Goal: Information Seeking & Learning: Learn about a topic

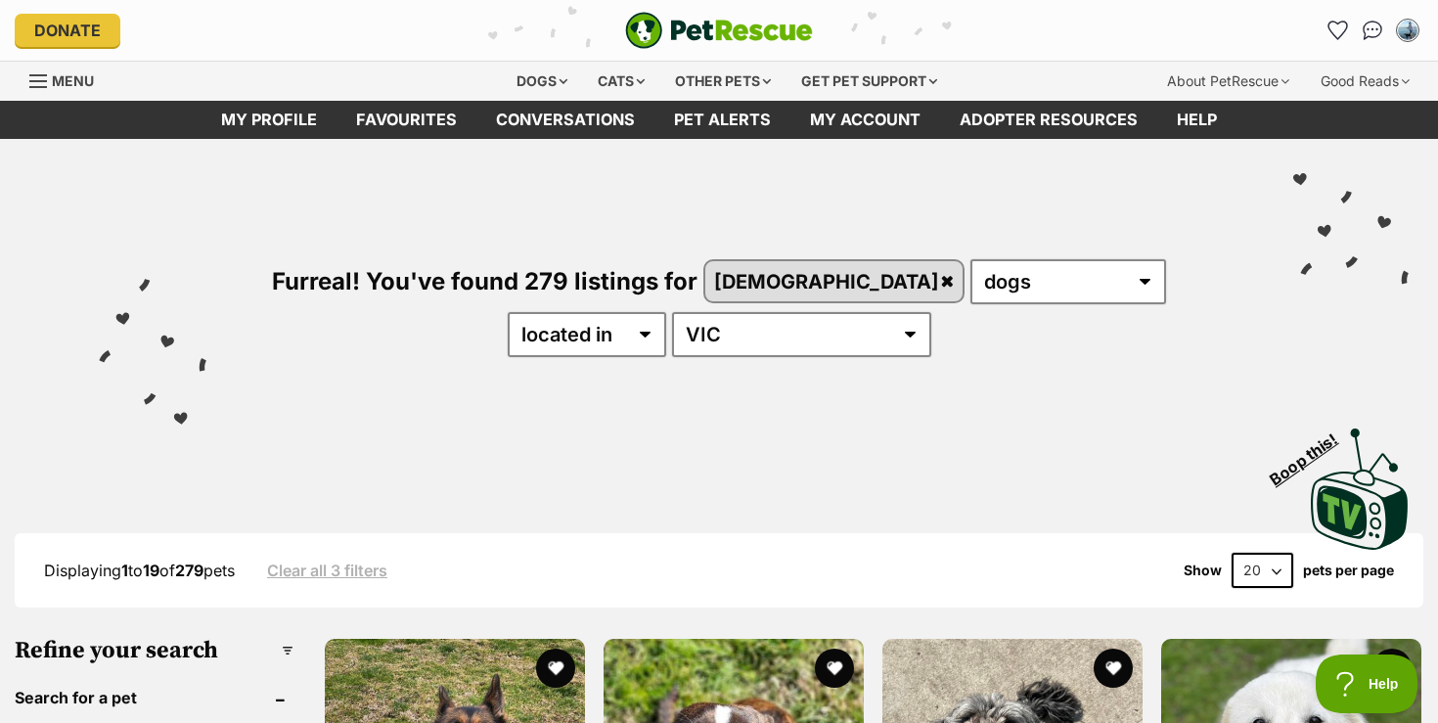
click at [473, 376] on div "Furreal! You've found 279 listings for female any type of pet cats dogs other p…" at bounding box center [718, 275] width 1379 height 272
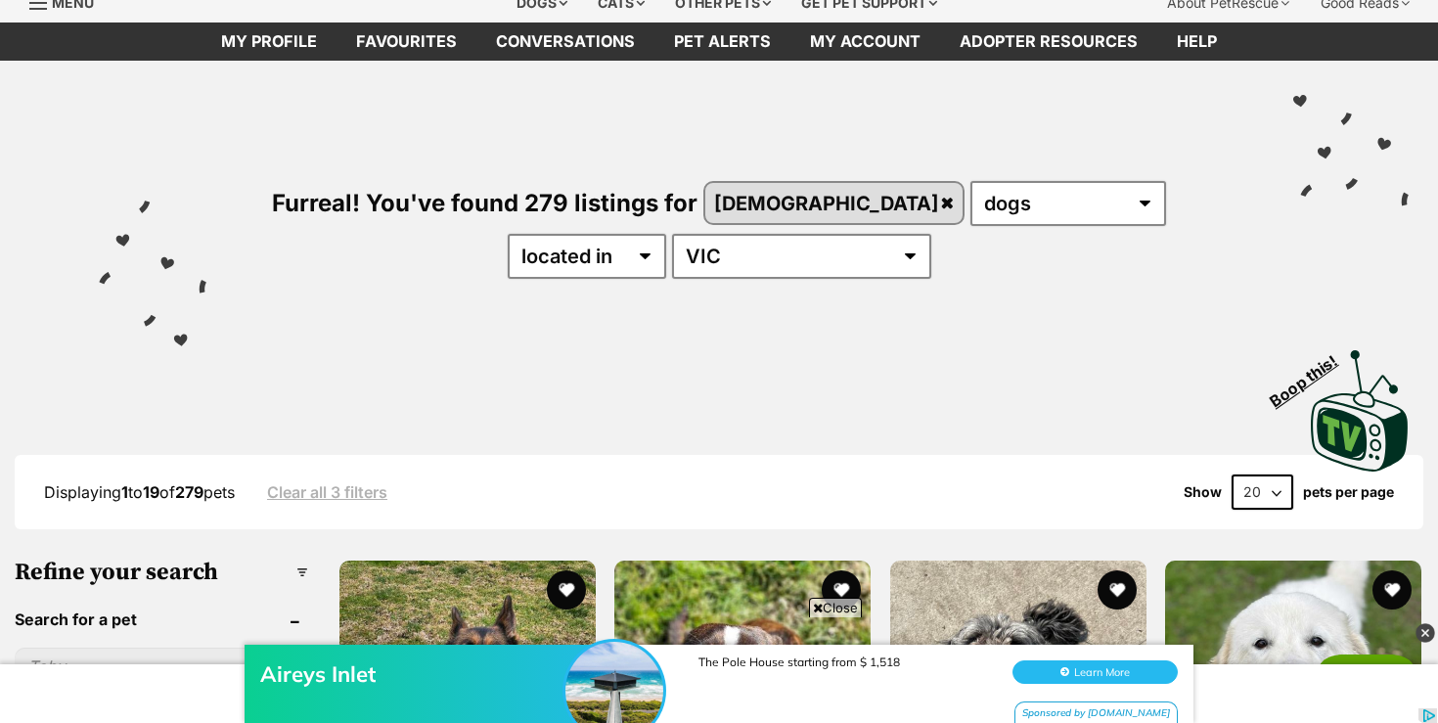
click at [846, 608] on div "Aireys Inlet The Pole House starting from $ 1,518 Learn More Sponsored by booki…" at bounding box center [719, 663] width 1438 height 117
click at [832, 602] on span "Close" at bounding box center [835, 608] width 53 height 20
click at [1425, 630] on img at bounding box center [1425, 633] width 20 height 20
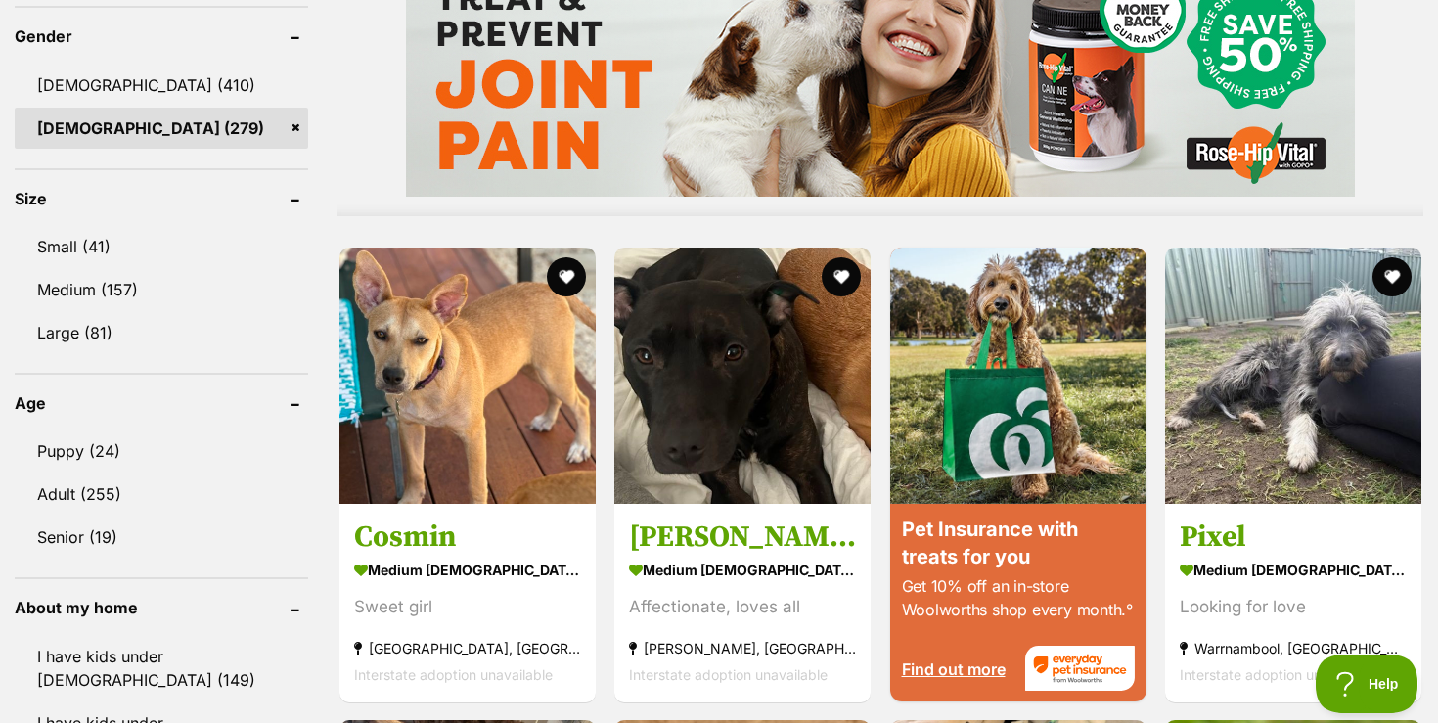
scroll to position [1722, 0]
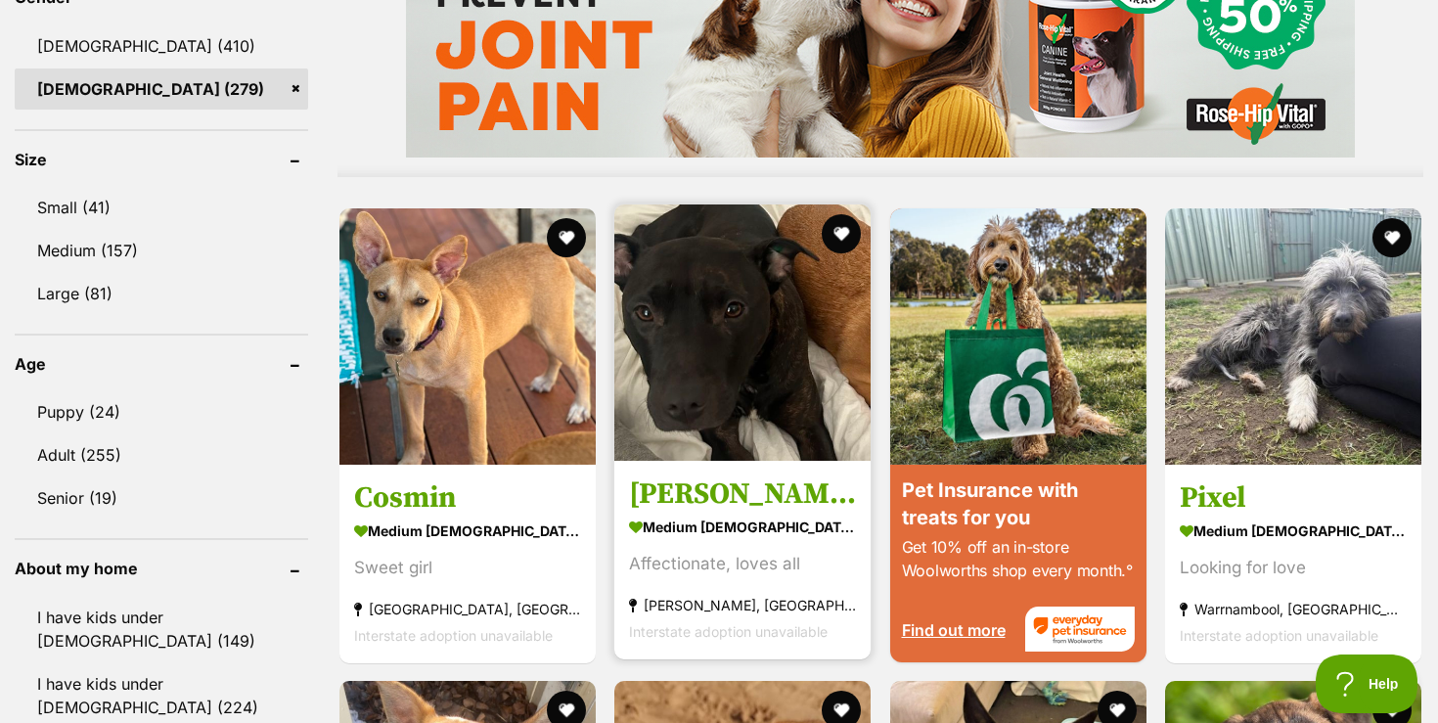
click at [736, 318] on img at bounding box center [742, 332] width 256 height 256
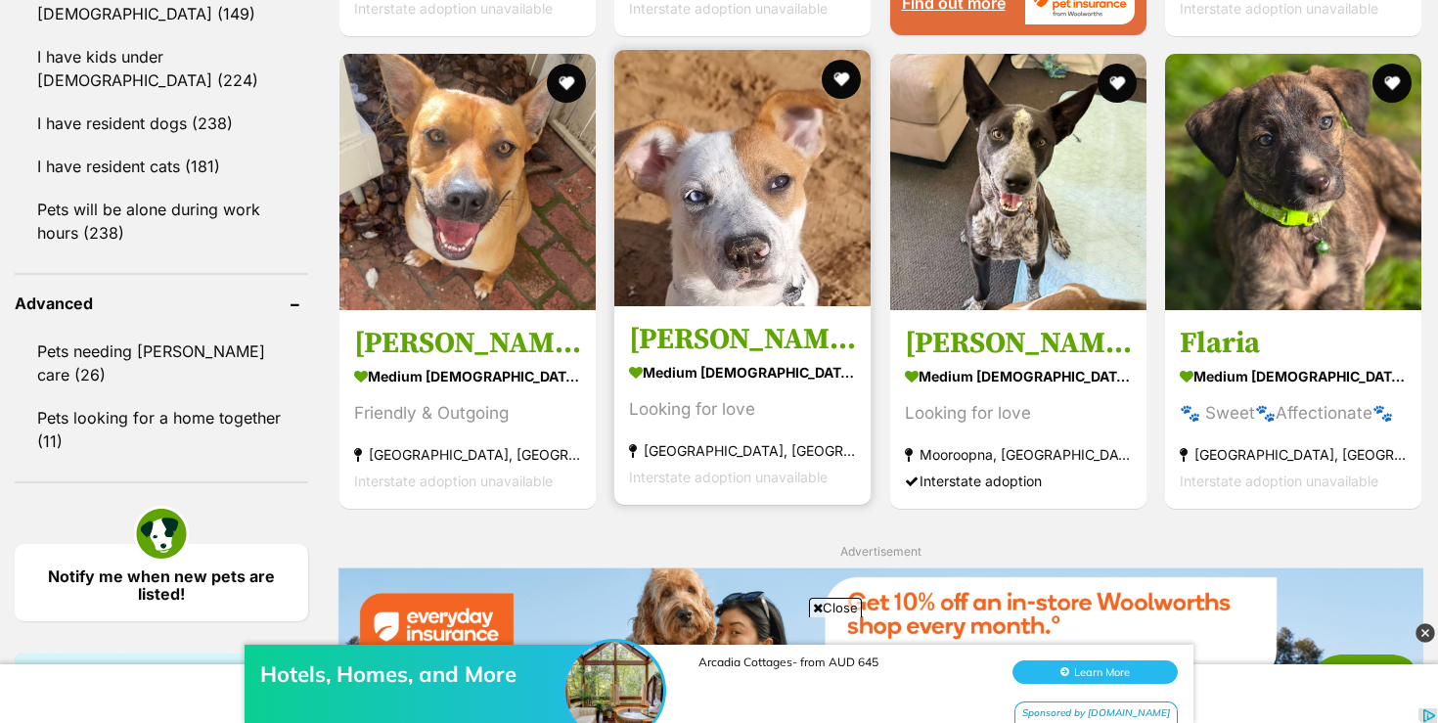
click at [784, 244] on img at bounding box center [742, 178] width 256 height 256
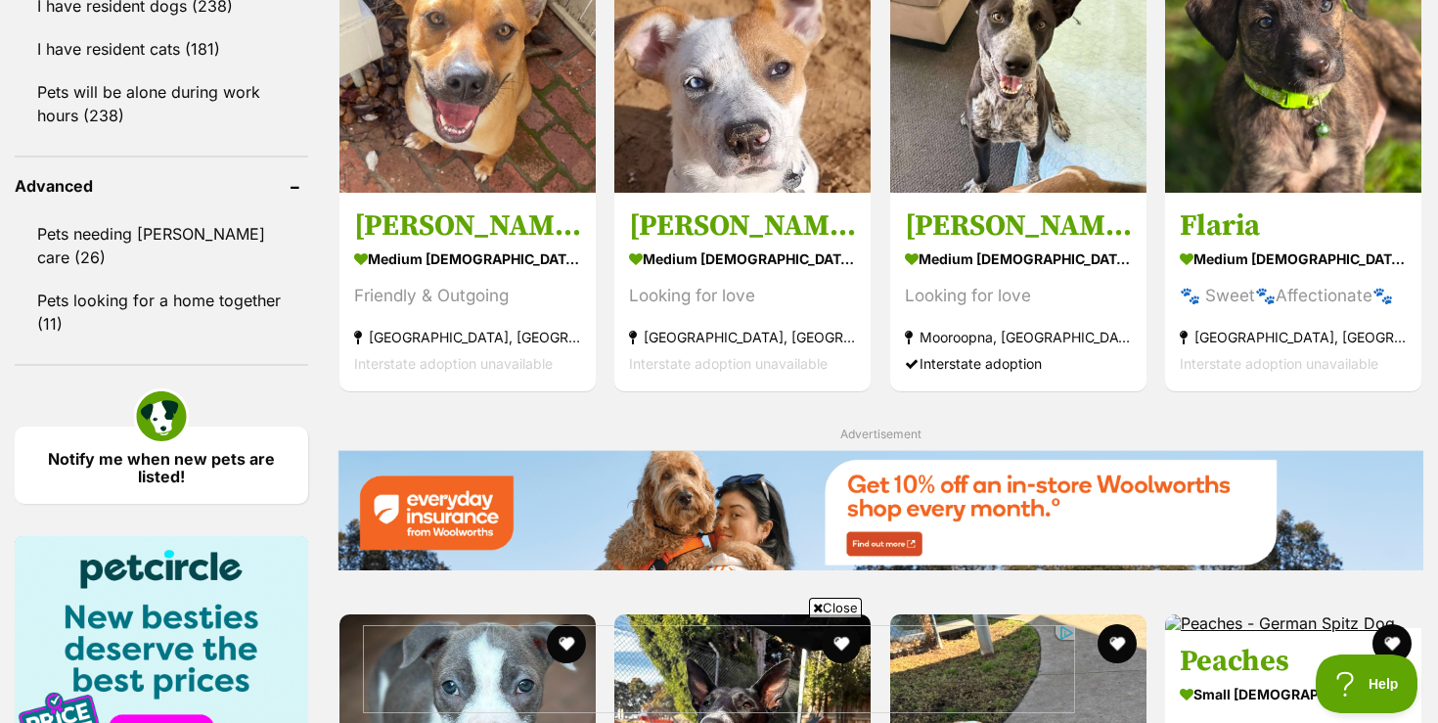
scroll to position [2494, 0]
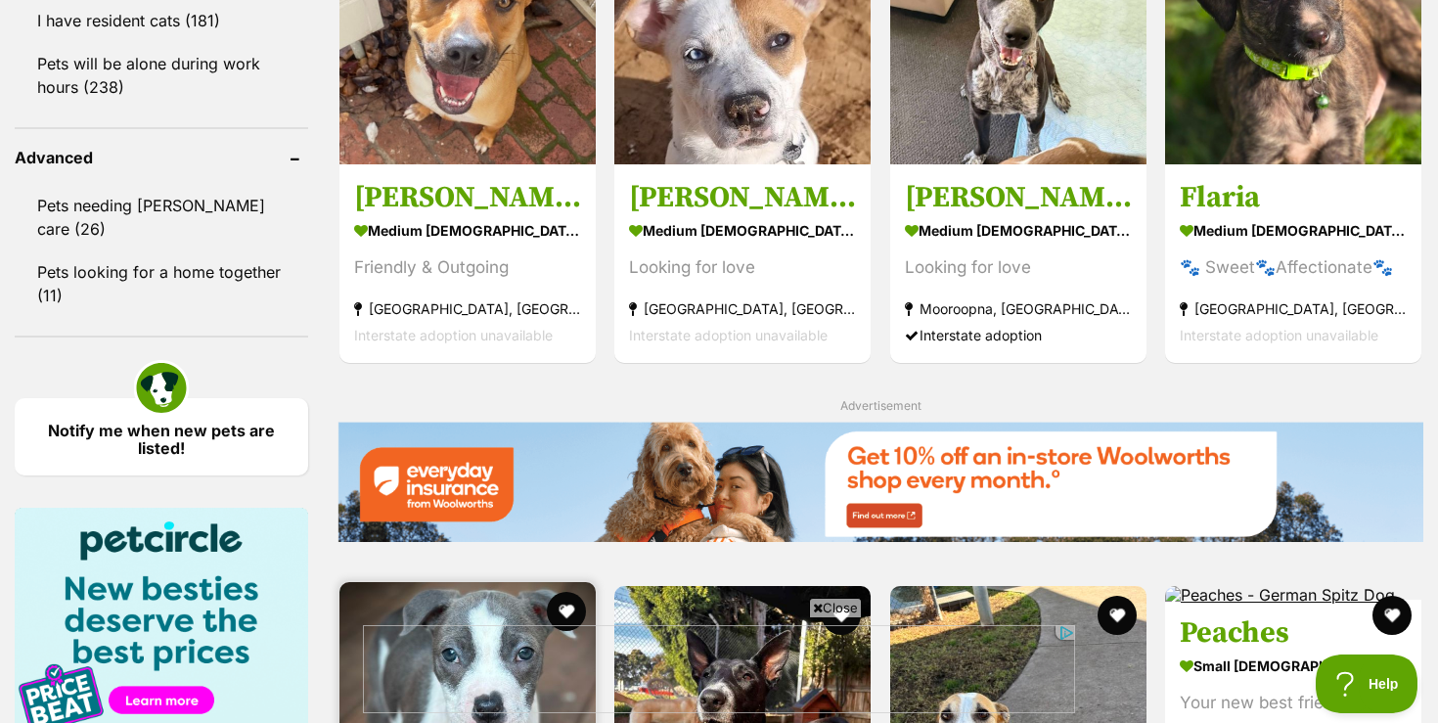
click at [480, 582] on img at bounding box center [467, 710] width 256 height 256
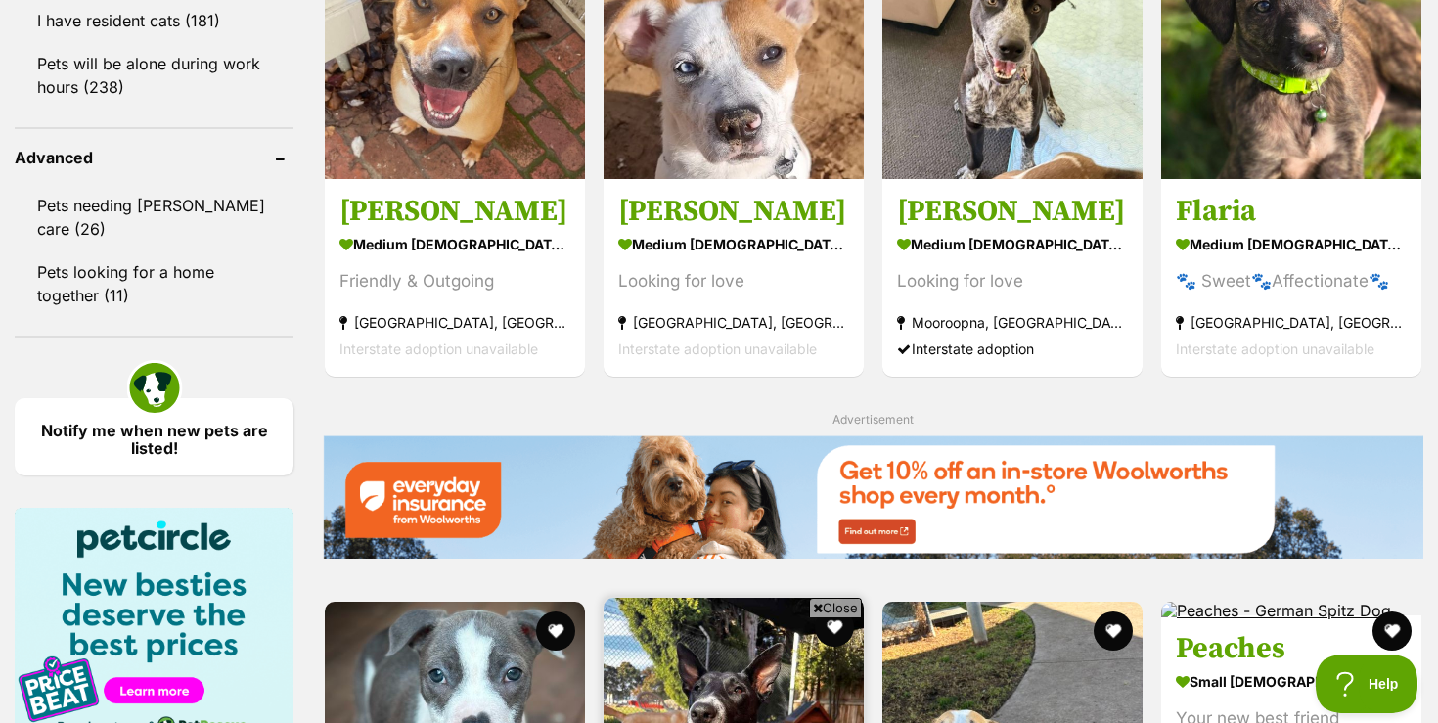
click at [749, 598] on img at bounding box center [734, 728] width 260 height 260
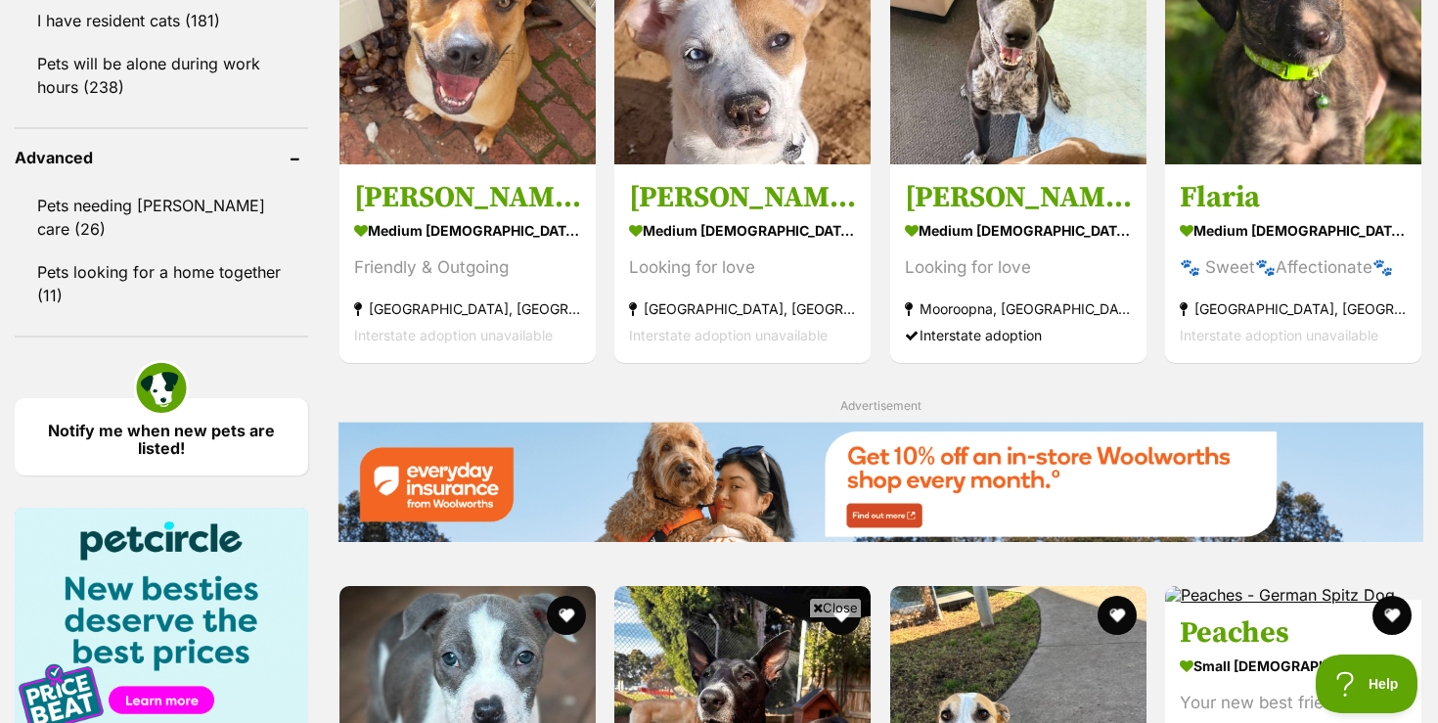
click at [834, 607] on span "Close" at bounding box center [835, 608] width 53 height 20
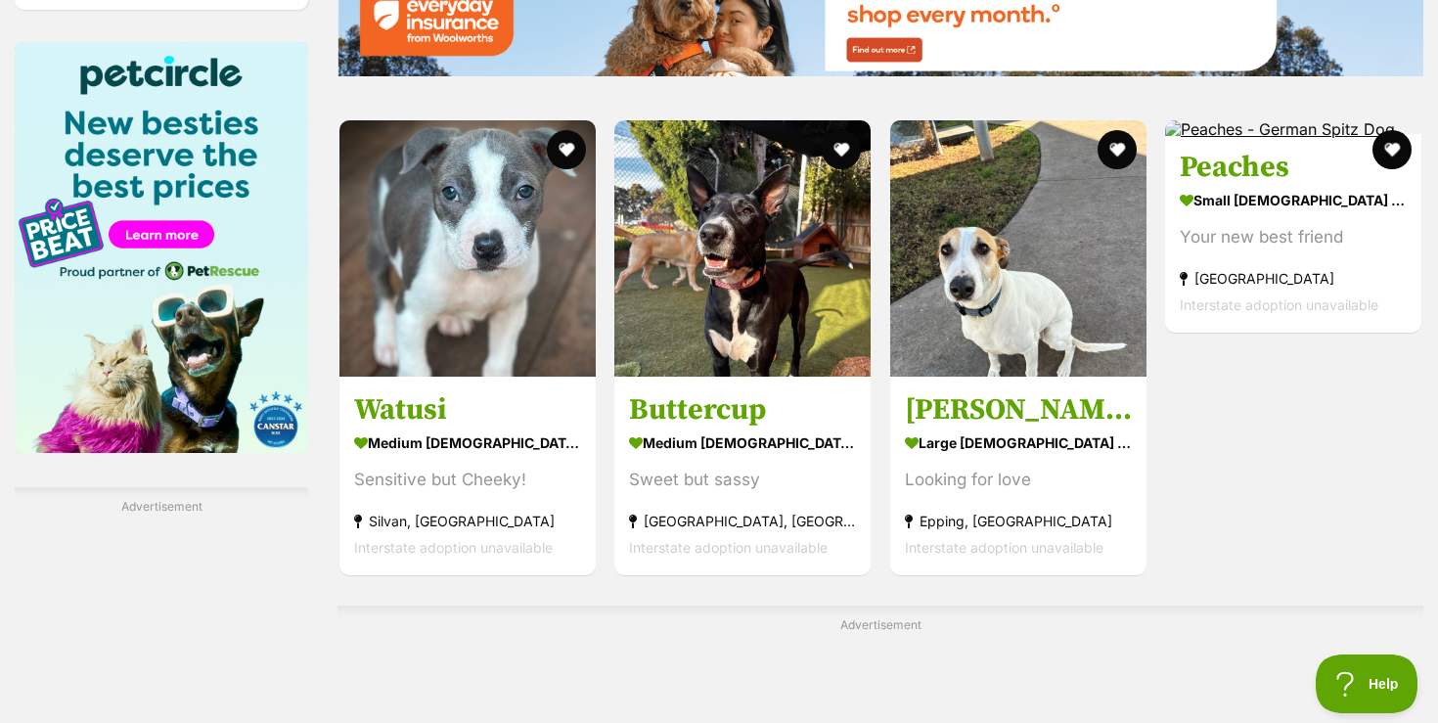
scroll to position [2964, 0]
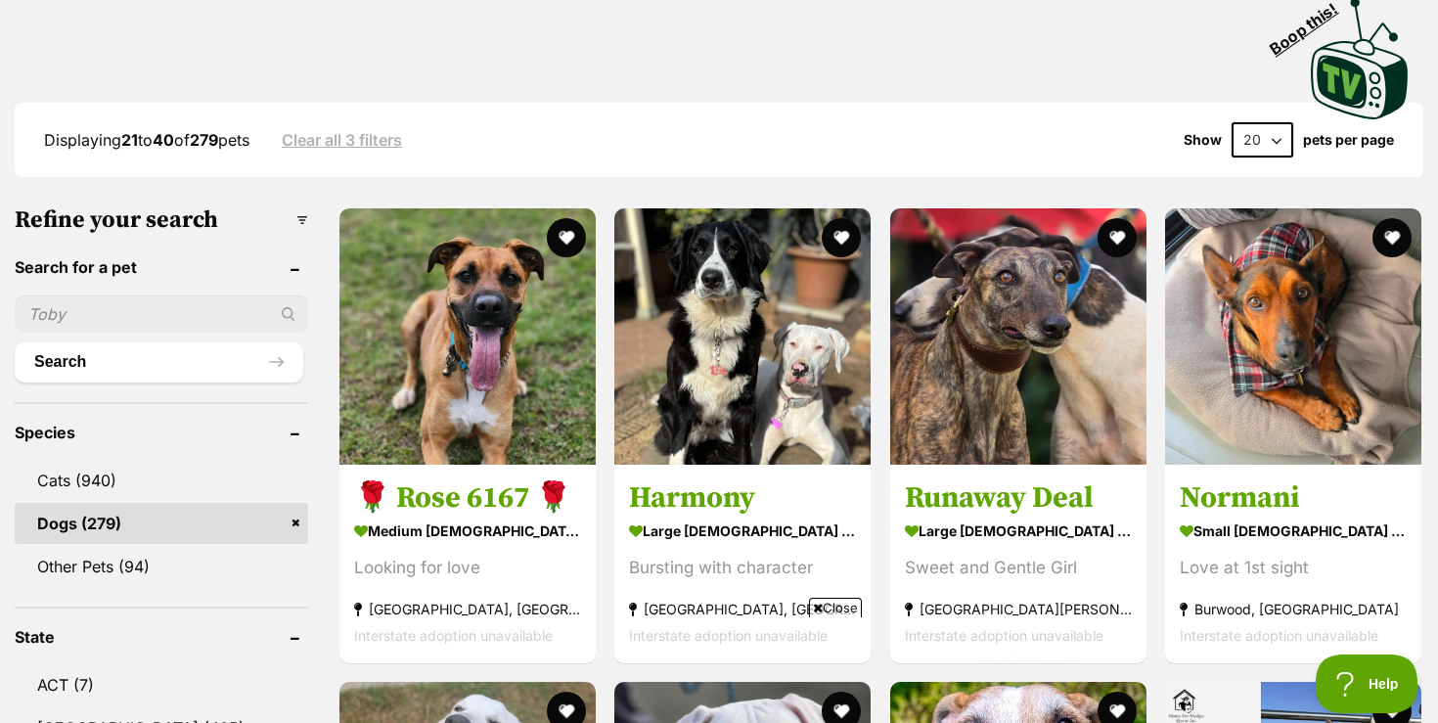
click at [837, 607] on span "Close" at bounding box center [835, 608] width 53 height 20
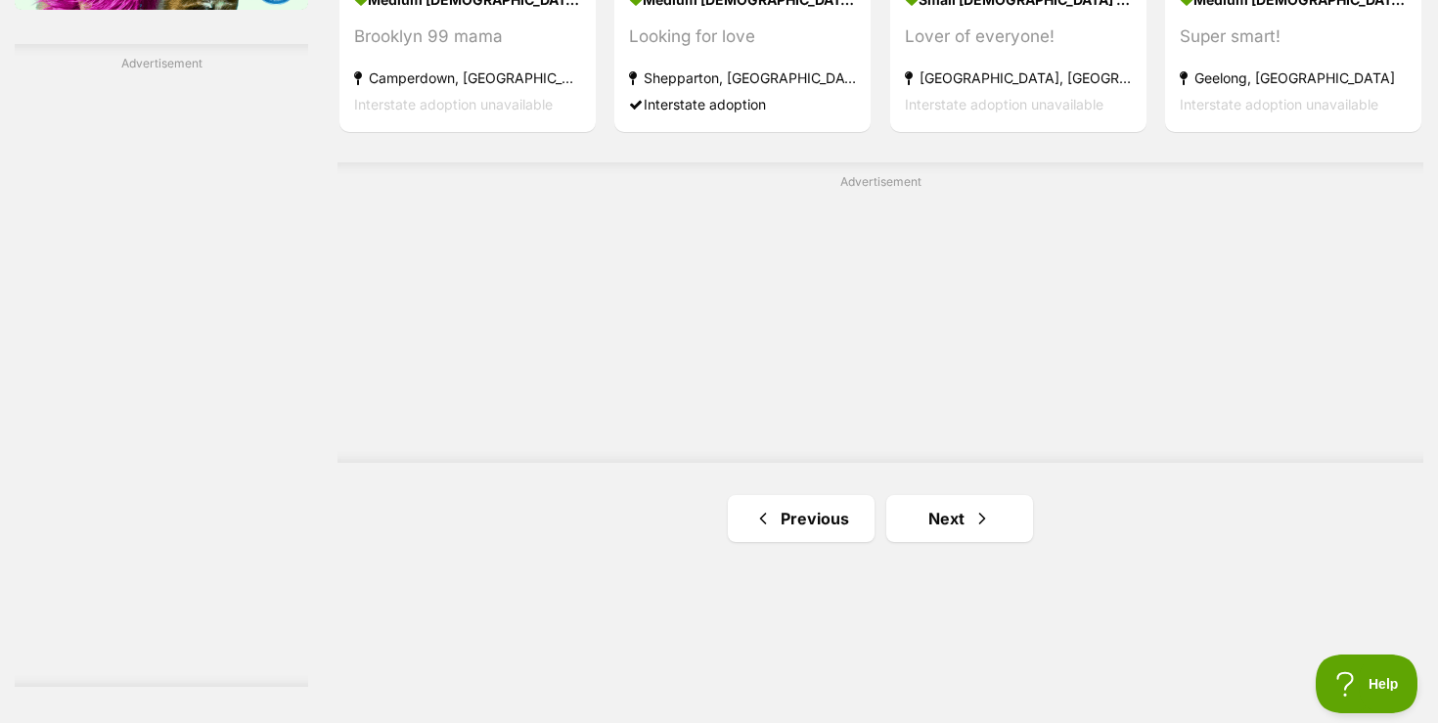
scroll to position [3404, 0]
click at [950, 521] on link "Next" at bounding box center [959, 517] width 147 height 47
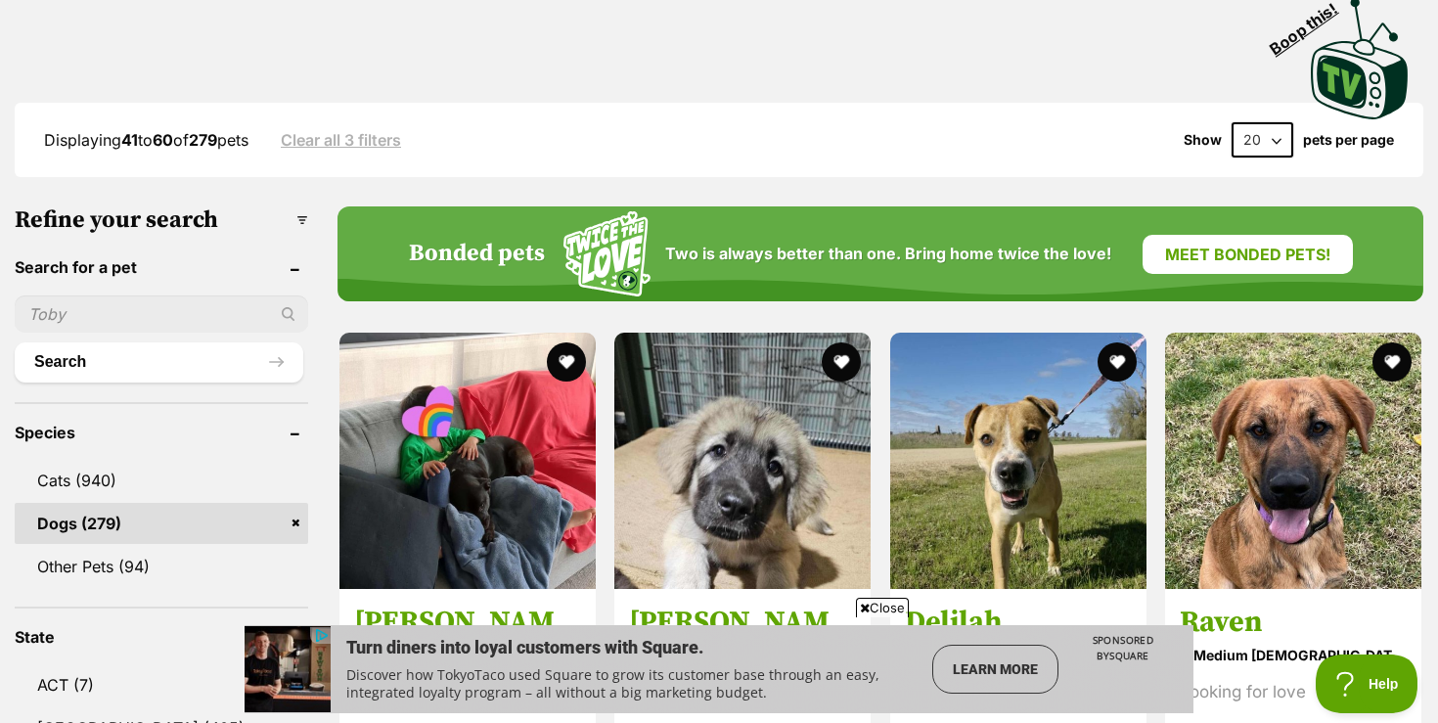
click at [887, 599] on span "Close" at bounding box center [882, 608] width 53 height 20
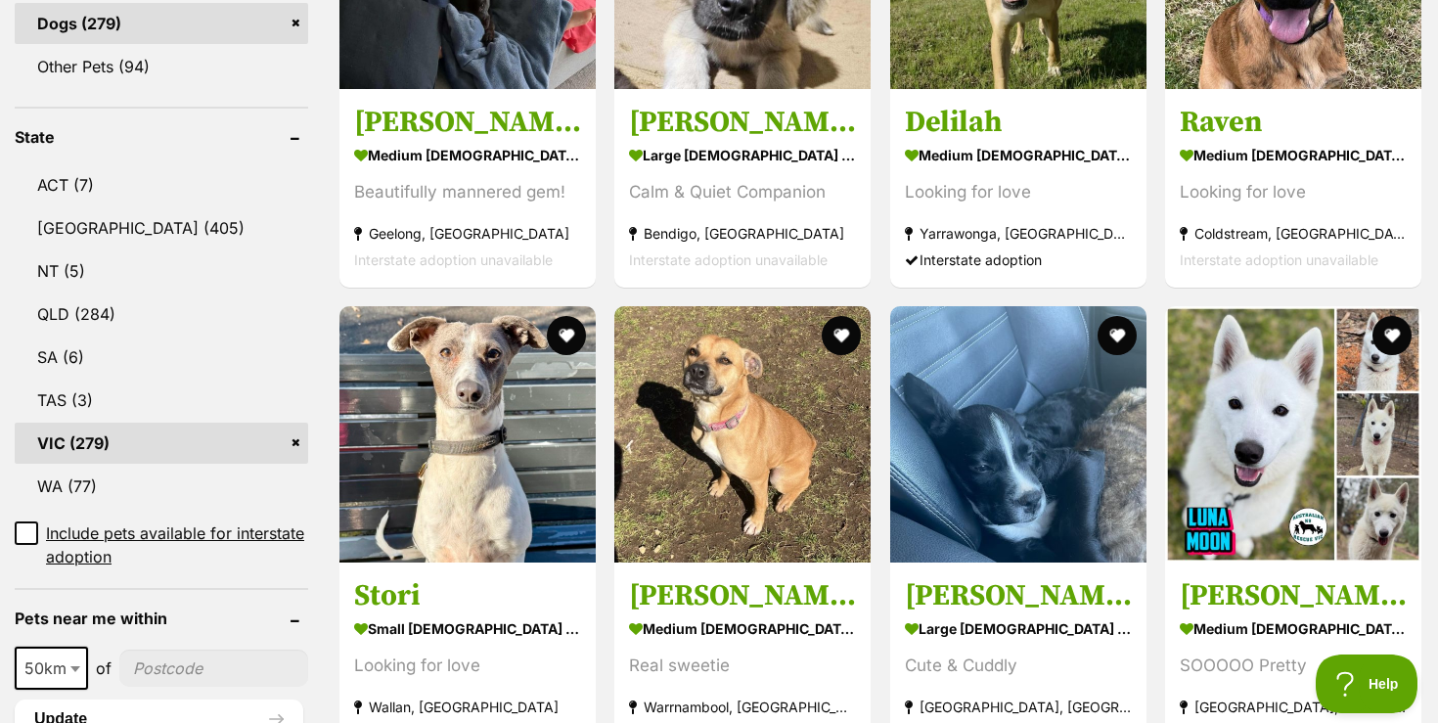
scroll to position [939, 0]
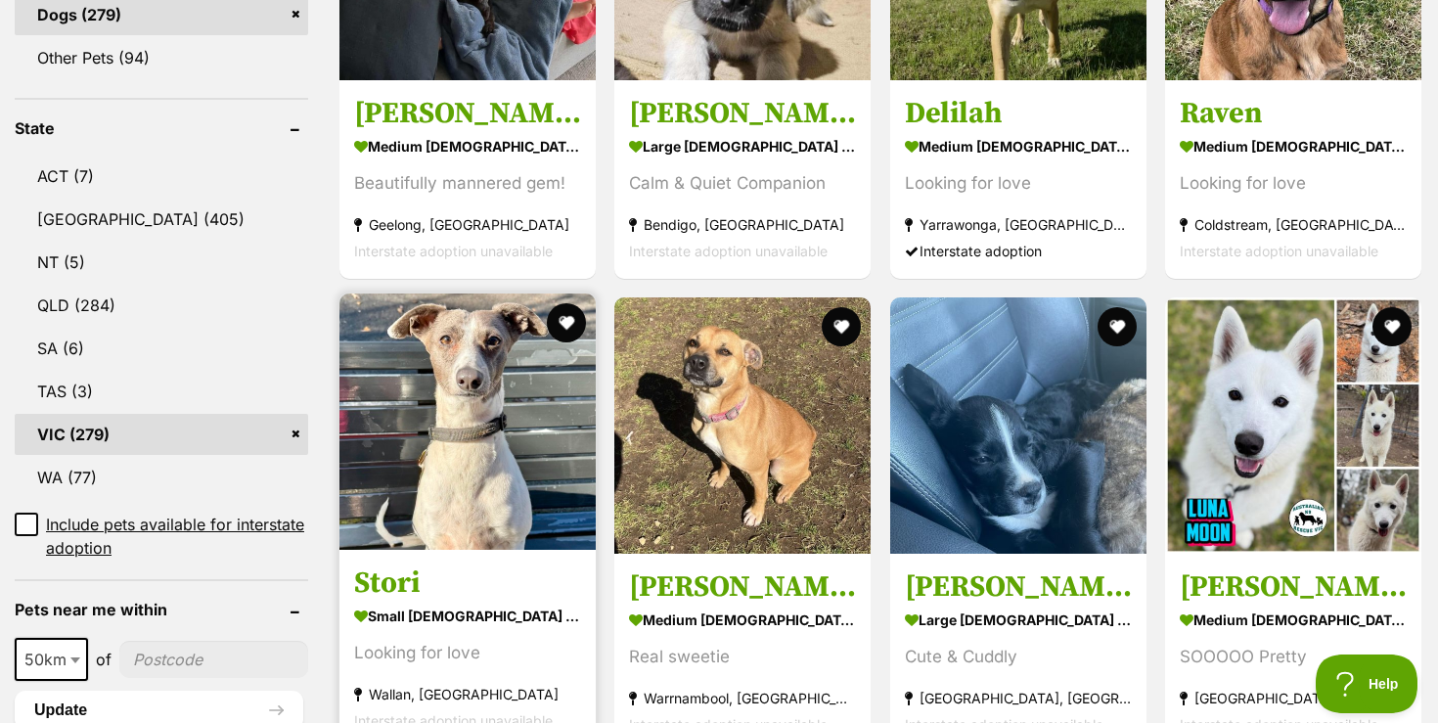
click at [493, 476] on img at bounding box center [467, 421] width 256 height 256
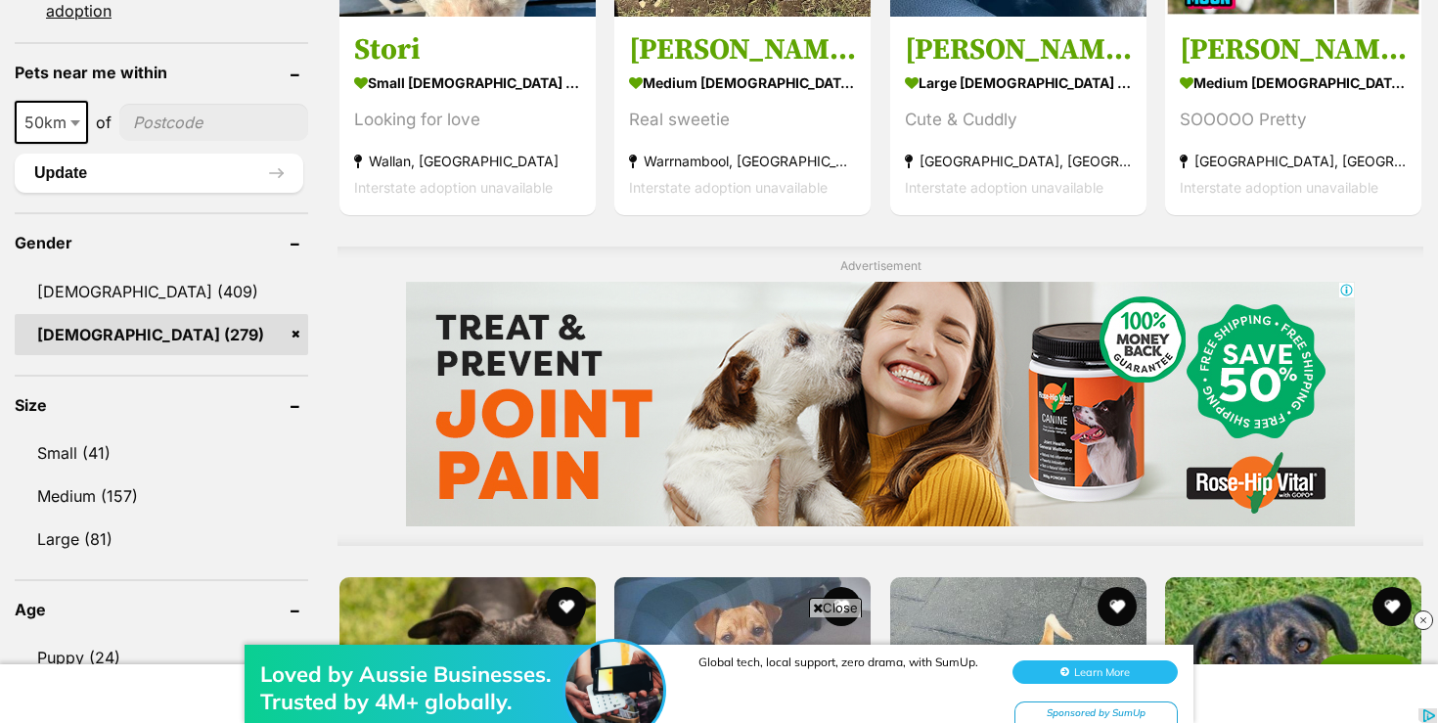
click at [854, 607] on div "Loved by Aussie Businesses. Trusted by 4M+ globally. Global tech, local support…" at bounding box center [719, 663] width 1438 height 117
click at [834, 606] on div "Loved by Aussie Businesses. Trusted by 4M+ globally. Global tech, local support…" at bounding box center [719, 663] width 1438 height 117
click at [814, 608] on div "Loved by Aussie Businesses. Trusted by 4M+ globally. Global tech, local support…" at bounding box center [719, 663] width 1438 height 117
click at [1423, 620] on img at bounding box center [1423, 620] width 20 height 20
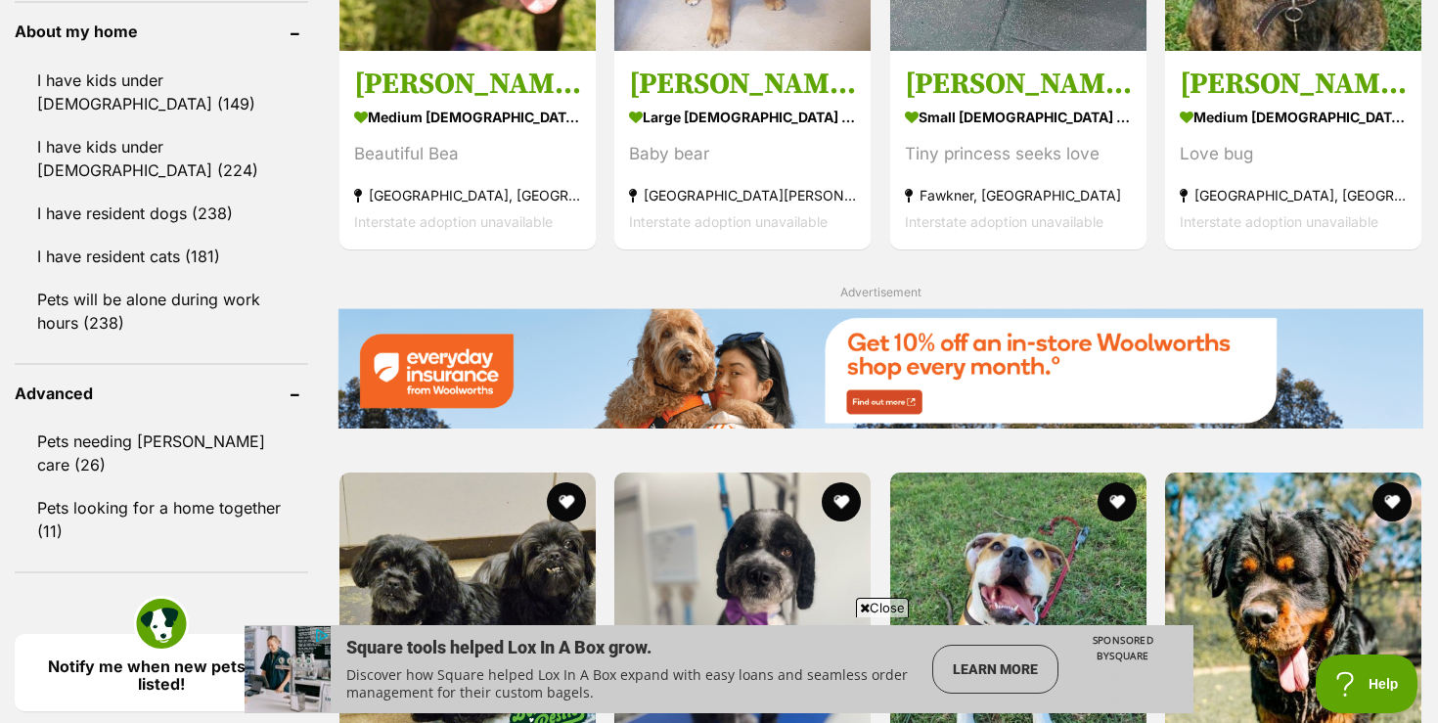
click at [891, 607] on span "Close" at bounding box center [882, 608] width 53 height 20
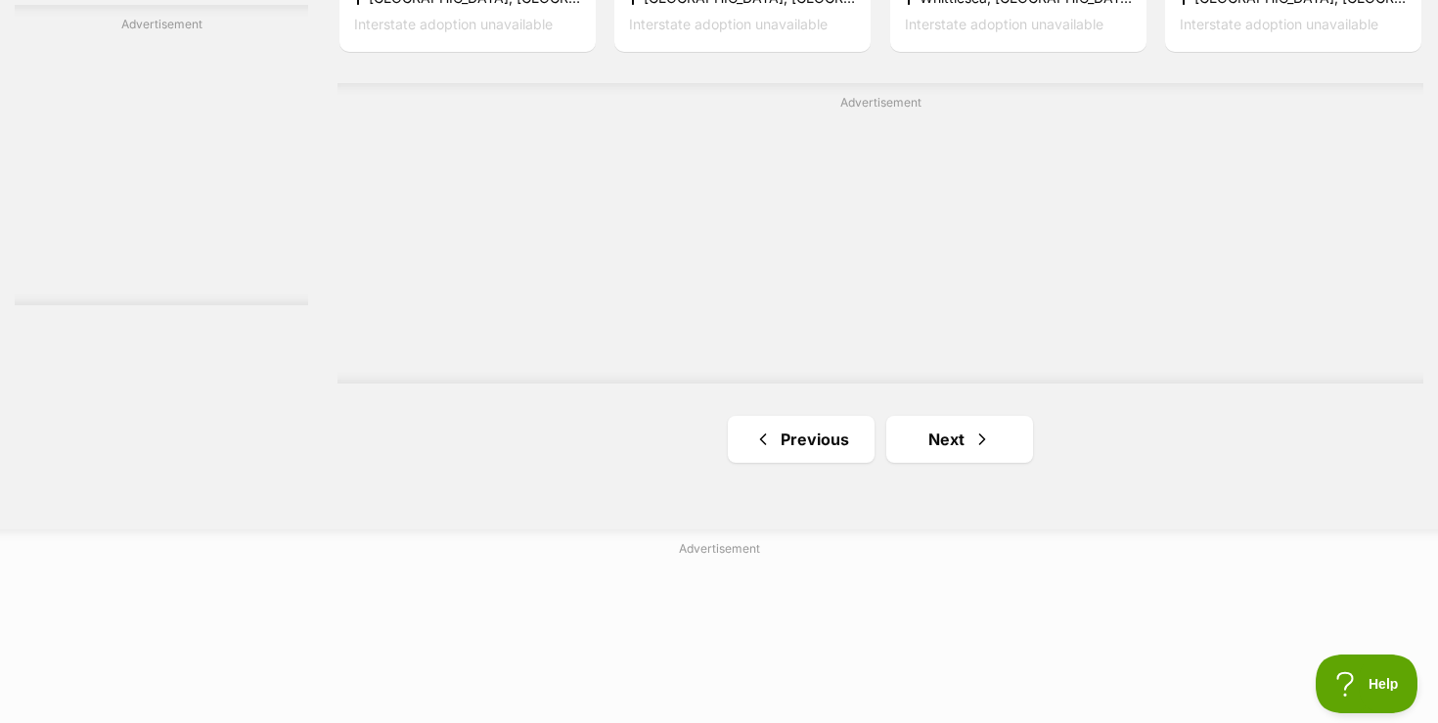
scroll to position [3628, 0]
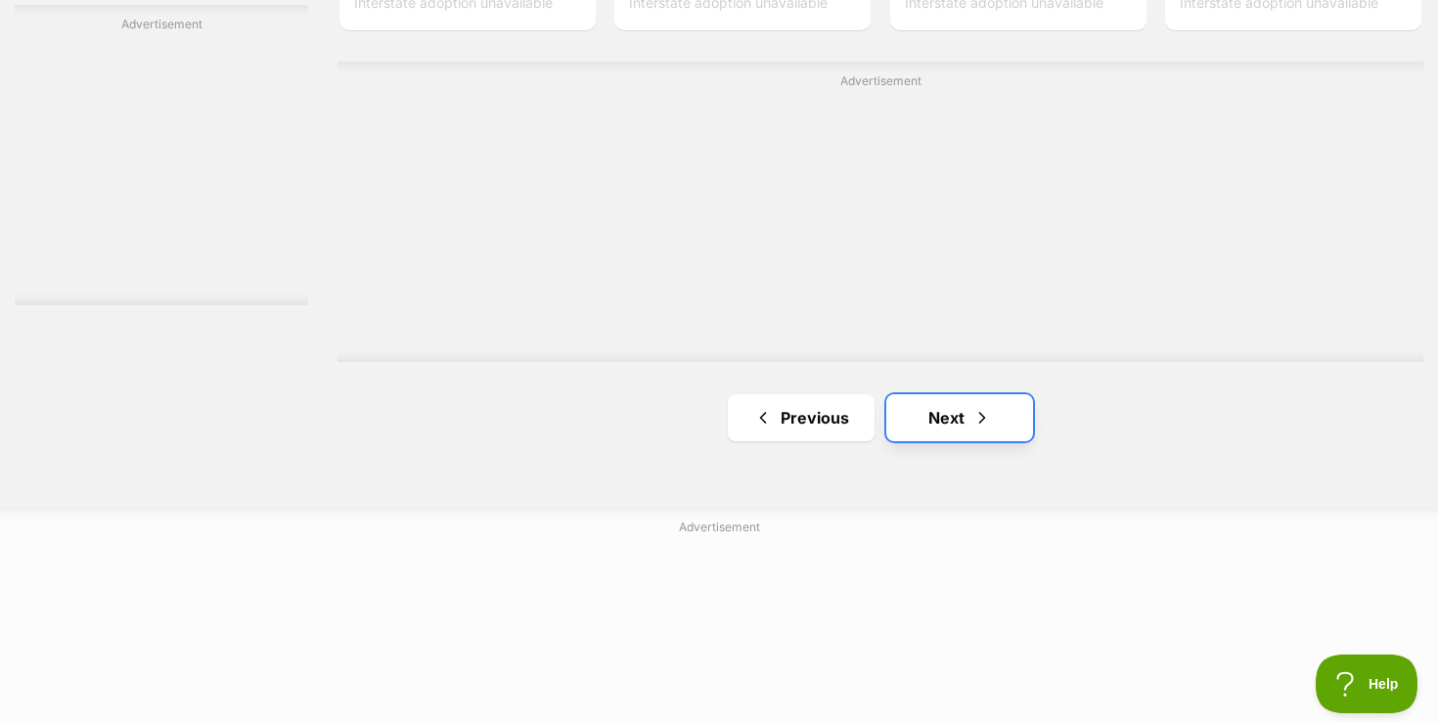
click at [950, 416] on link "Next" at bounding box center [959, 417] width 147 height 47
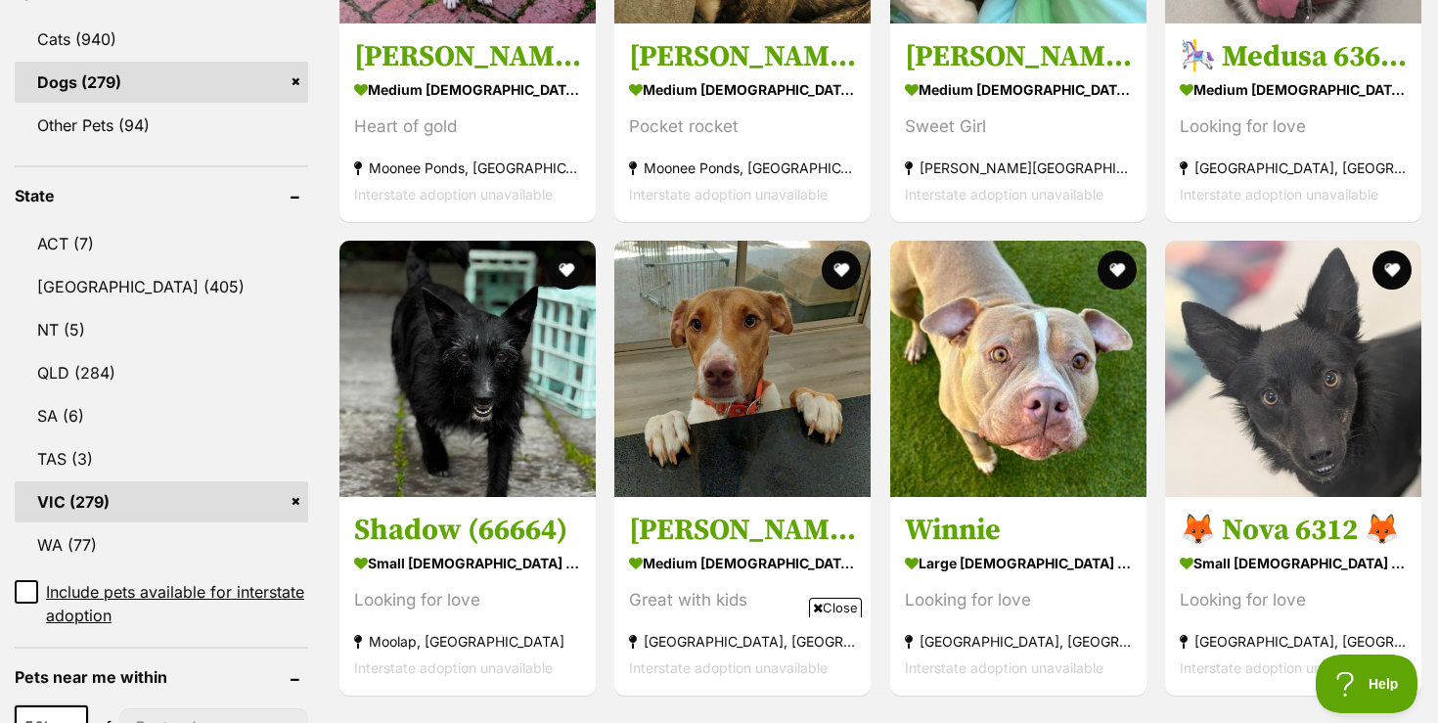
scroll to position [900, 0]
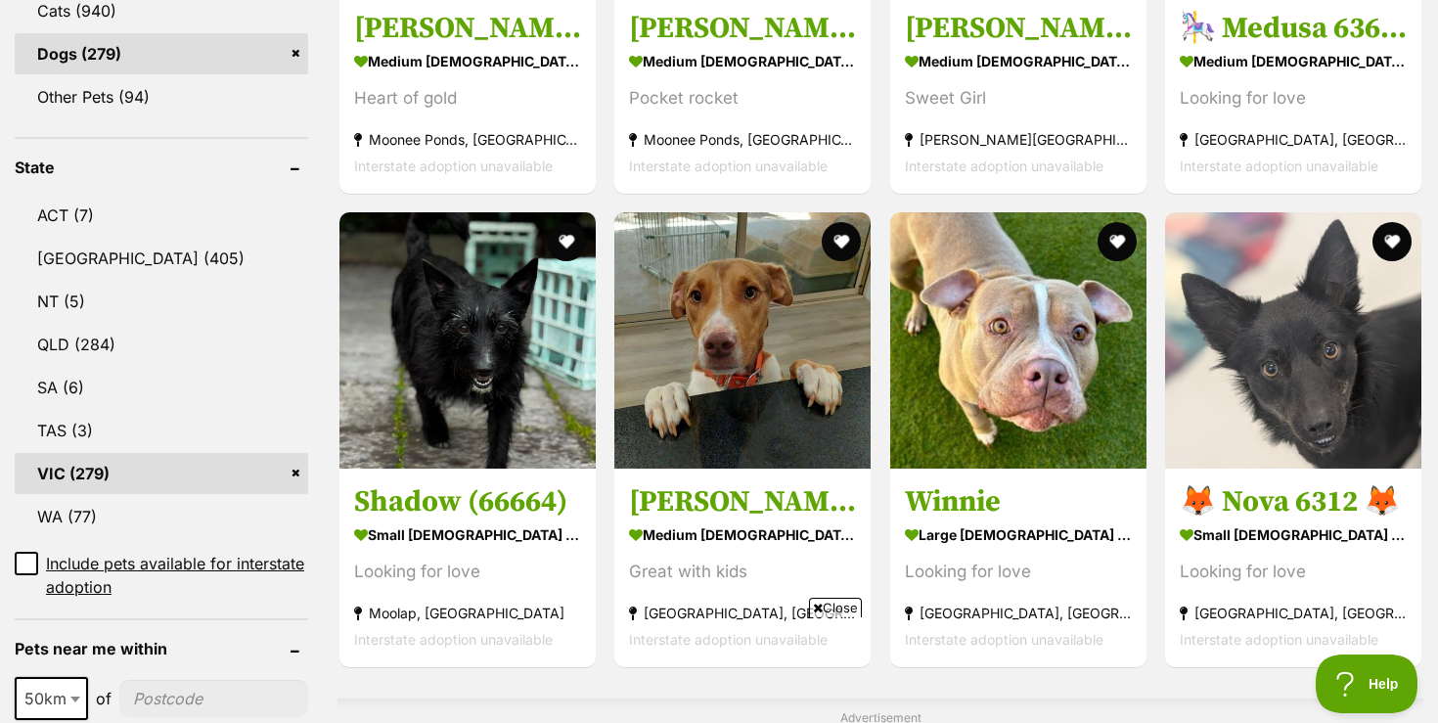
click at [830, 607] on span "Close" at bounding box center [835, 608] width 53 height 20
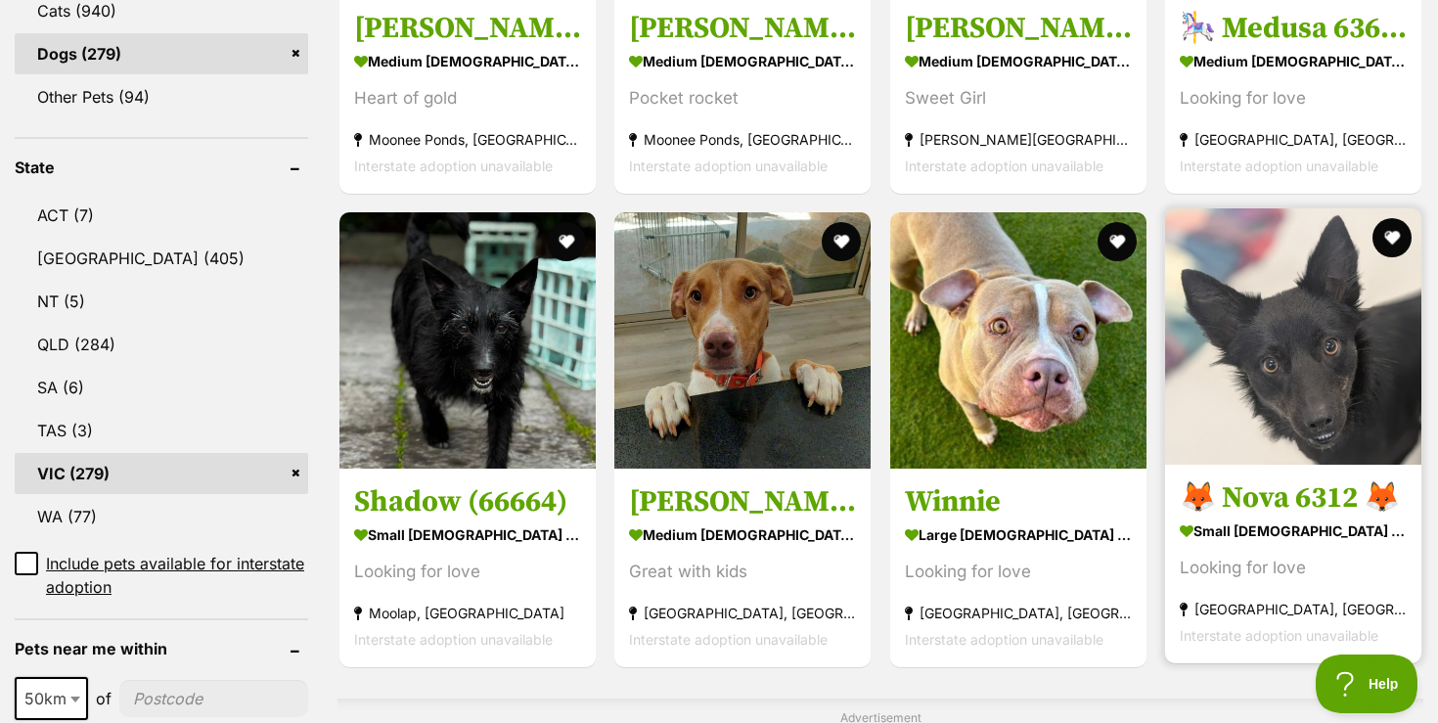
click at [1253, 506] on h3 "🦊 Nova 6312 🦊" at bounding box center [1293, 497] width 227 height 37
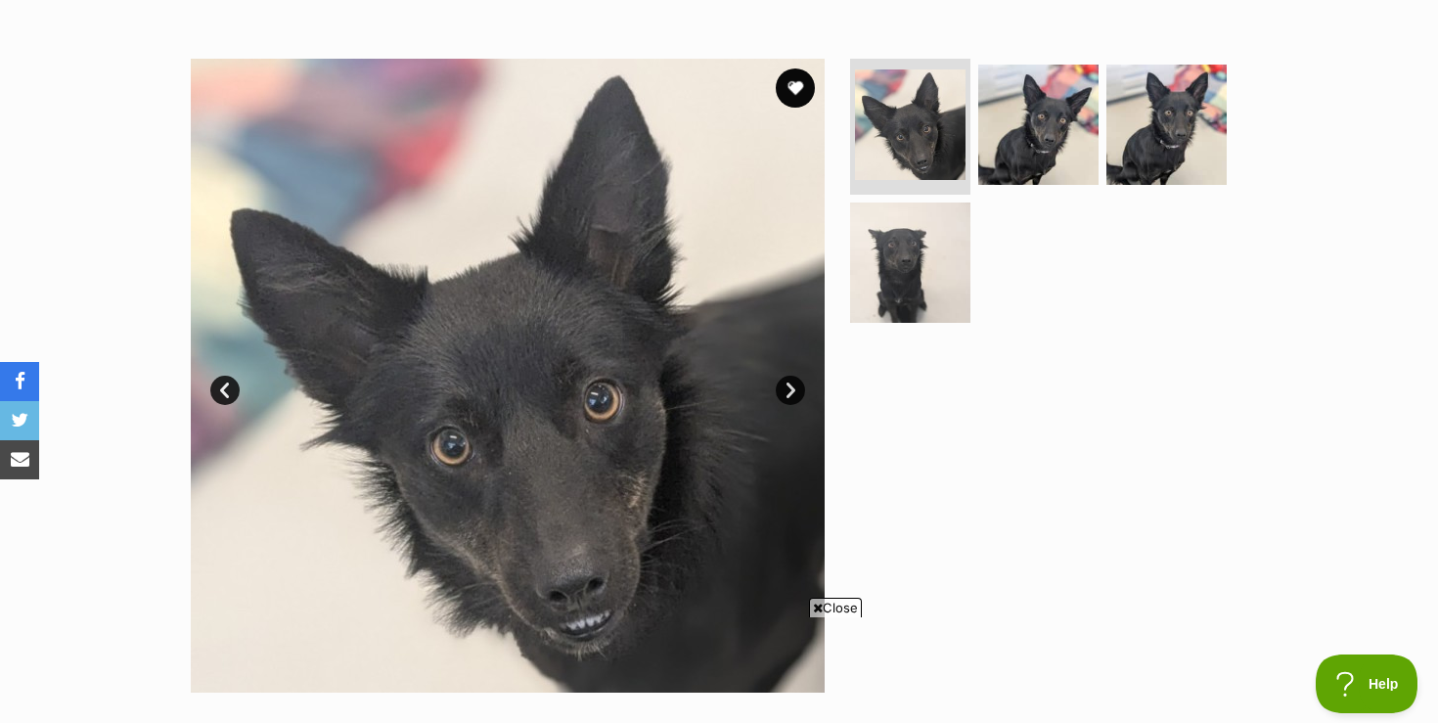
scroll to position [352, 0]
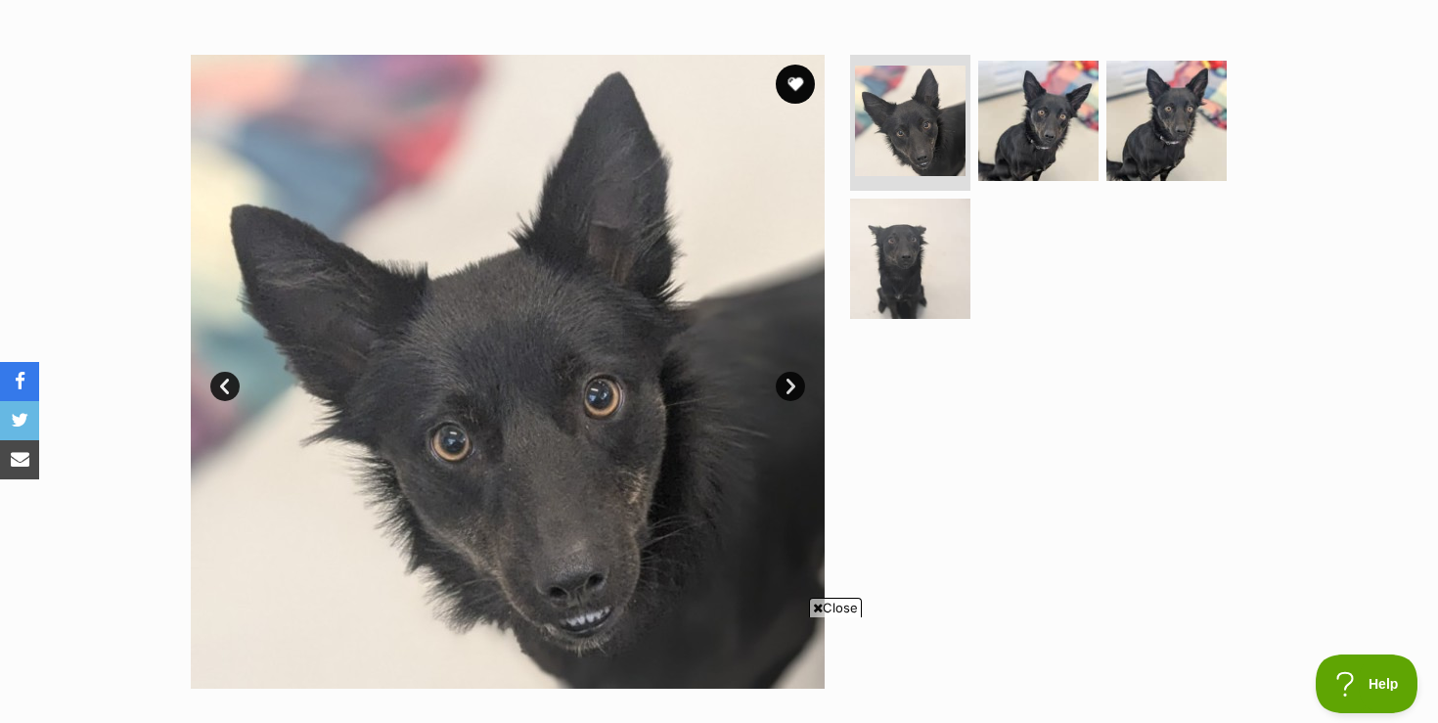
click at [835, 604] on span "Close" at bounding box center [835, 608] width 53 height 20
click at [791, 384] on link "Next" at bounding box center [790, 386] width 29 height 29
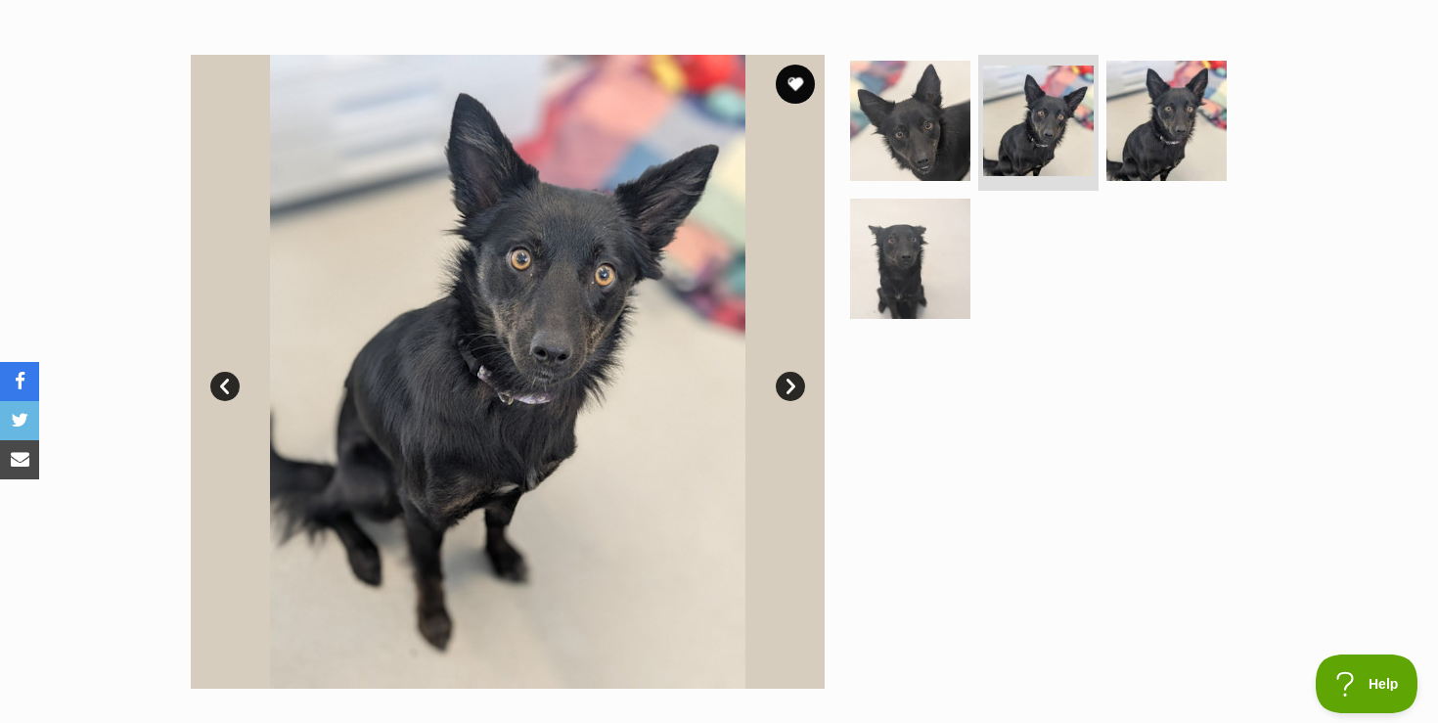
click at [791, 384] on link "Next" at bounding box center [790, 386] width 29 height 29
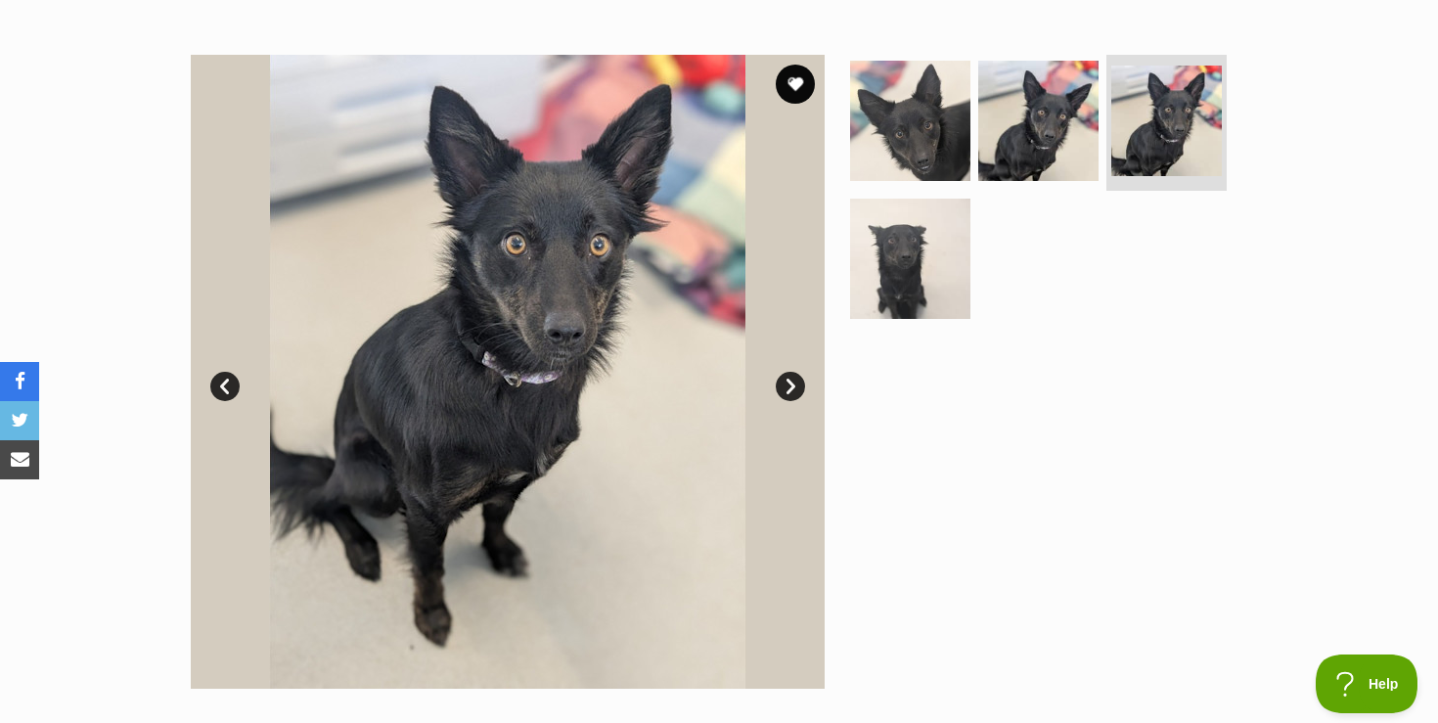
click at [791, 384] on link "Next" at bounding box center [790, 386] width 29 height 29
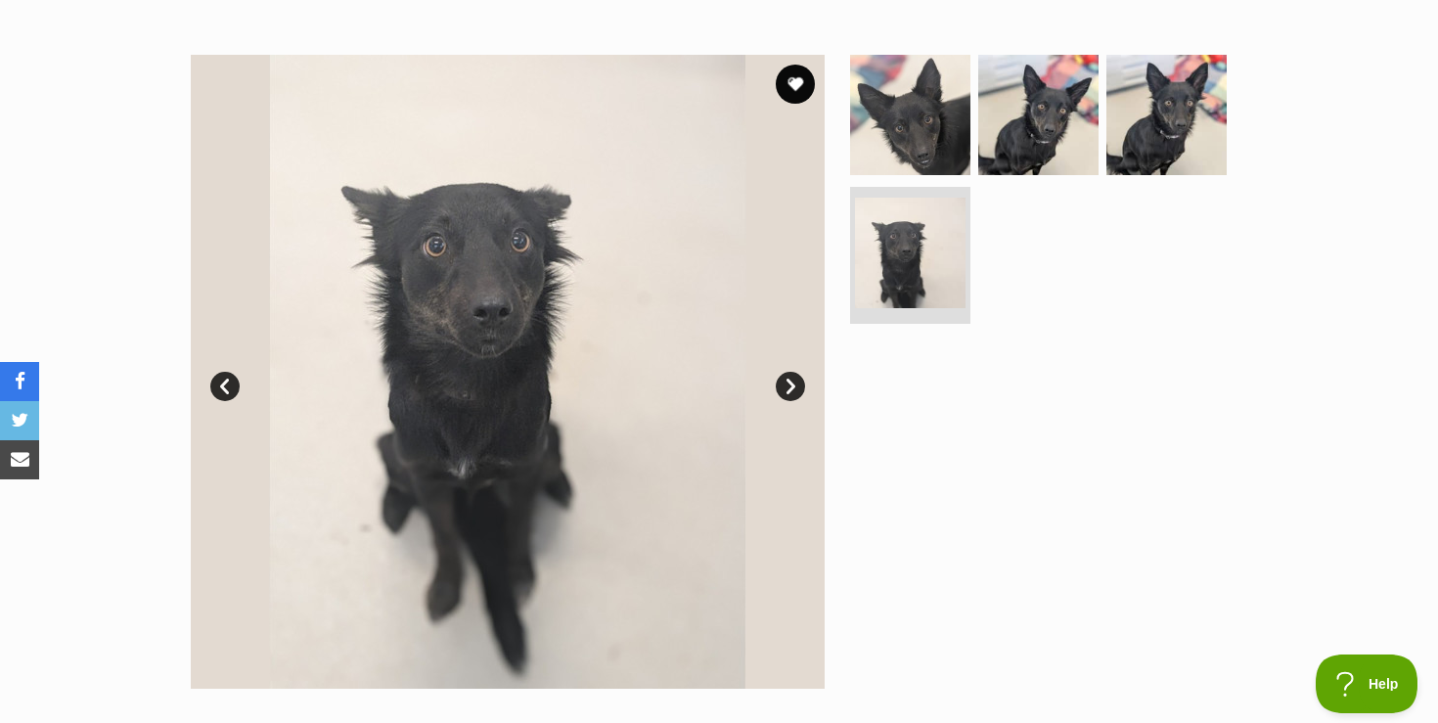
click at [791, 384] on link "Next" at bounding box center [790, 386] width 29 height 29
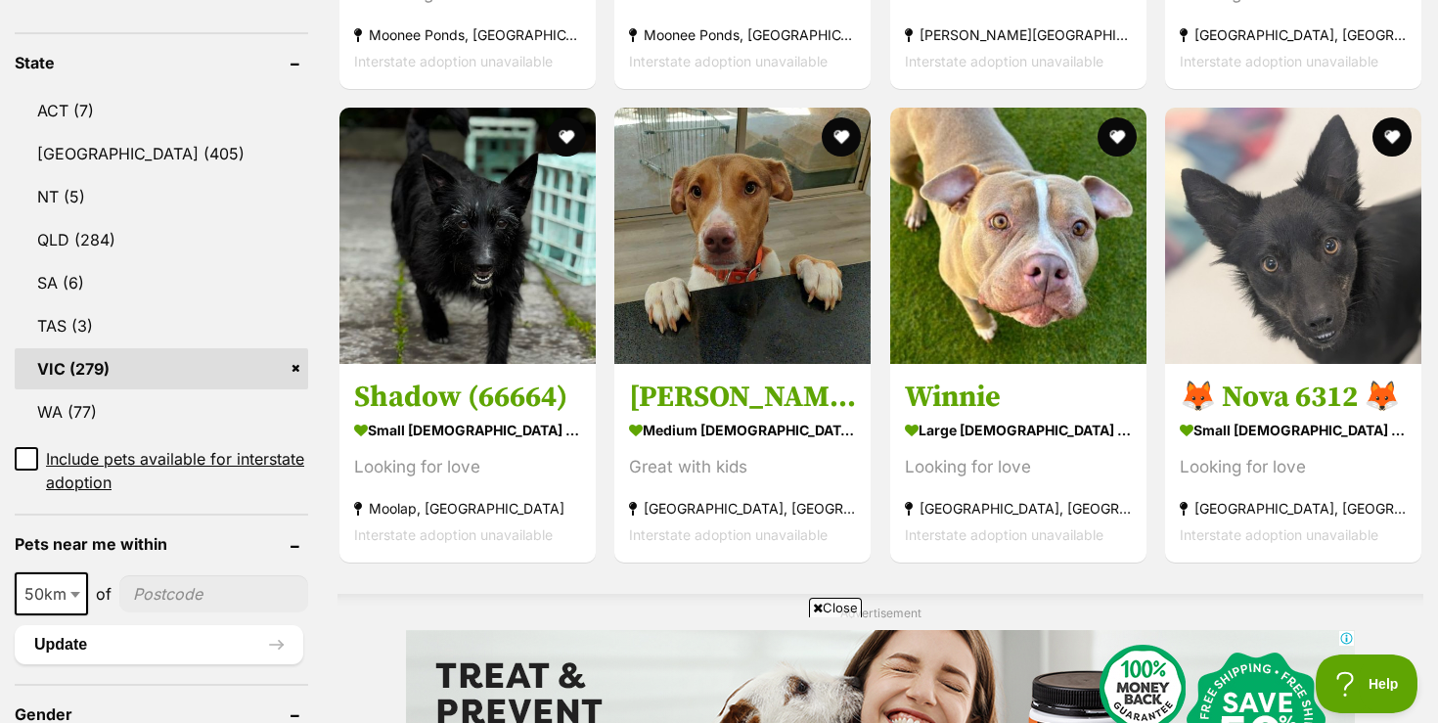
scroll to position [1007, 0]
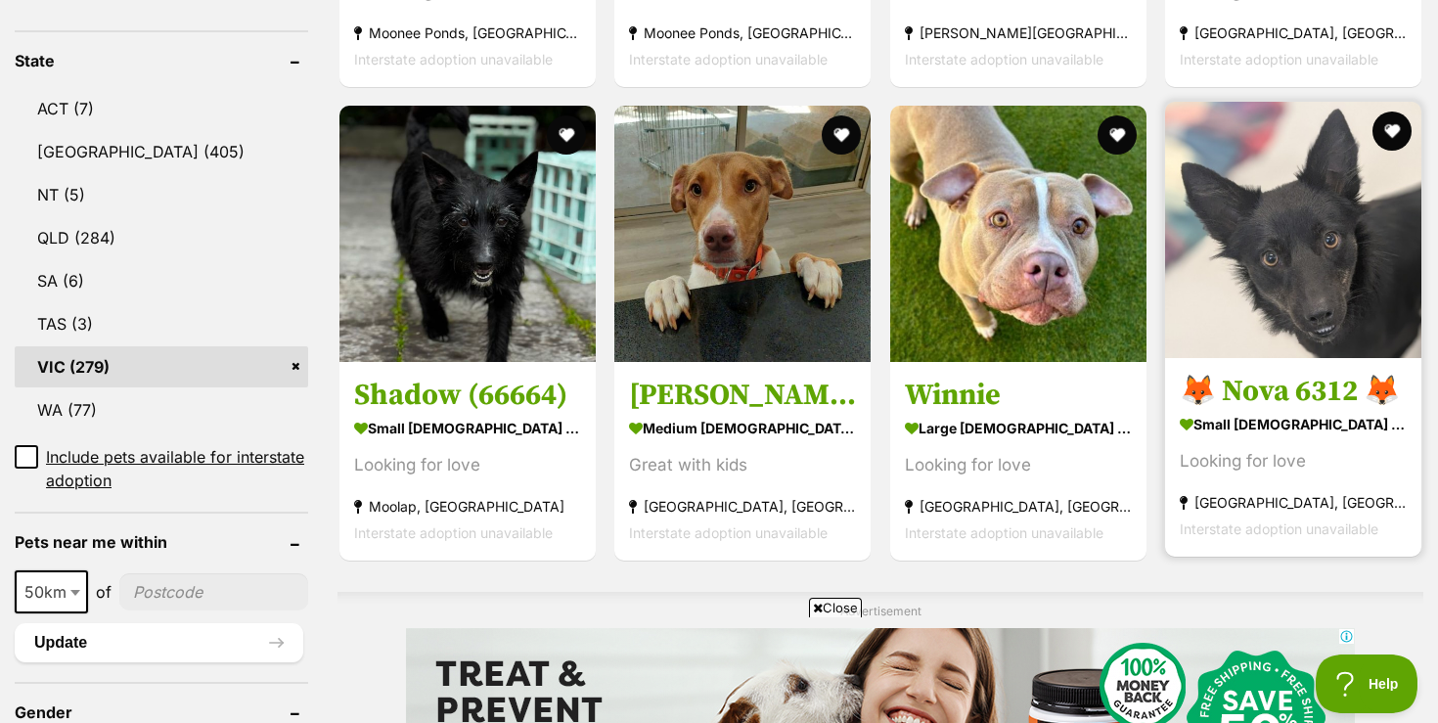
click at [1288, 394] on h3 "🦊 Nova 6312 🦊" at bounding box center [1293, 391] width 227 height 37
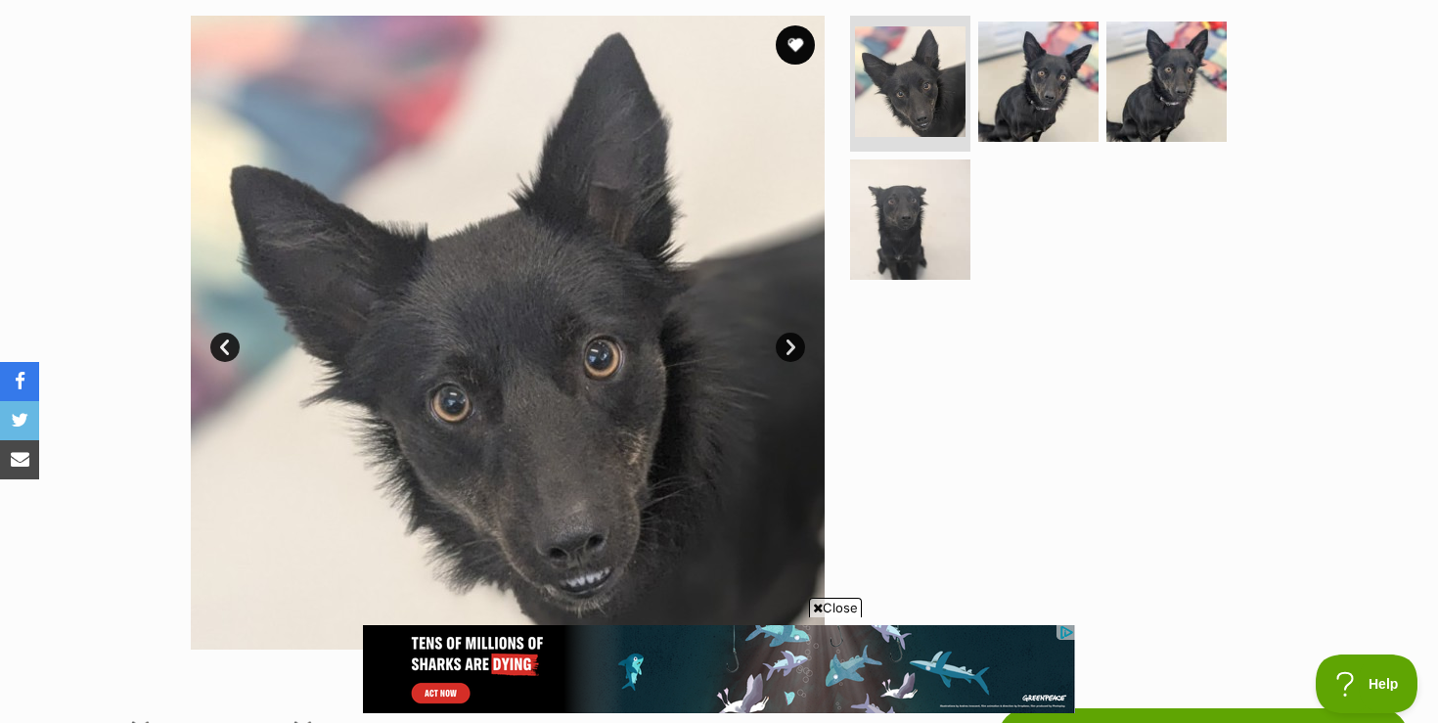
click at [839, 606] on span "Close" at bounding box center [835, 608] width 53 height 20
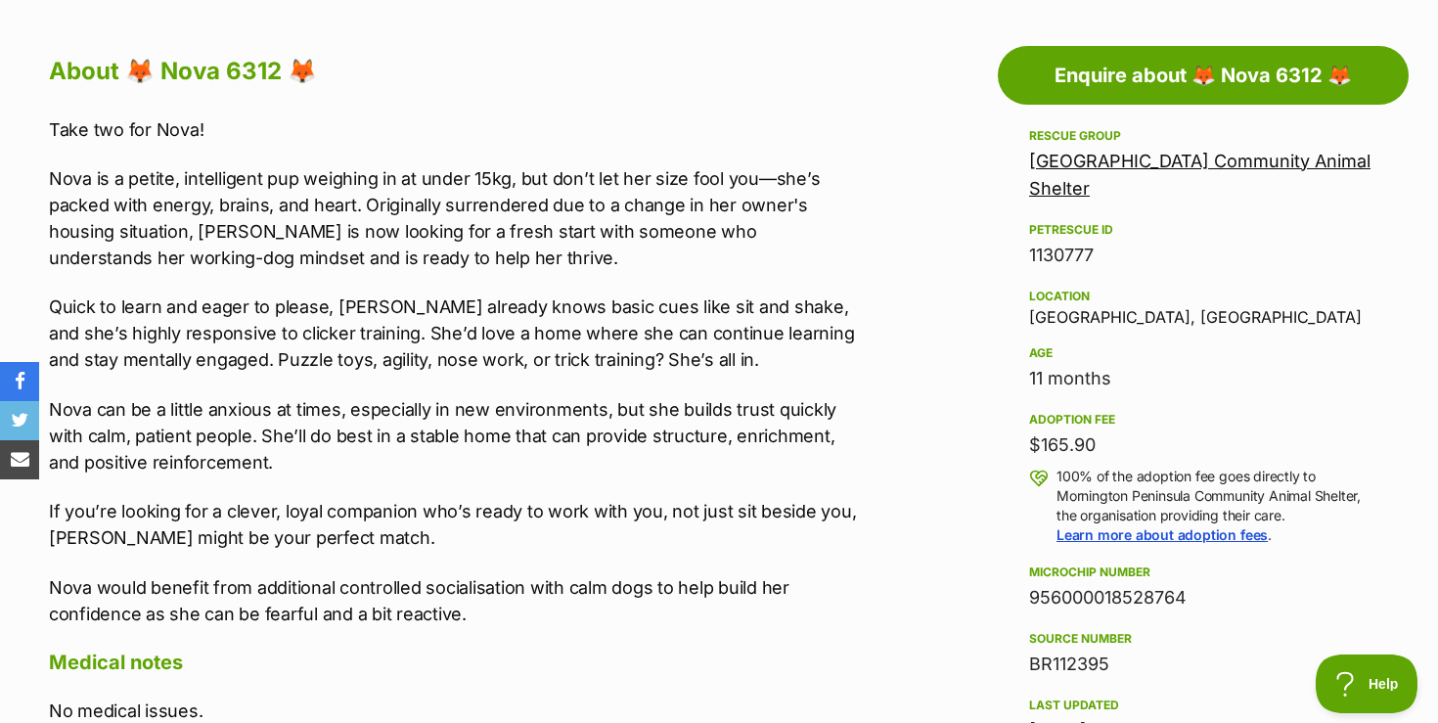
scroll to position [1056, 0]
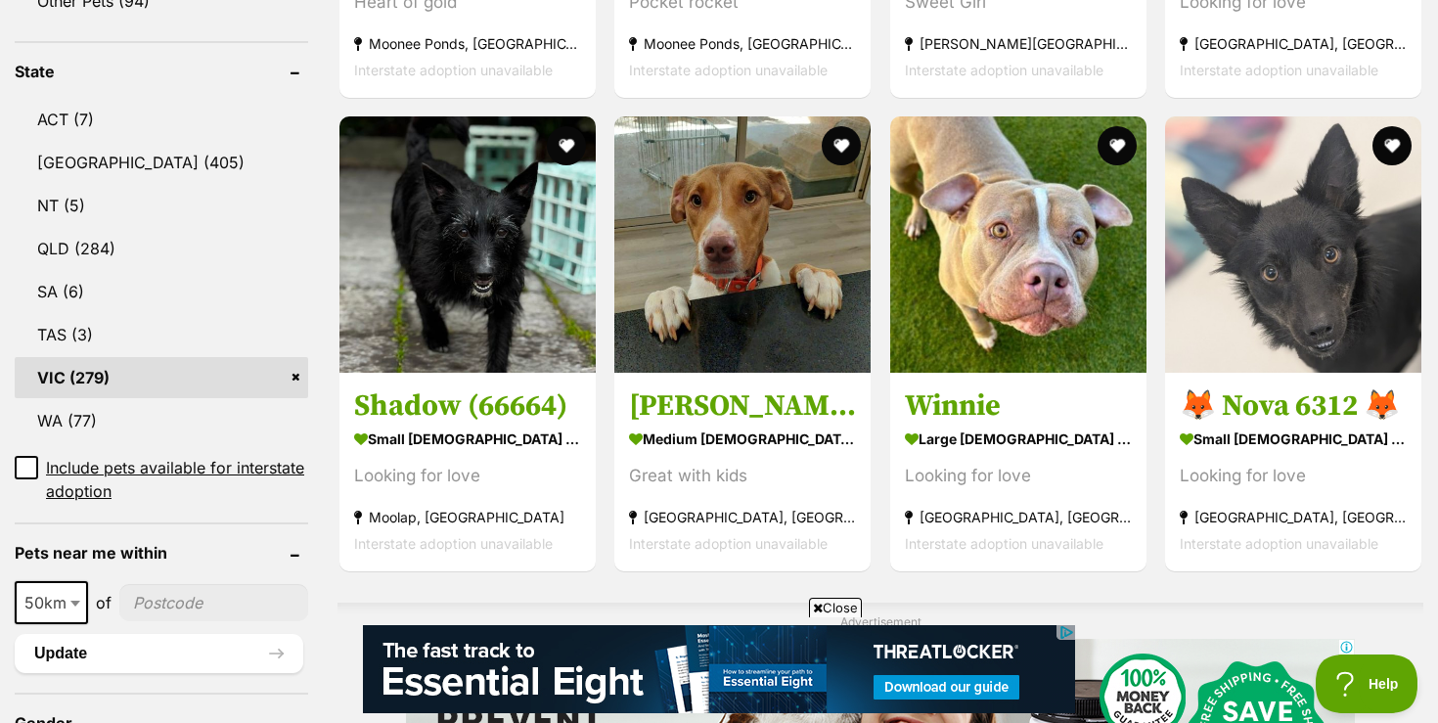
click at [834, 607] on span "Close" at bounding box center [835, 608] width 53 height 20
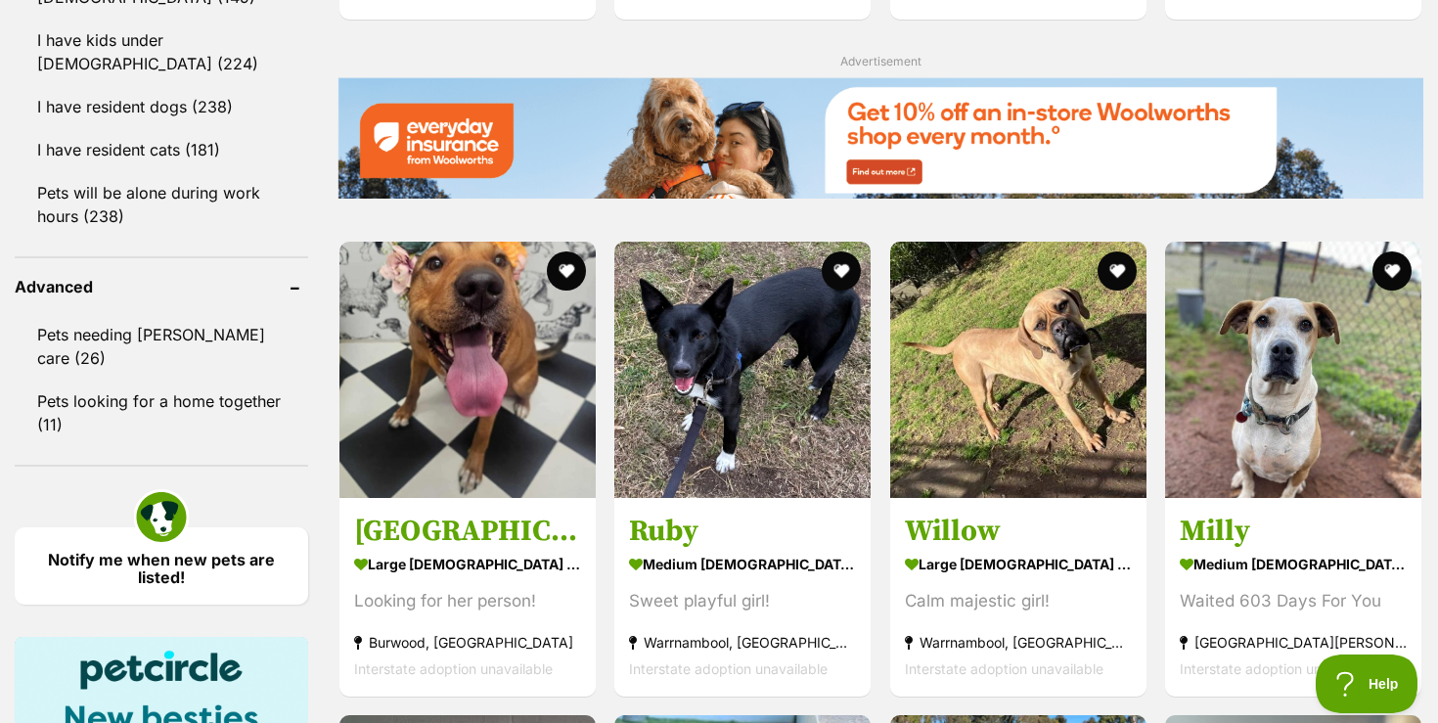
scroll to position [2404, 0]
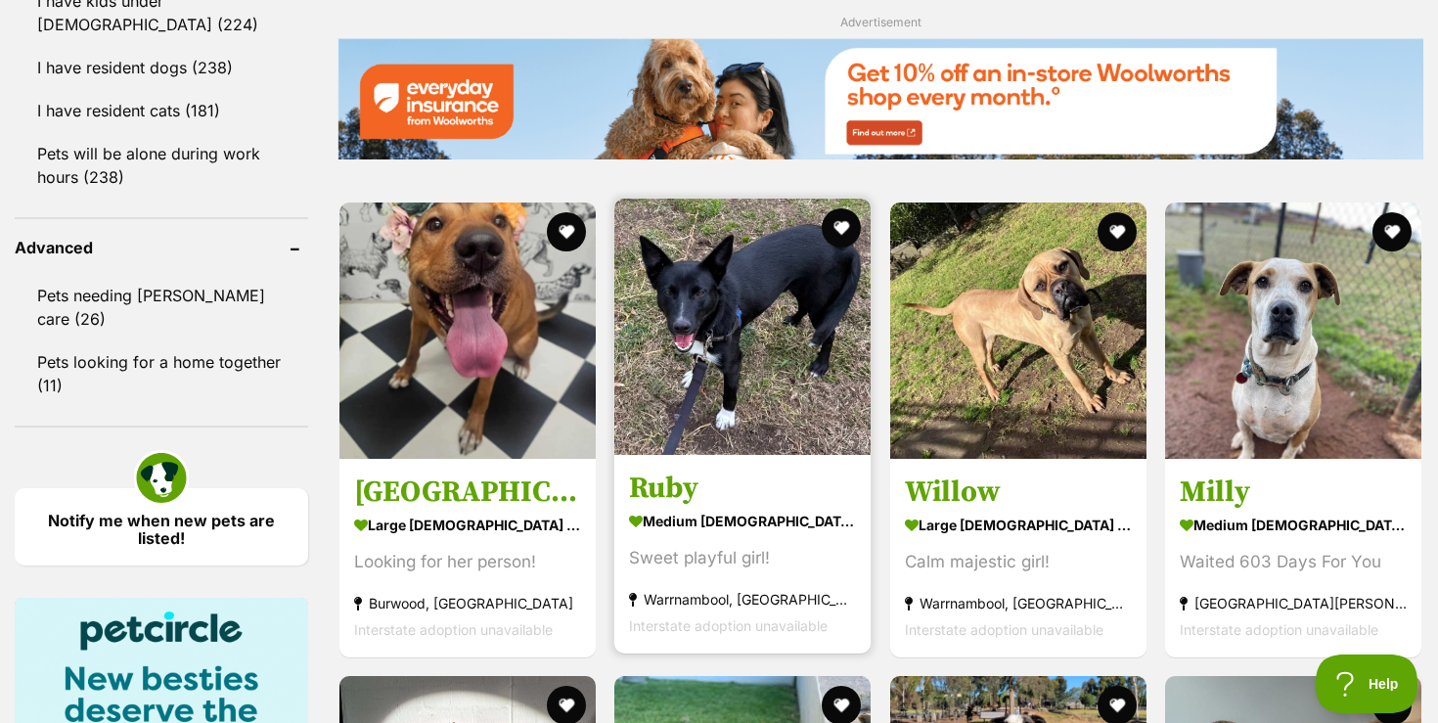
click at [784, 389] on img at bounding box center [742, 327] width 256 height 256
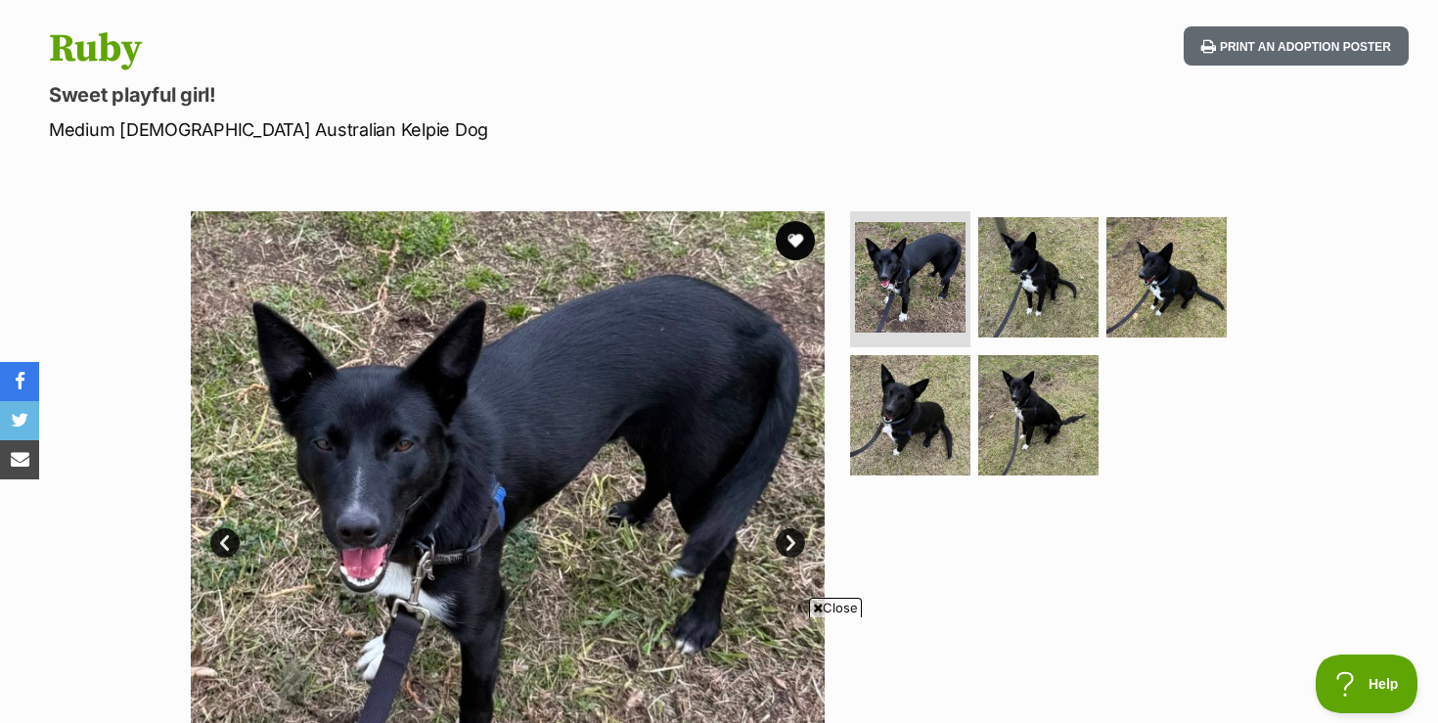
scroll to position [235, 0]
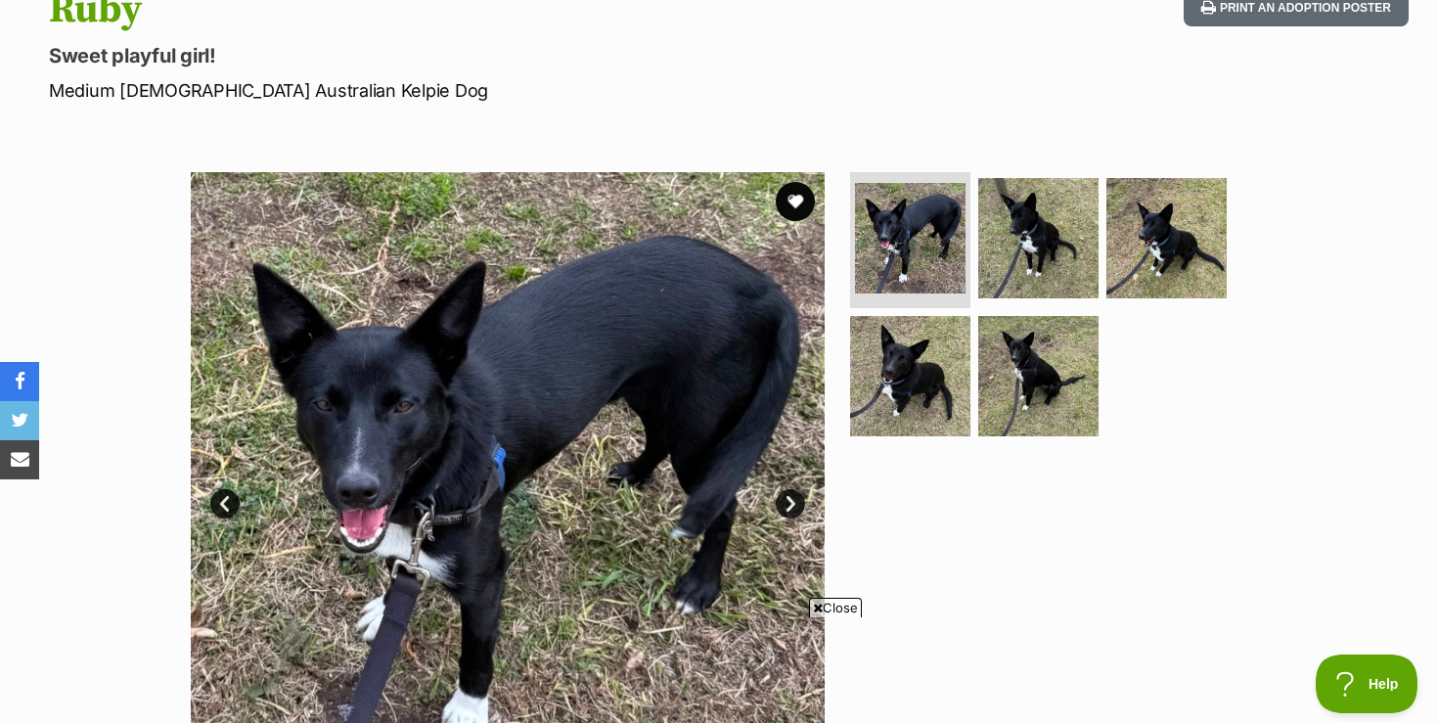
click at [851, 605] on span "Close" at bounding box center [835, 608] width 53 height 20
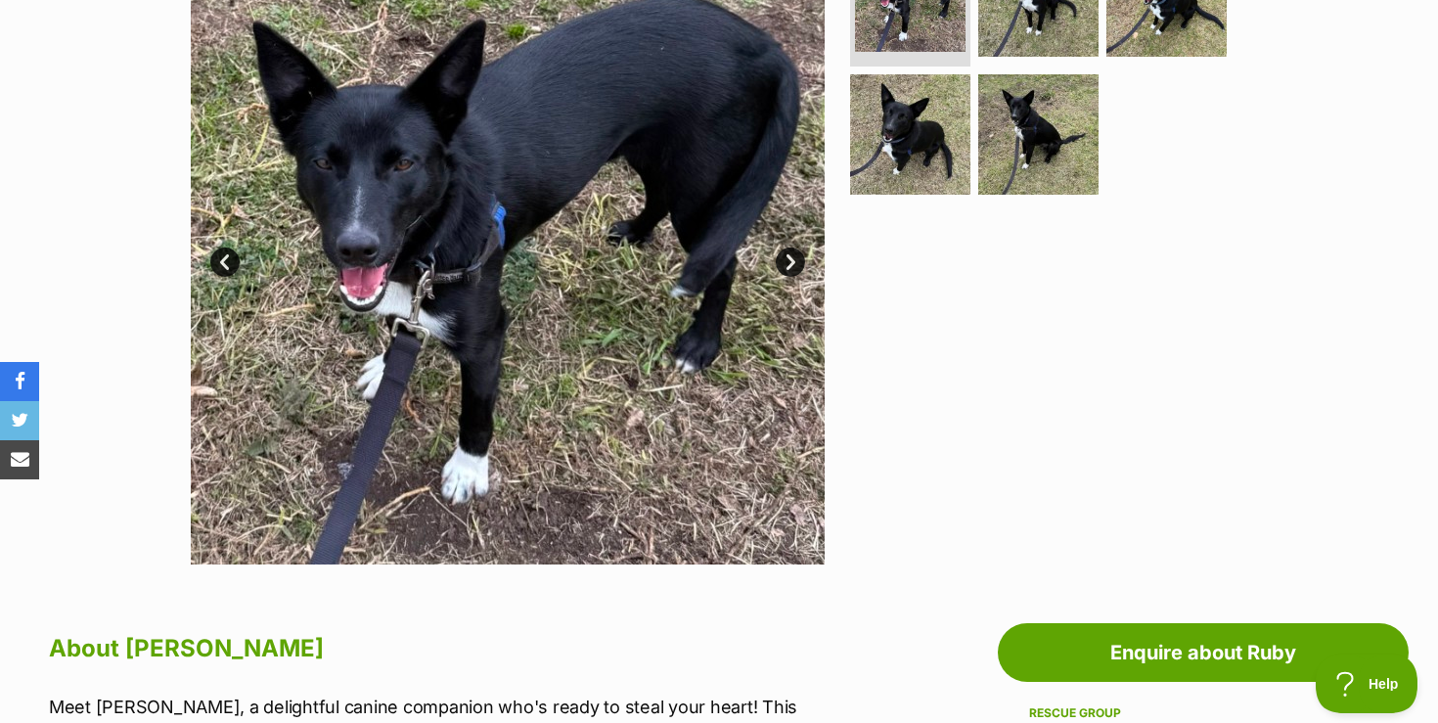
scroll to position [391, 0]
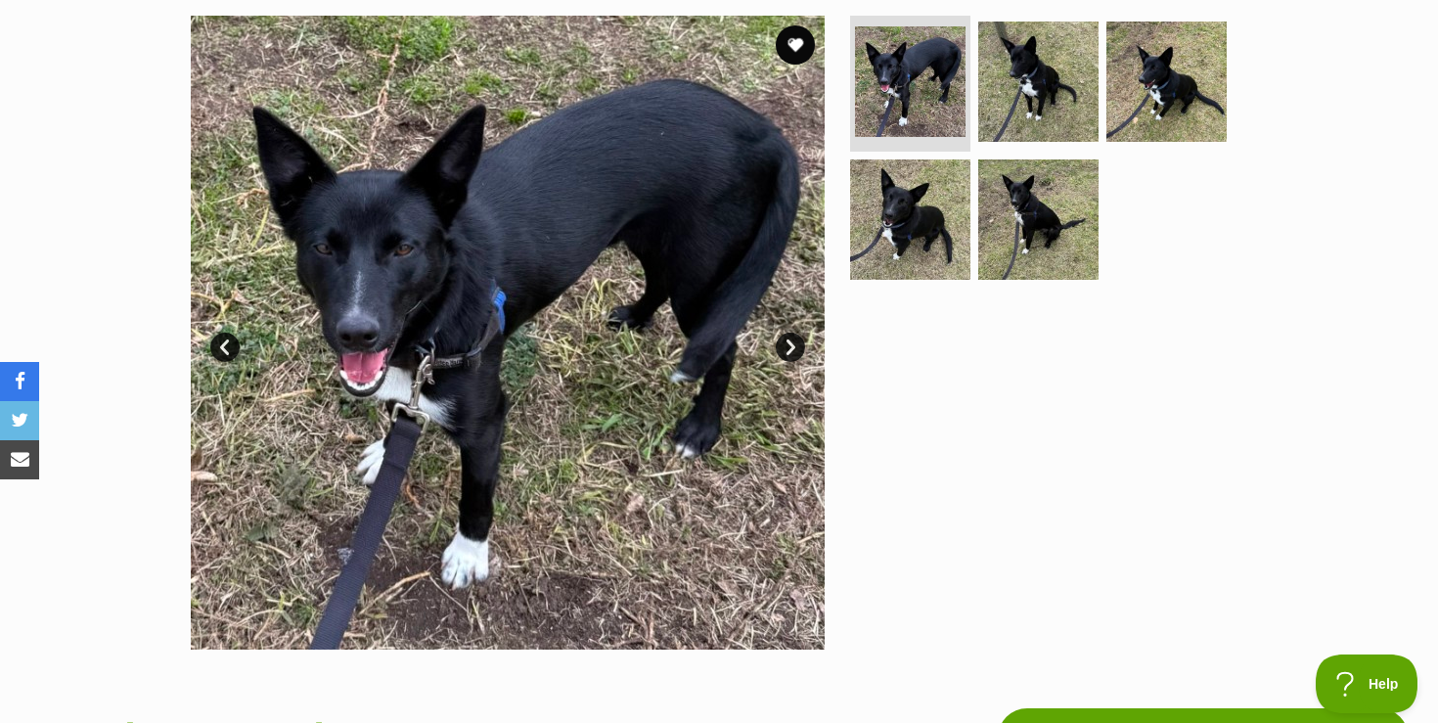
click at [787, 339] on link "Next" at bounding box center [790, 347] width 29 height 29
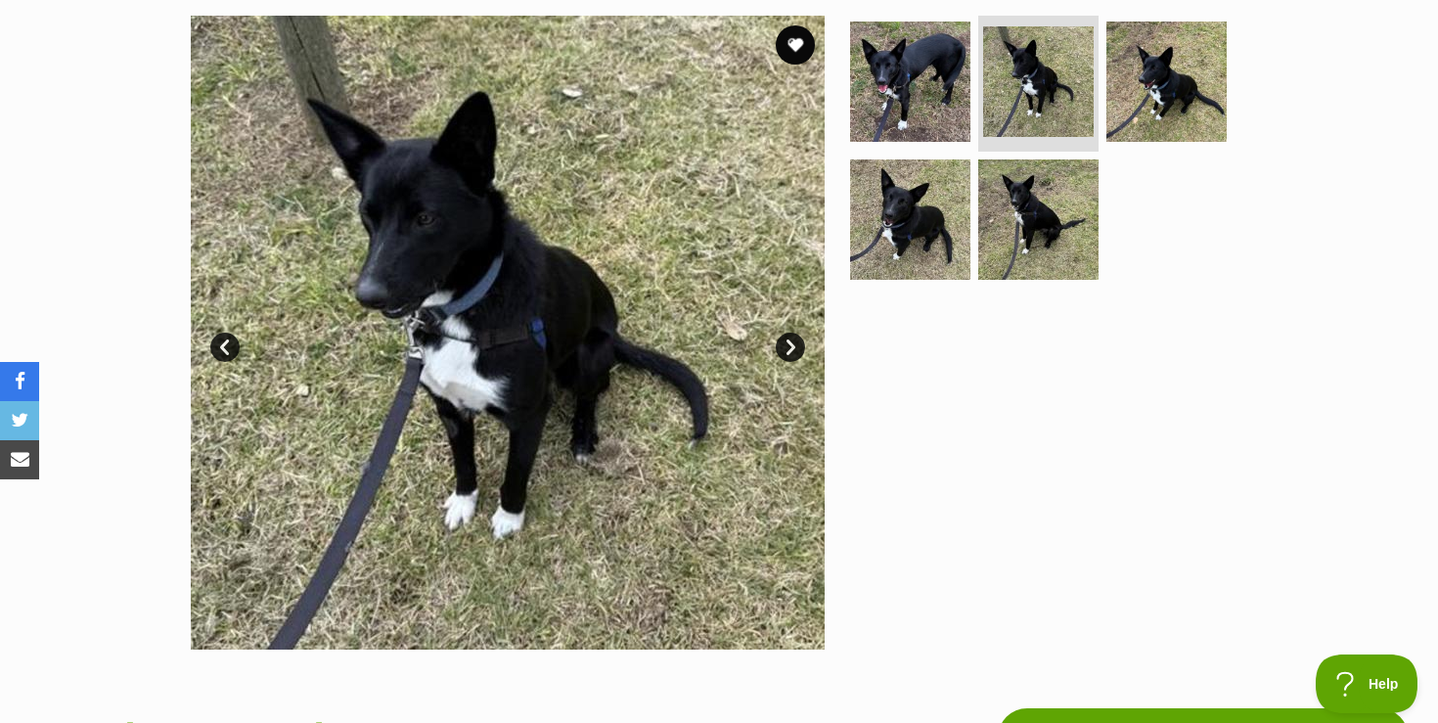
click at [787, 339] on link "Next" at bounding box center [790, 347] width 29 height 29
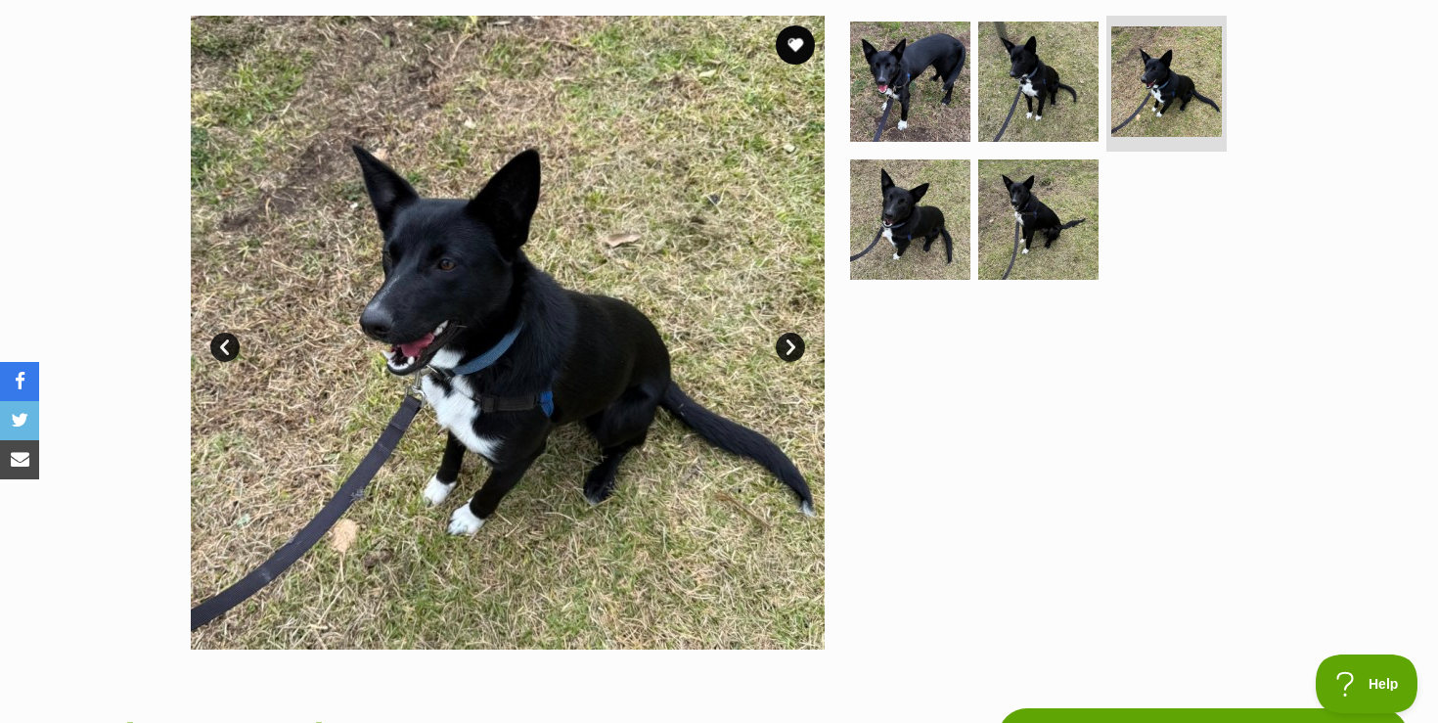
click at [787, 339] on link "Next" at bounding box center [790, 347] width 29 height 29
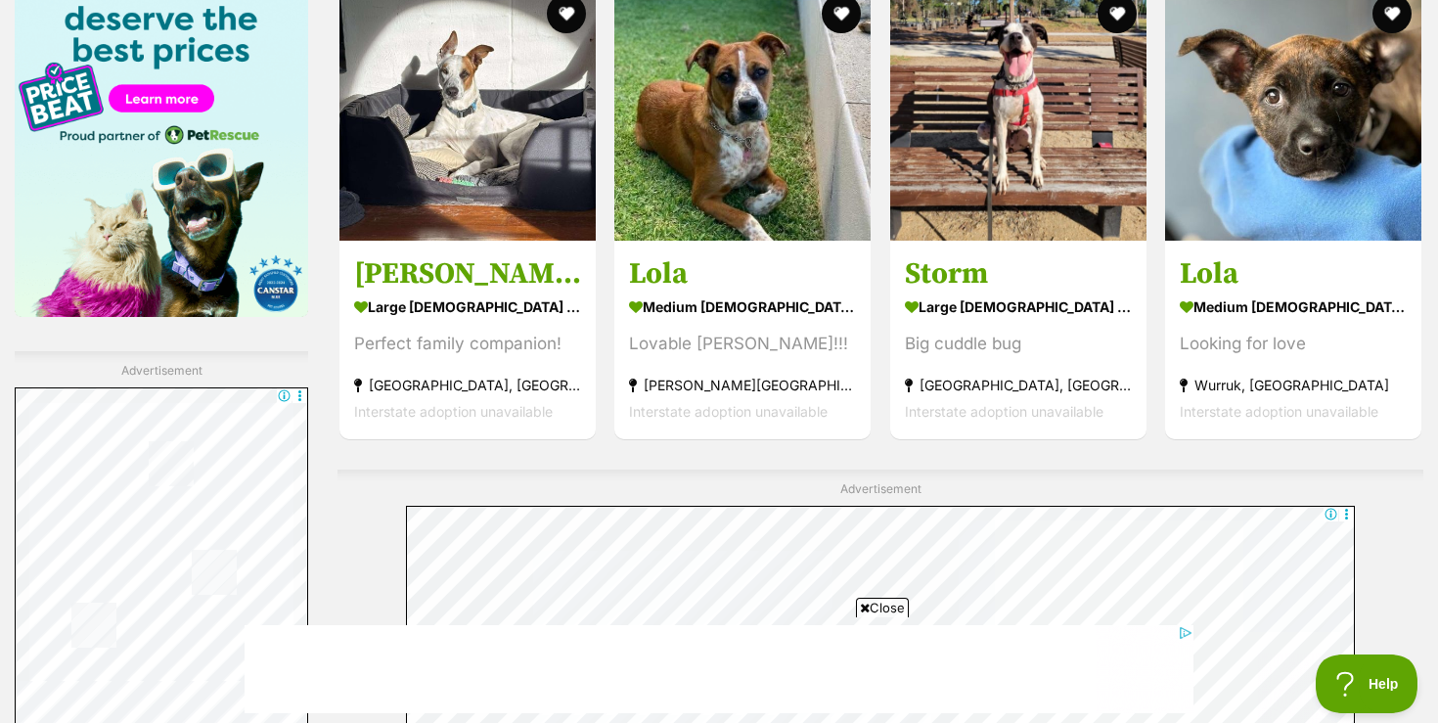
scroll to position [3098, 0]
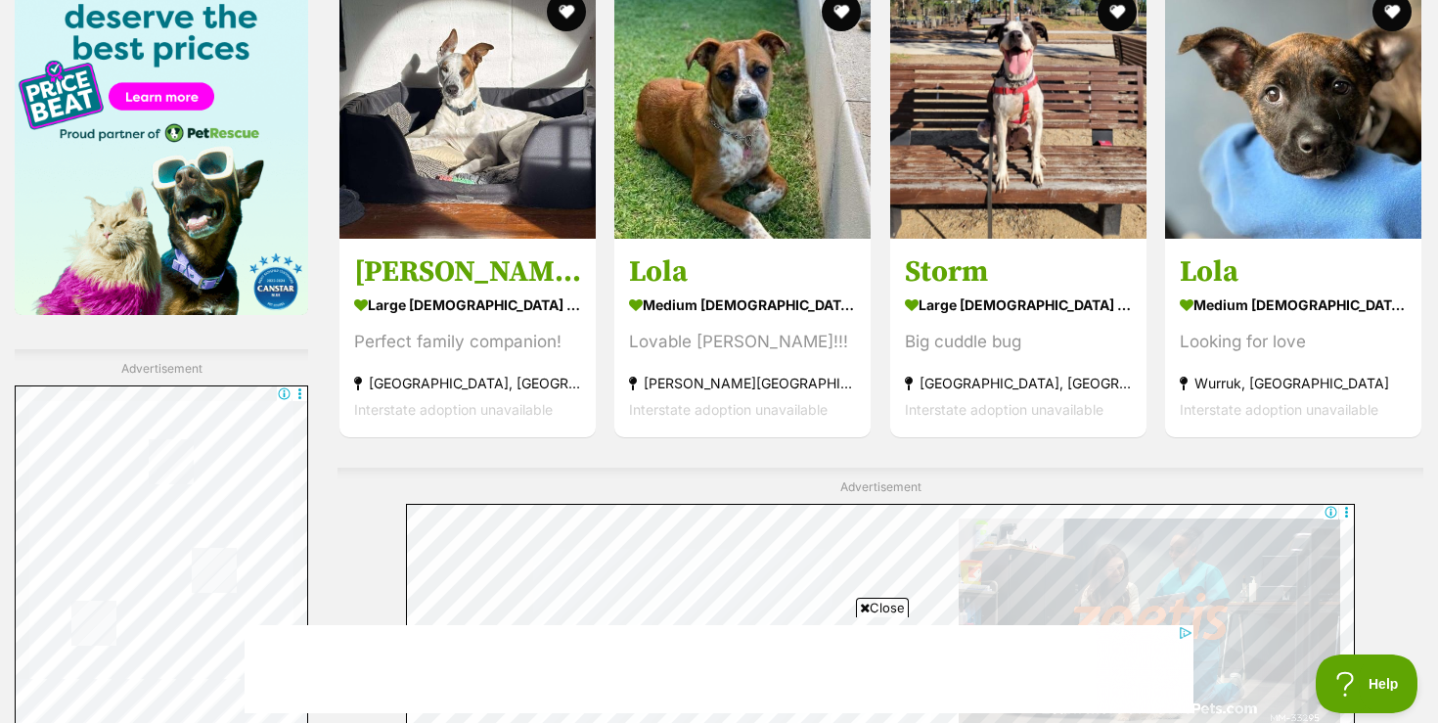
click at [890, 604] on span "Close" at bounding box center [882, 608] width 53 height 20
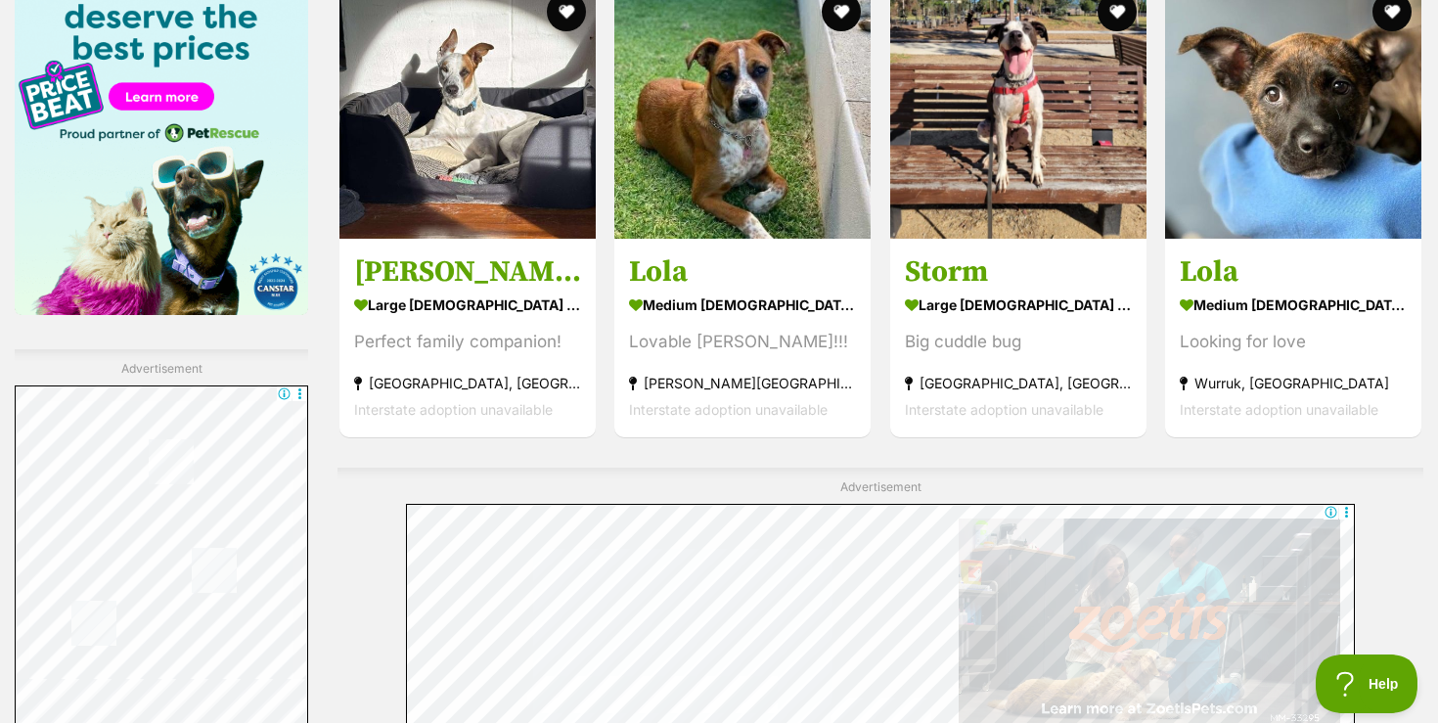
click at [1405, 527] on div at bounding box center [880, 626] width 1086 height 245
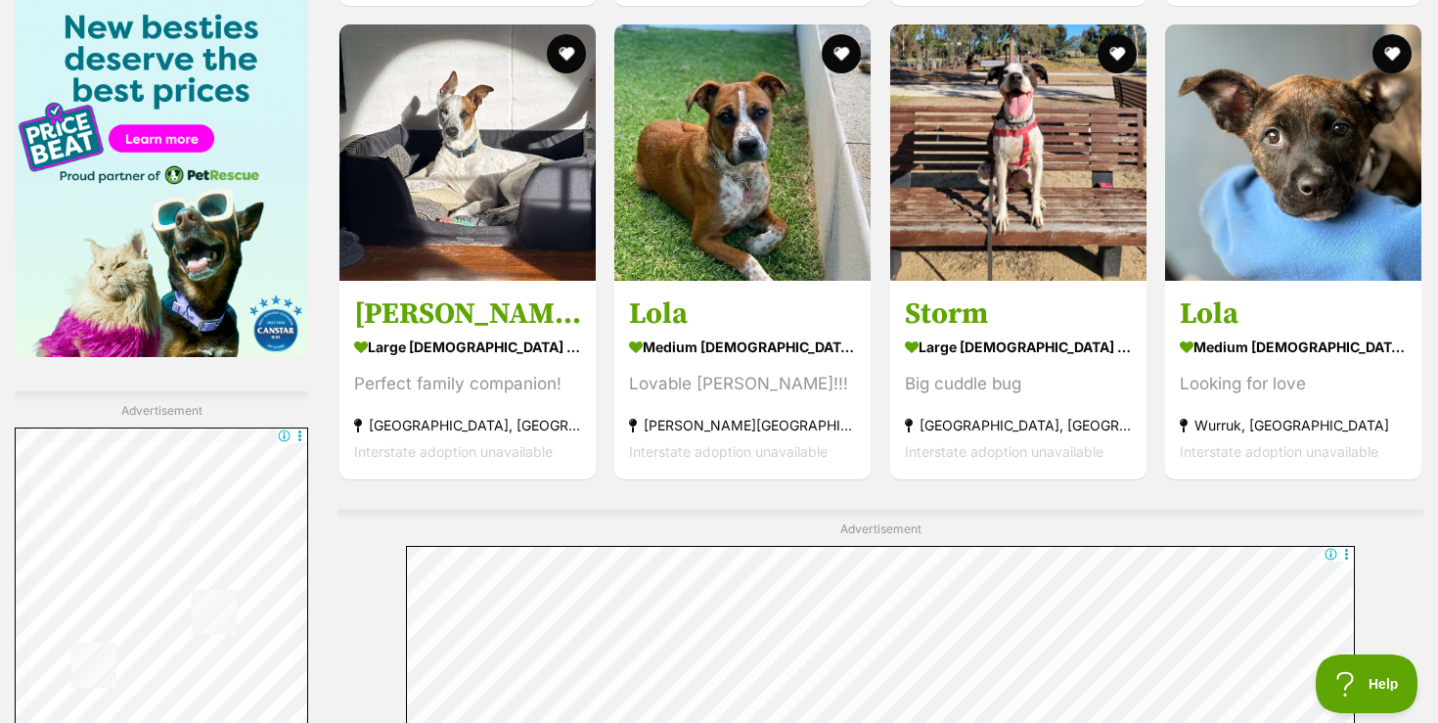
scroll to position [3059, 0]
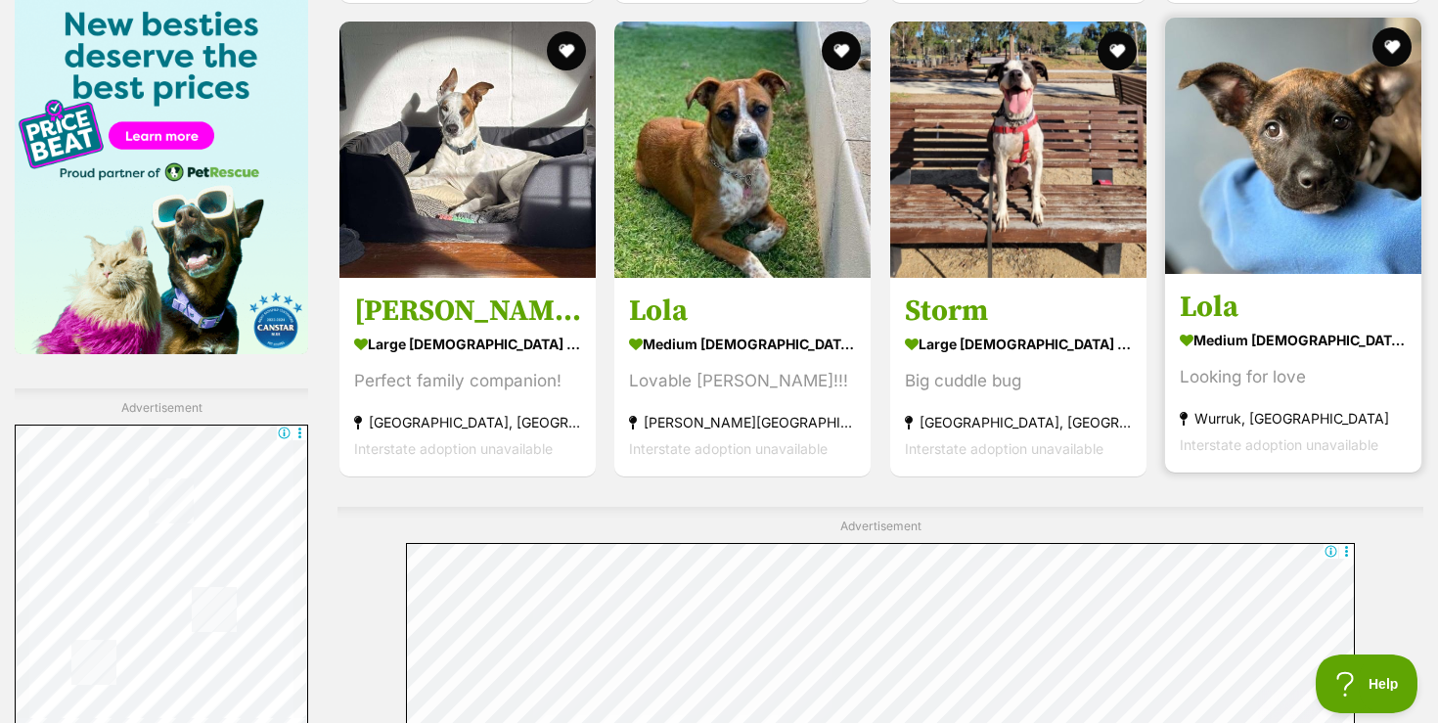
click at [1298, 190] on img at bounding box center [1293, 146] width 256 height 256
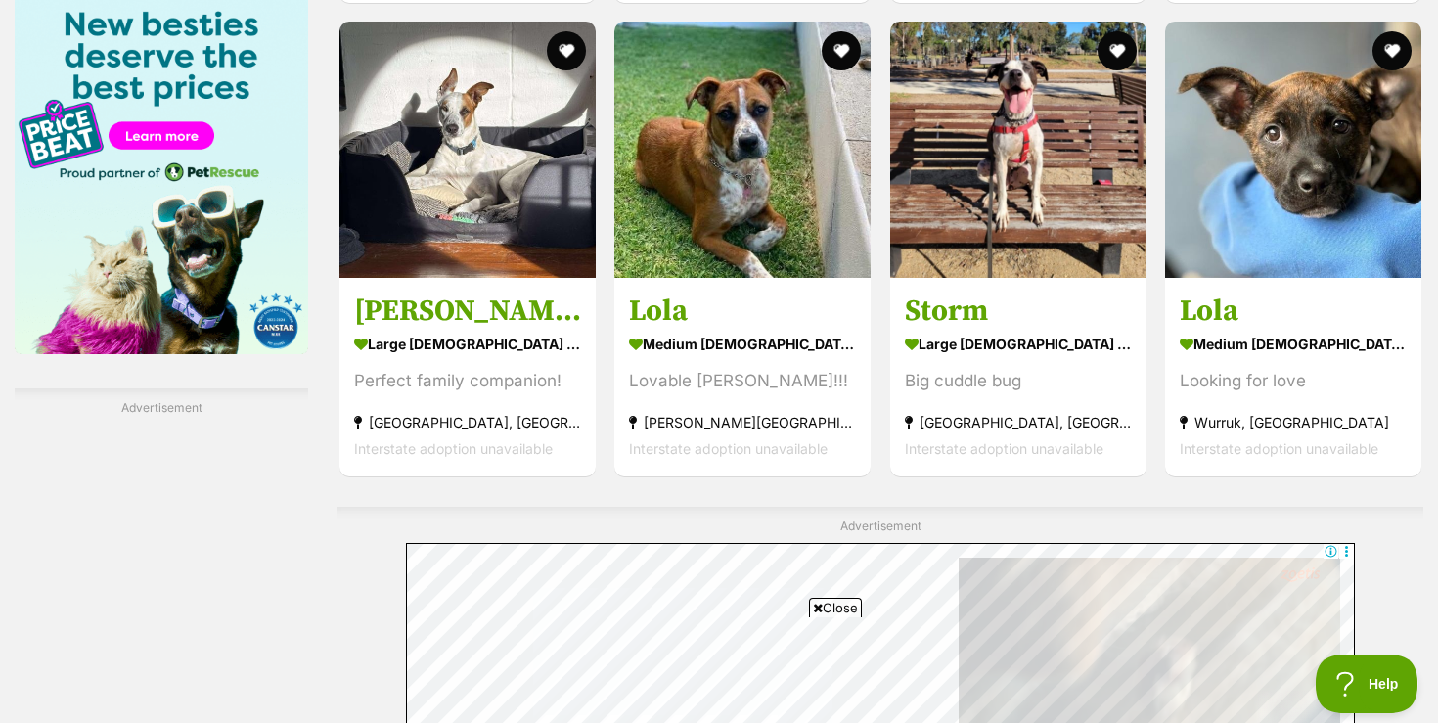
click at [842, 604] on span "Close" at bounding box center [835, 608] width 53 height 20
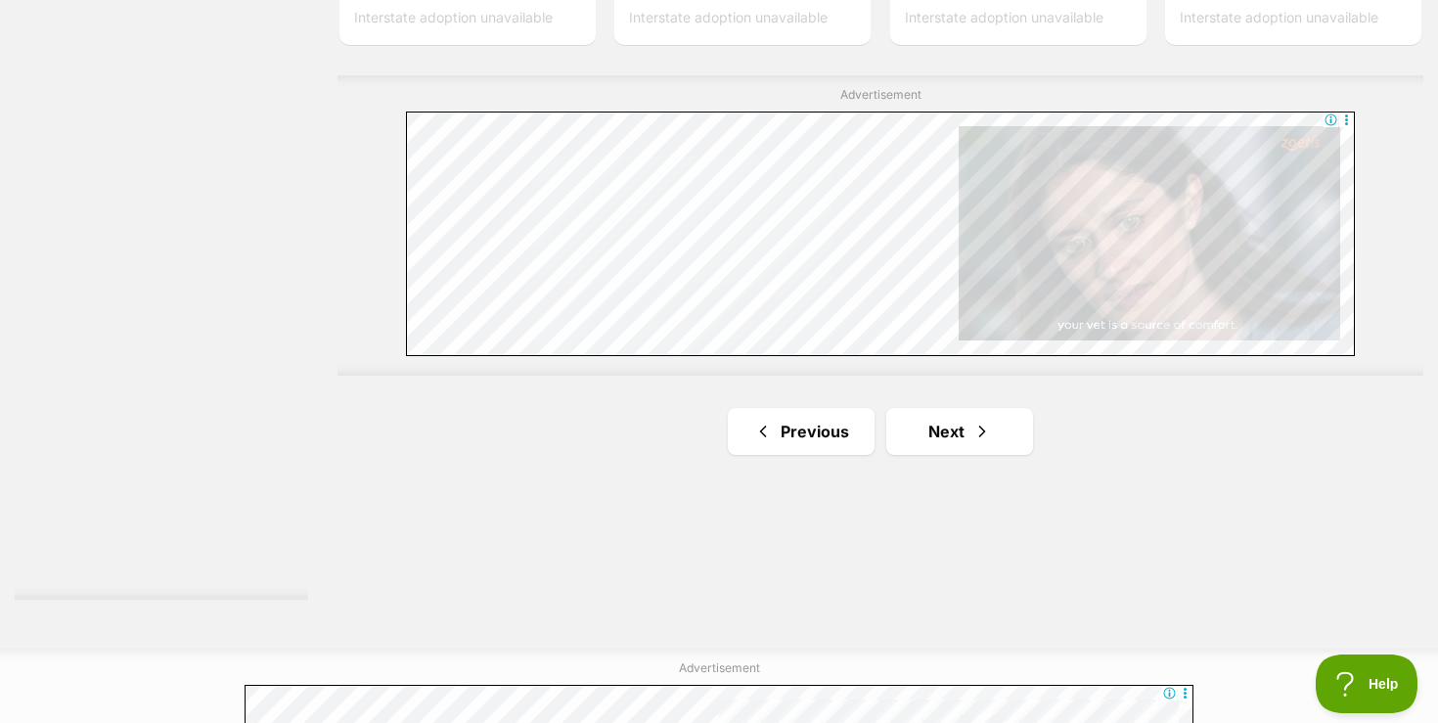
scroll to position [3528, 0]
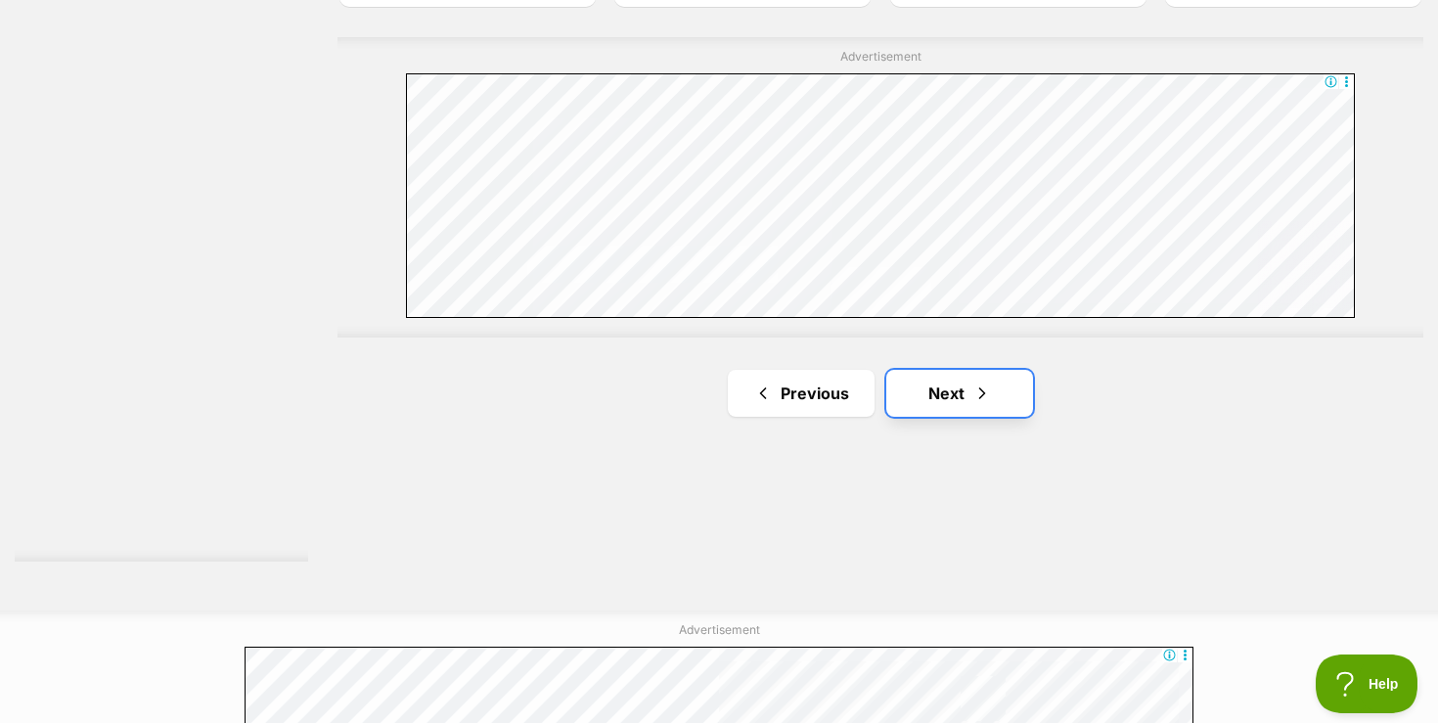
click at [945, 400] on link "Next" at bounding box center [959, 393] width 147 height 47
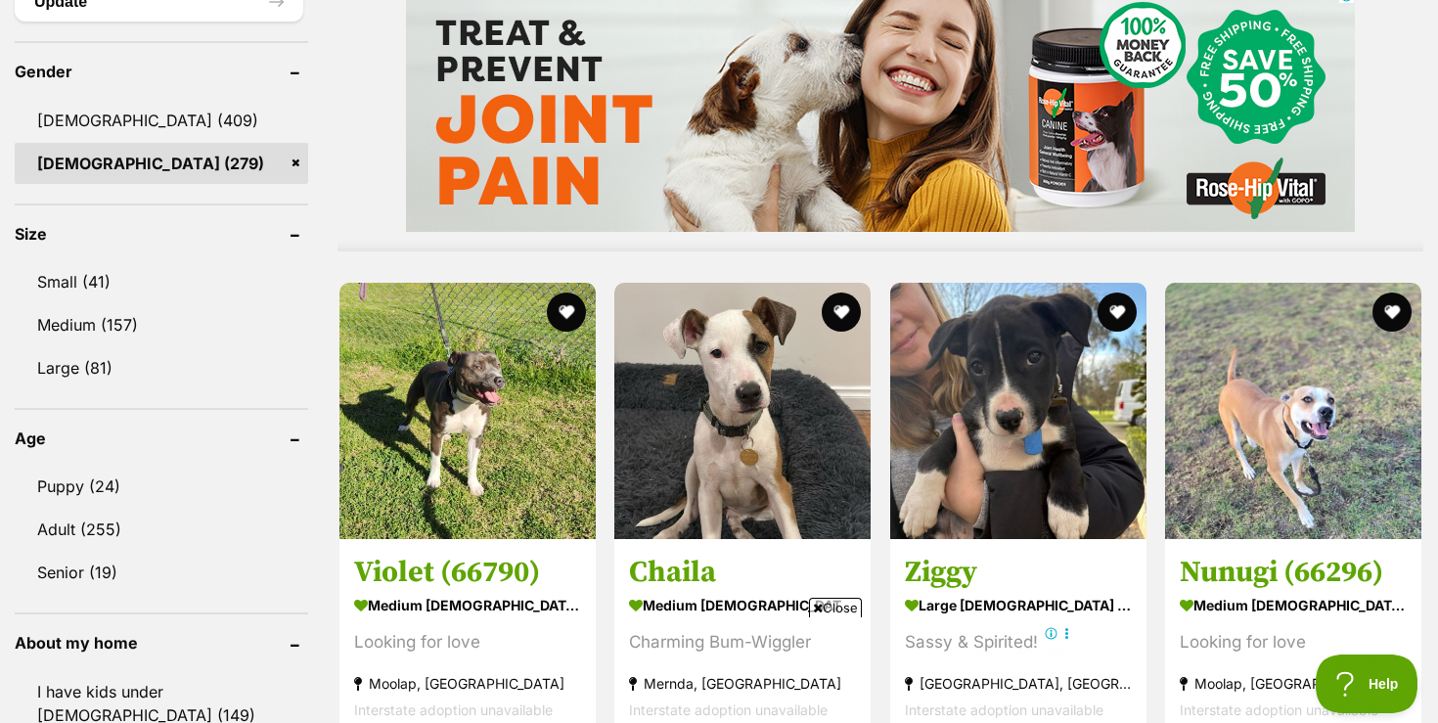
scroll to position [1722, 0]
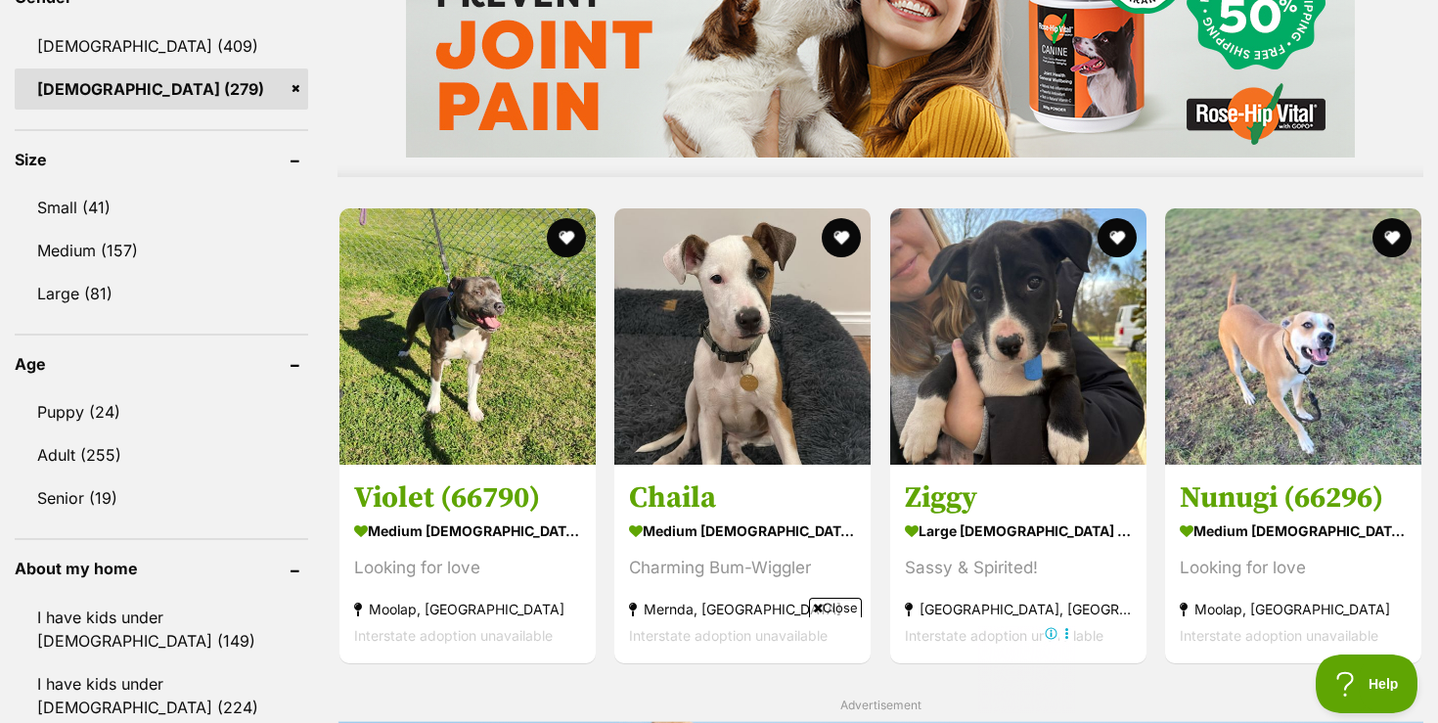
click at [840, 609] on span "Close" at bounding box center [835, 608] width 53 height 20
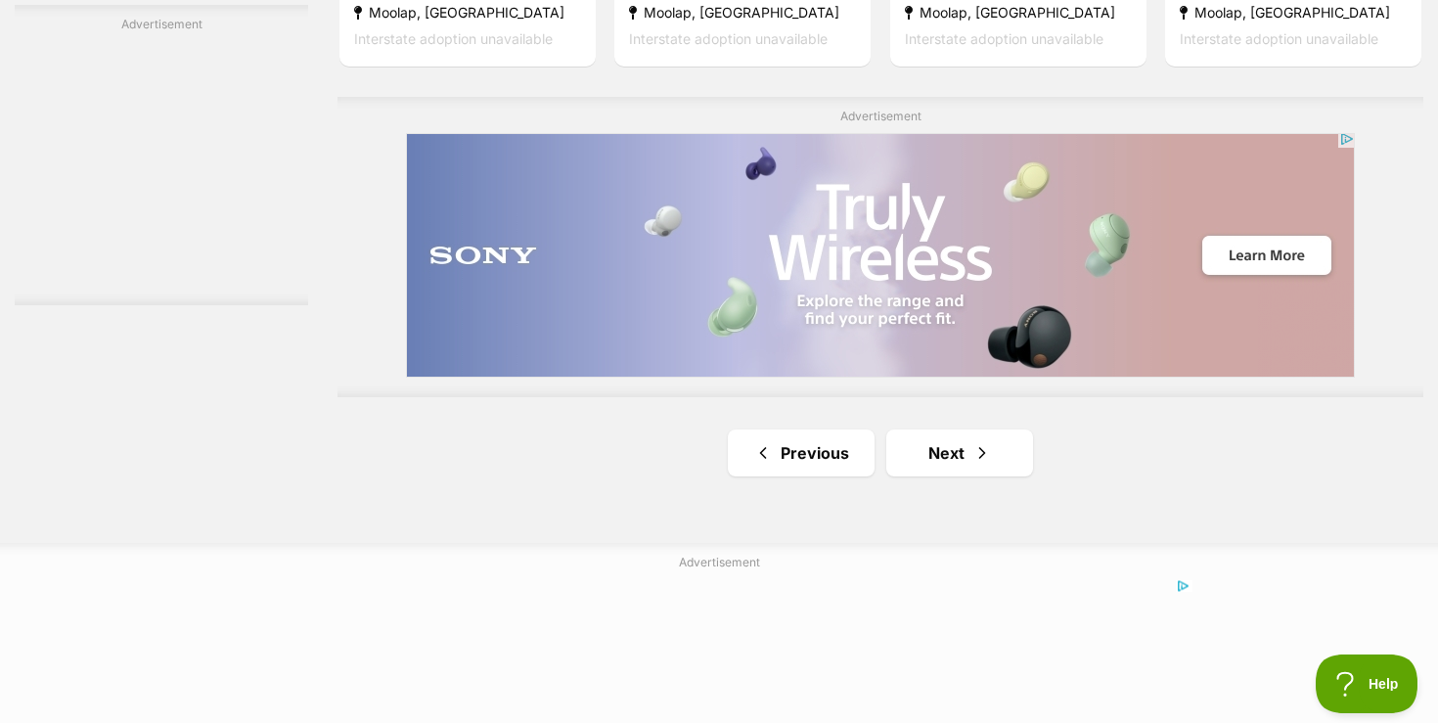
scroll to position [3482, 0]
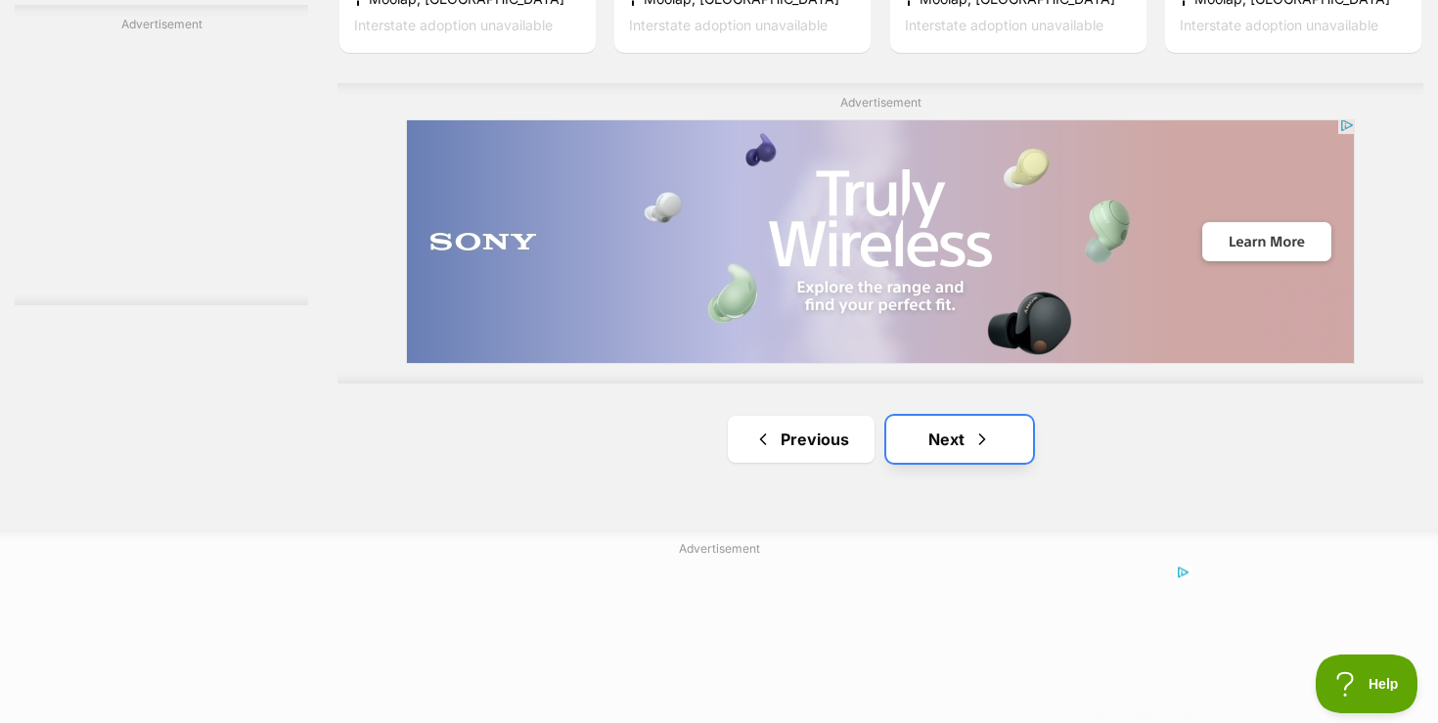
click at [936, 447] on link "Next" at bounding box center [959, 439] width 147 height 47
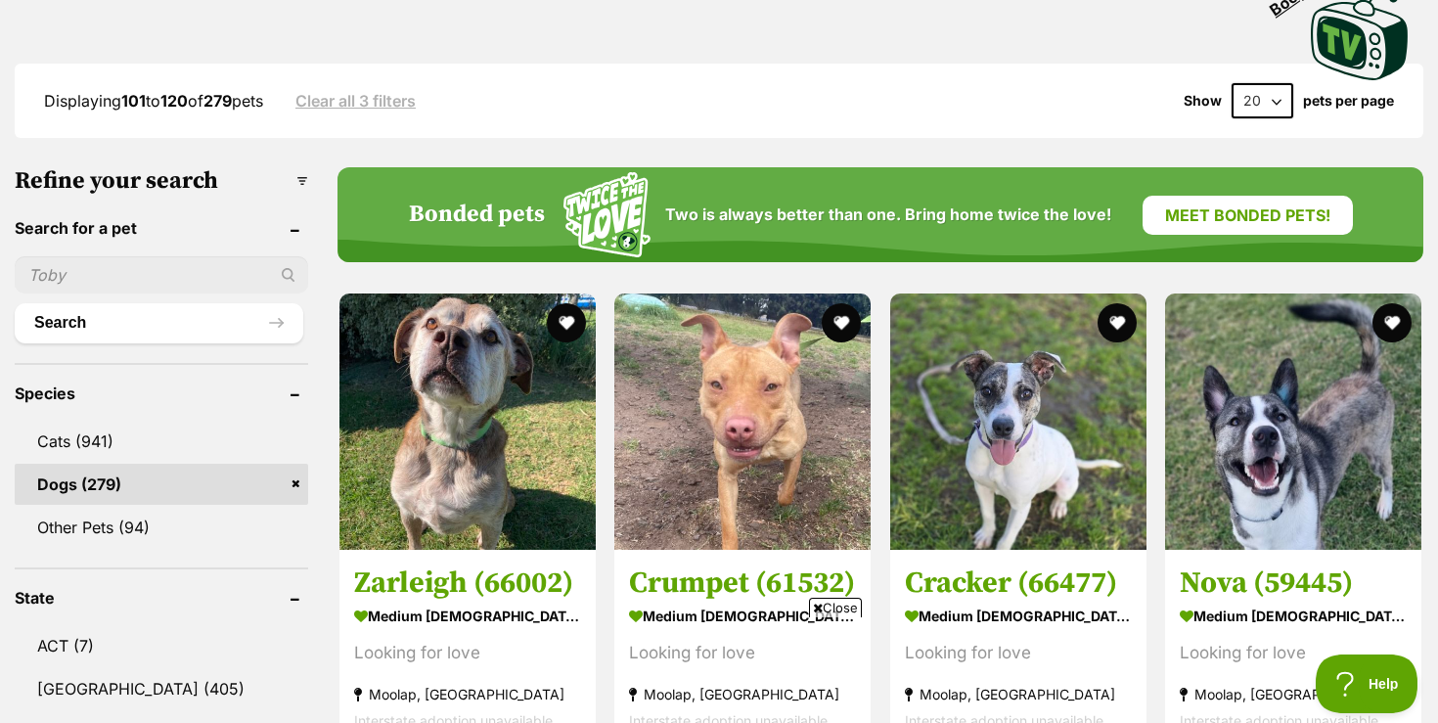
scroll to position [509, 0]
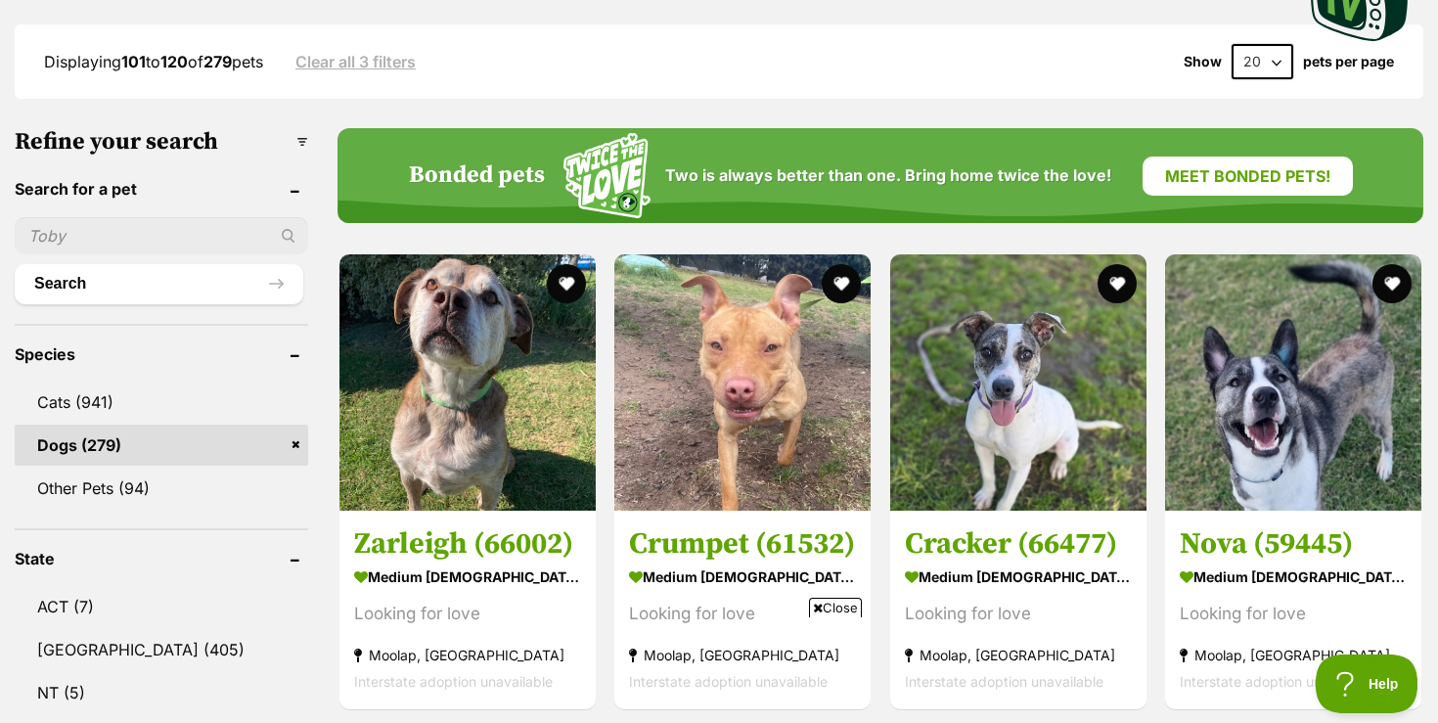
click at [835, 611] on span "Close" at bounding box center [835, 608] width 53 height 20
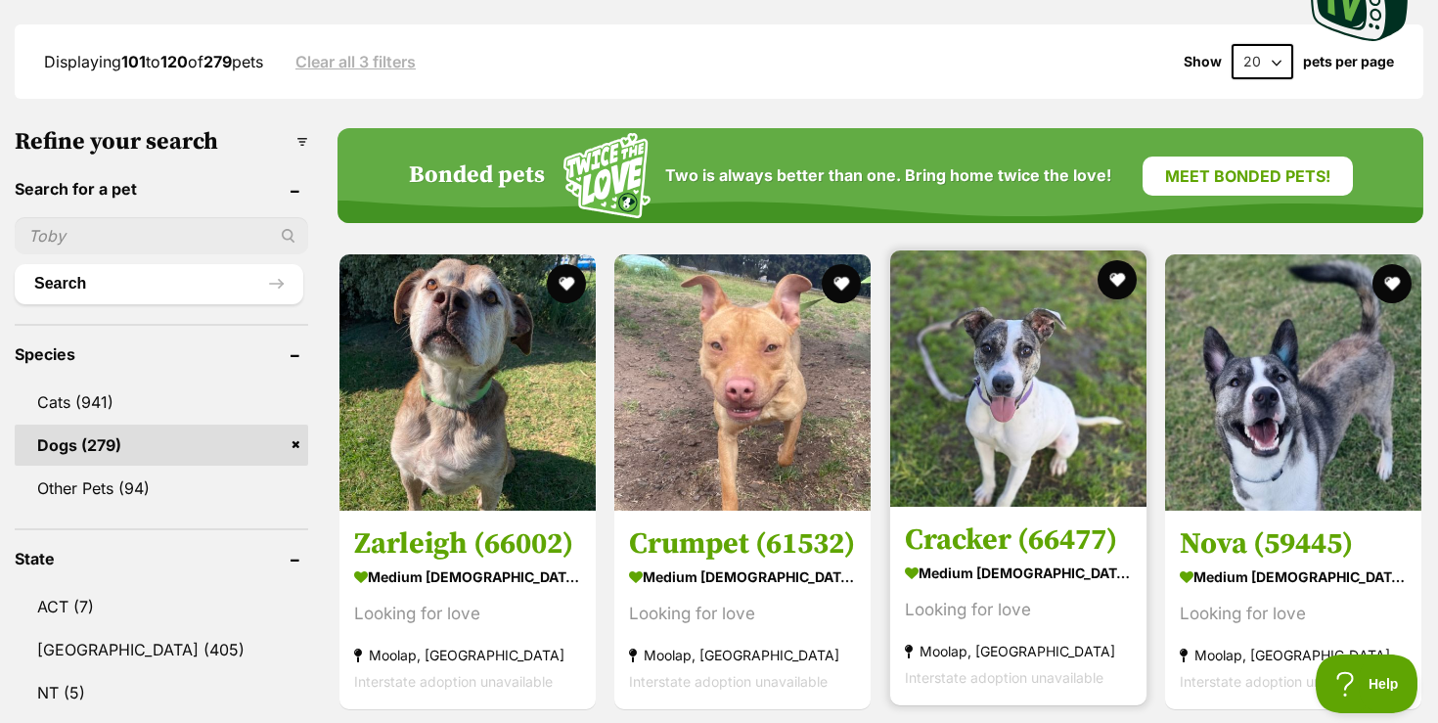
click at [1035, 453] on img at bounding box center [1018, 378] width 256 height 256
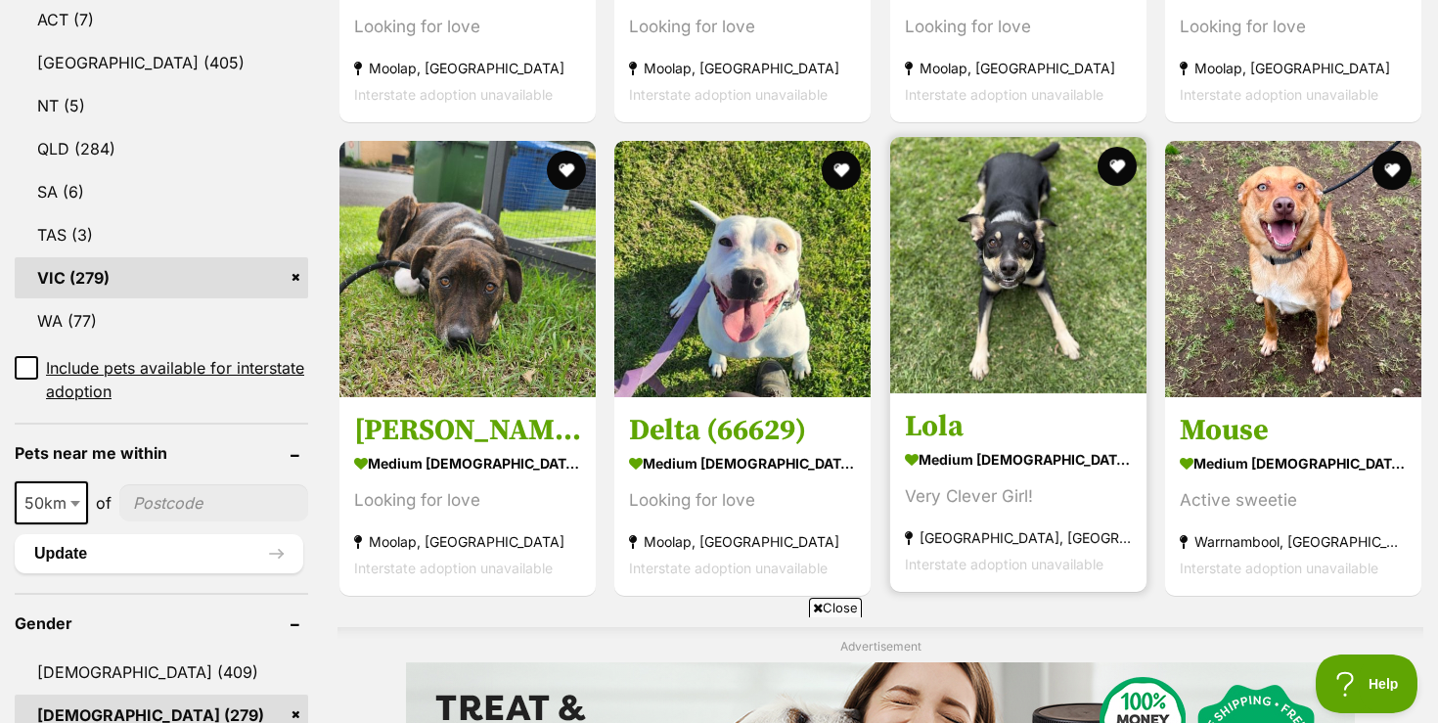
click at [1014, 314] on img at bounding box center [1018, 265] width 256 height 256
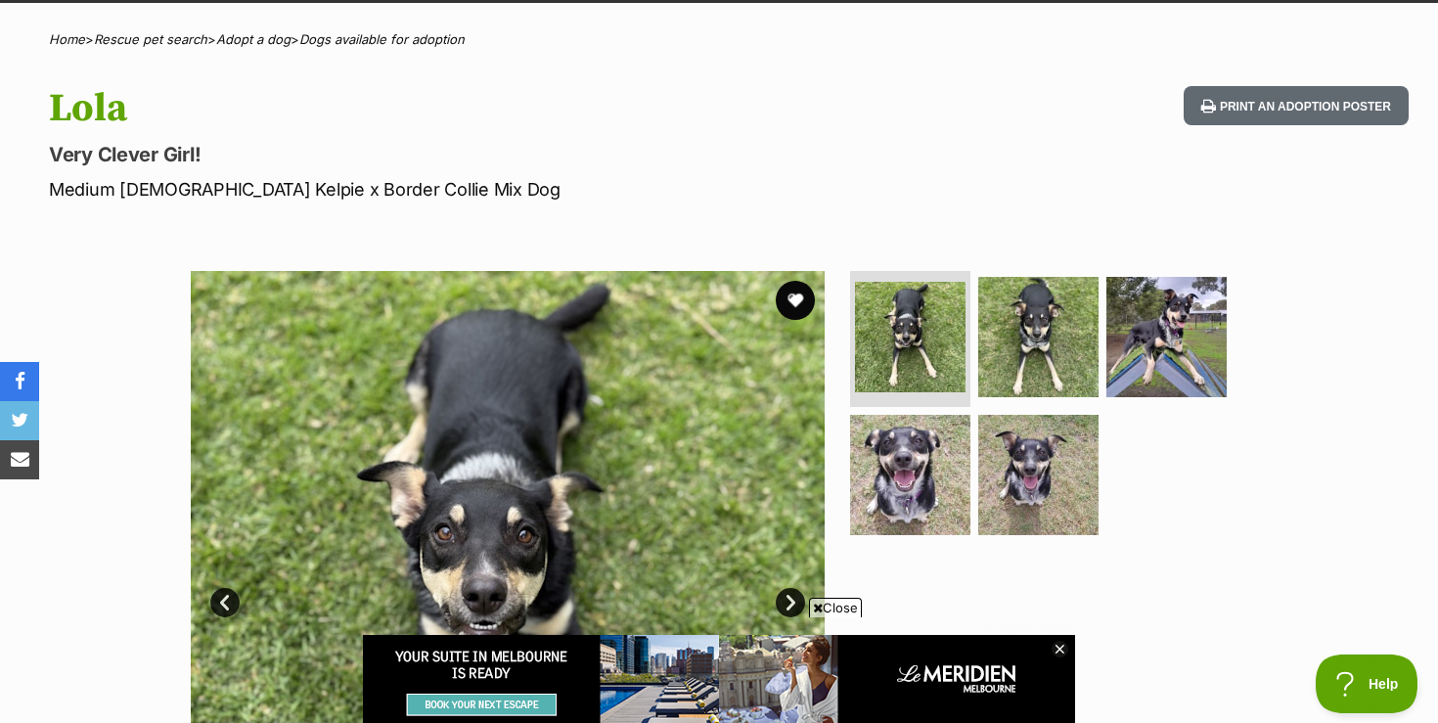
scroll to position [196, 0]
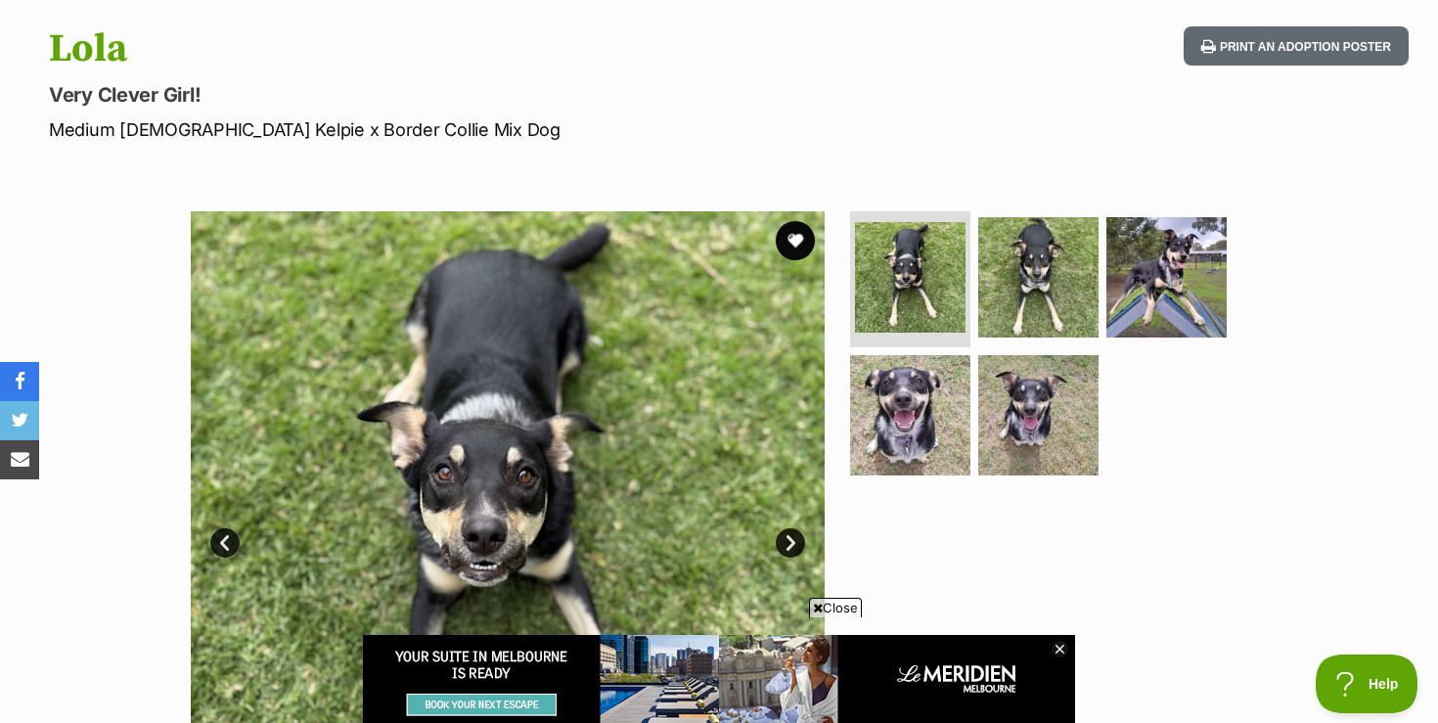
click at [845, 605] on span "Close" at bounding box center [835, 608] width 53 height 20
click at [1060, 647] on icon at bounding box center [1059, 649] width 7 height 7
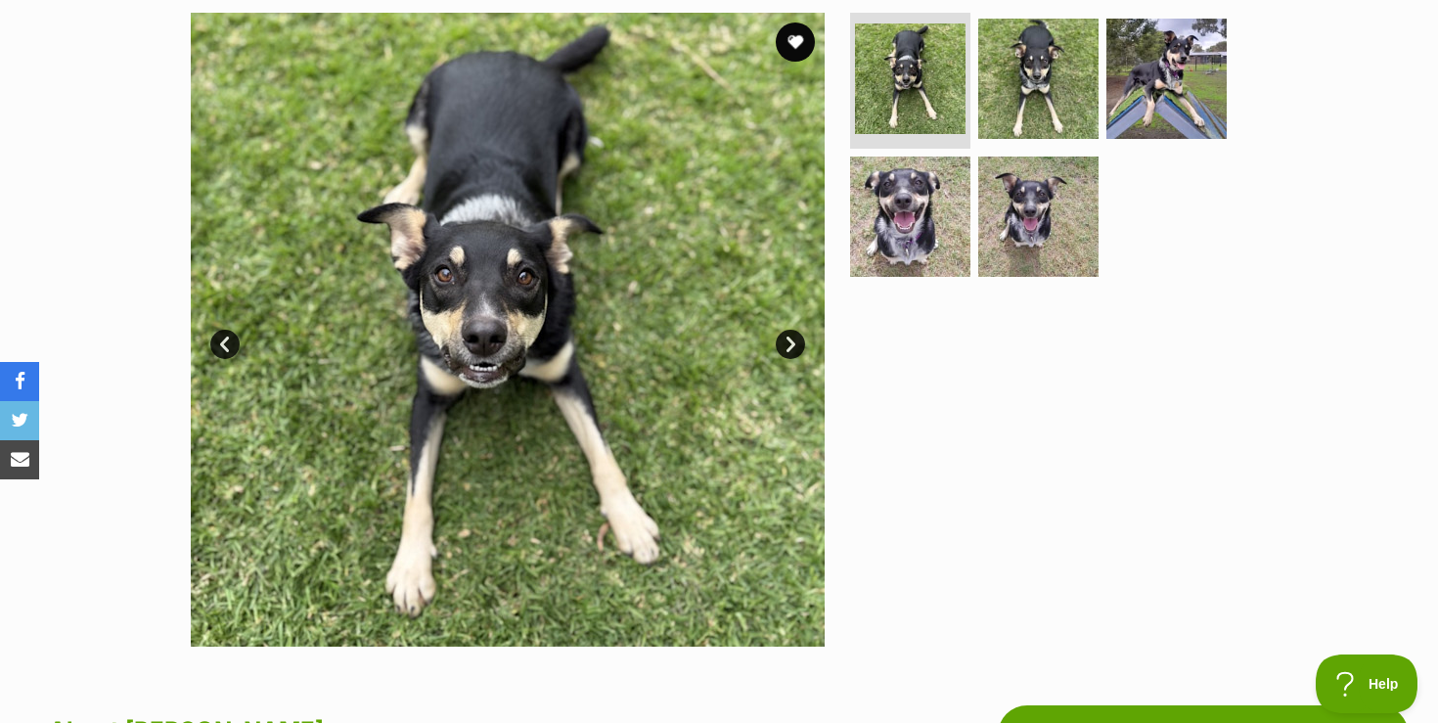
scroll to position [391, 0]
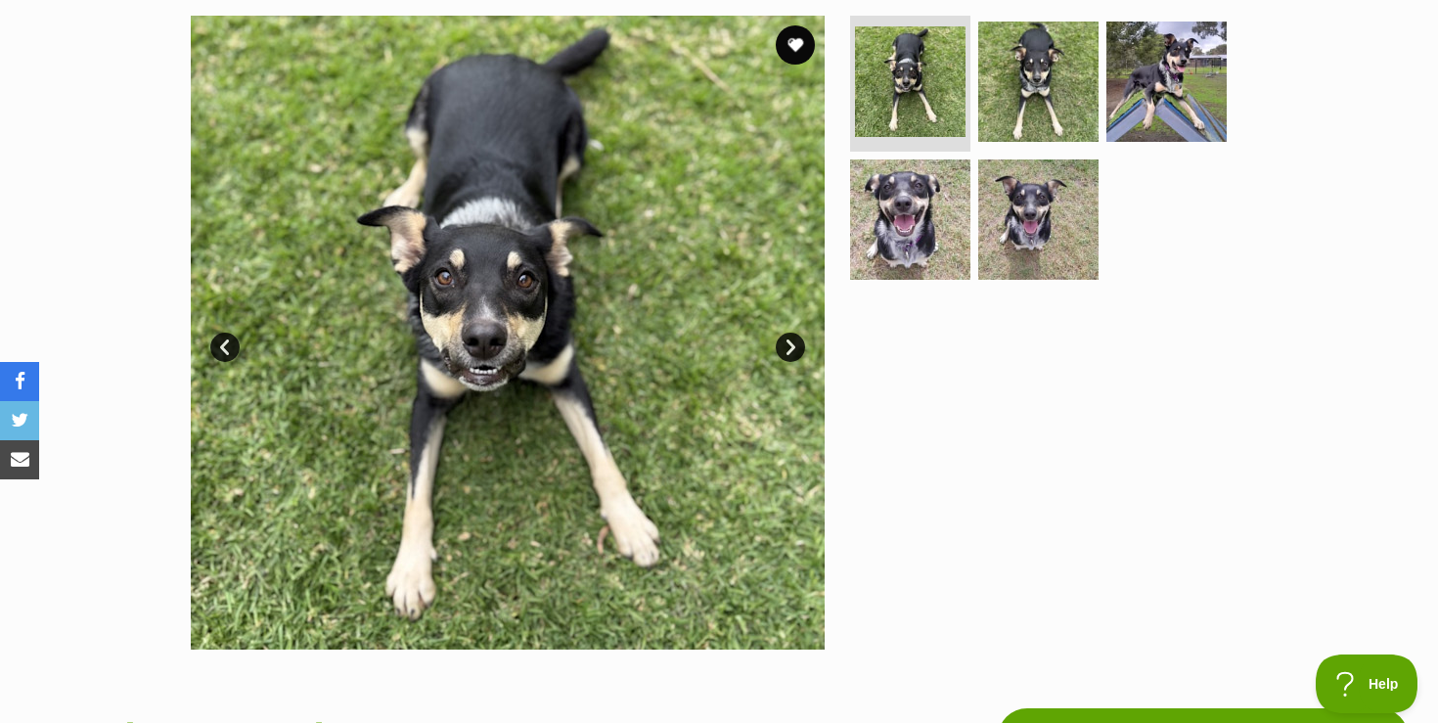
click at [790, 343] on link "Next" at bounding box center [790, 347] width 29 height 29
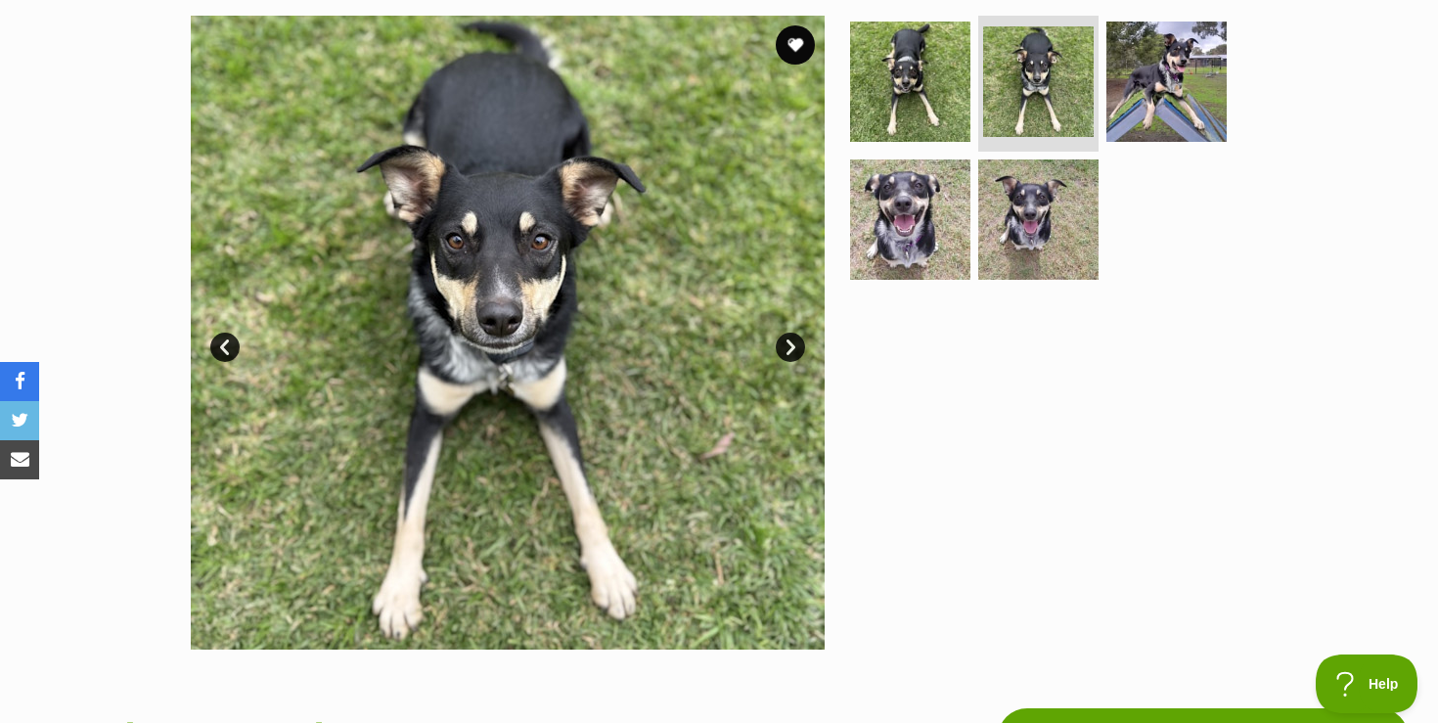
click at [790, 343] on link "Next" at bounding box center [790, 347] width 29 height 29
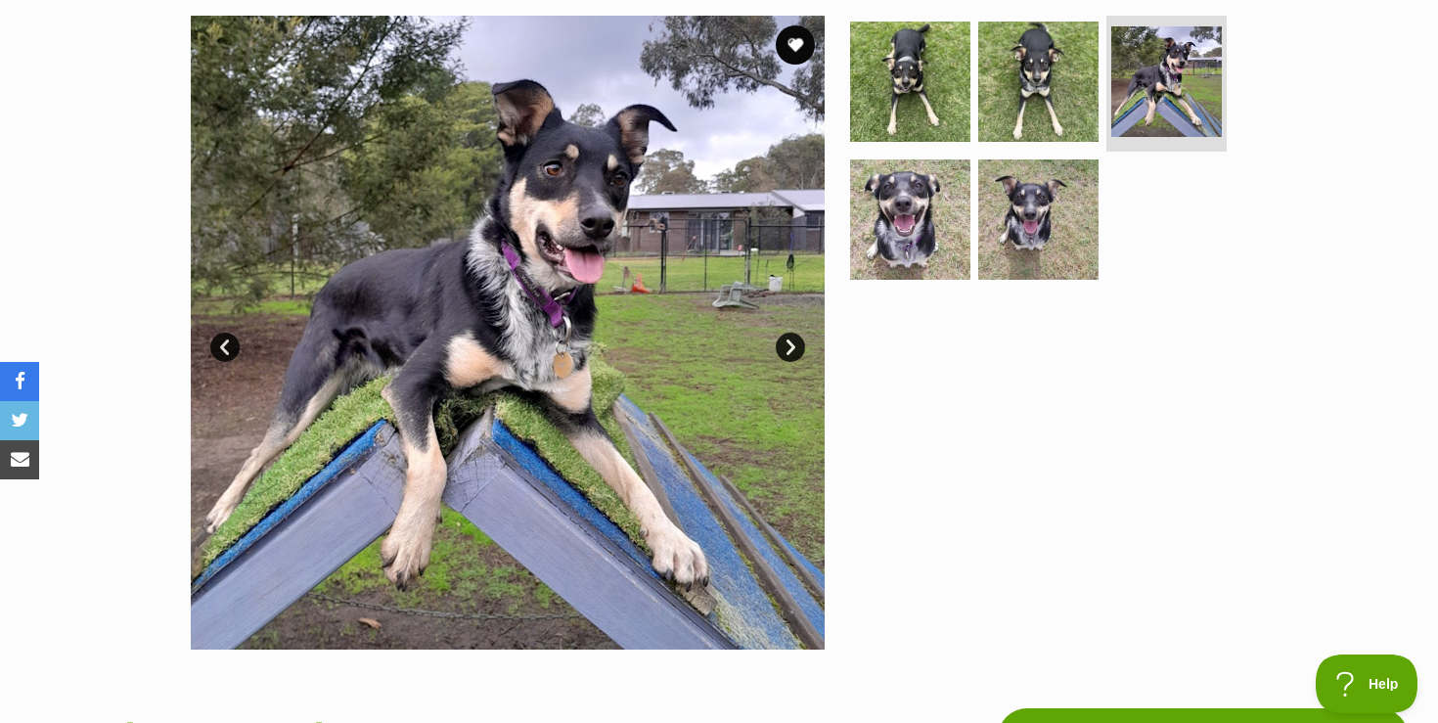
click at [790, 343] on link "Next" at bounding box center [790, 347] width 29 height 29
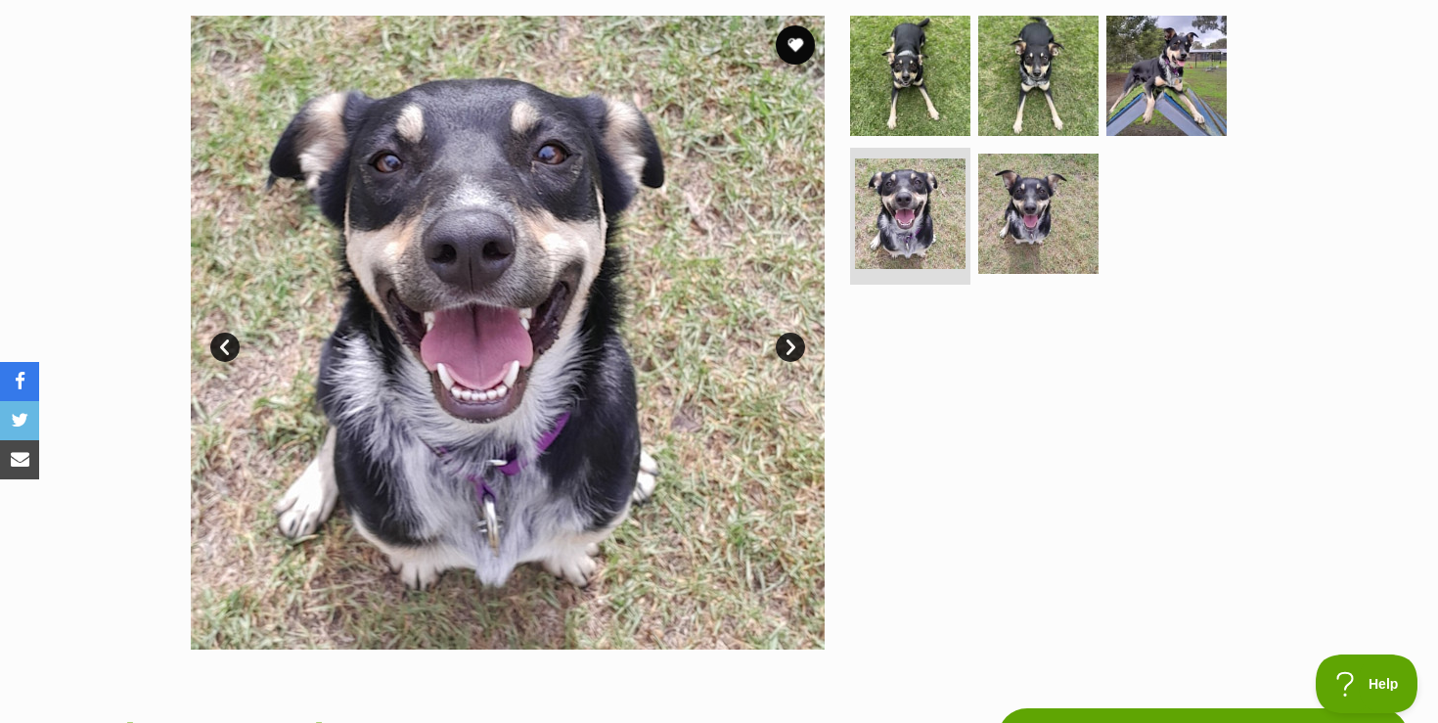
click at [790, 343] on link "Next" at bounding box center [790, 347] width 29 height 29
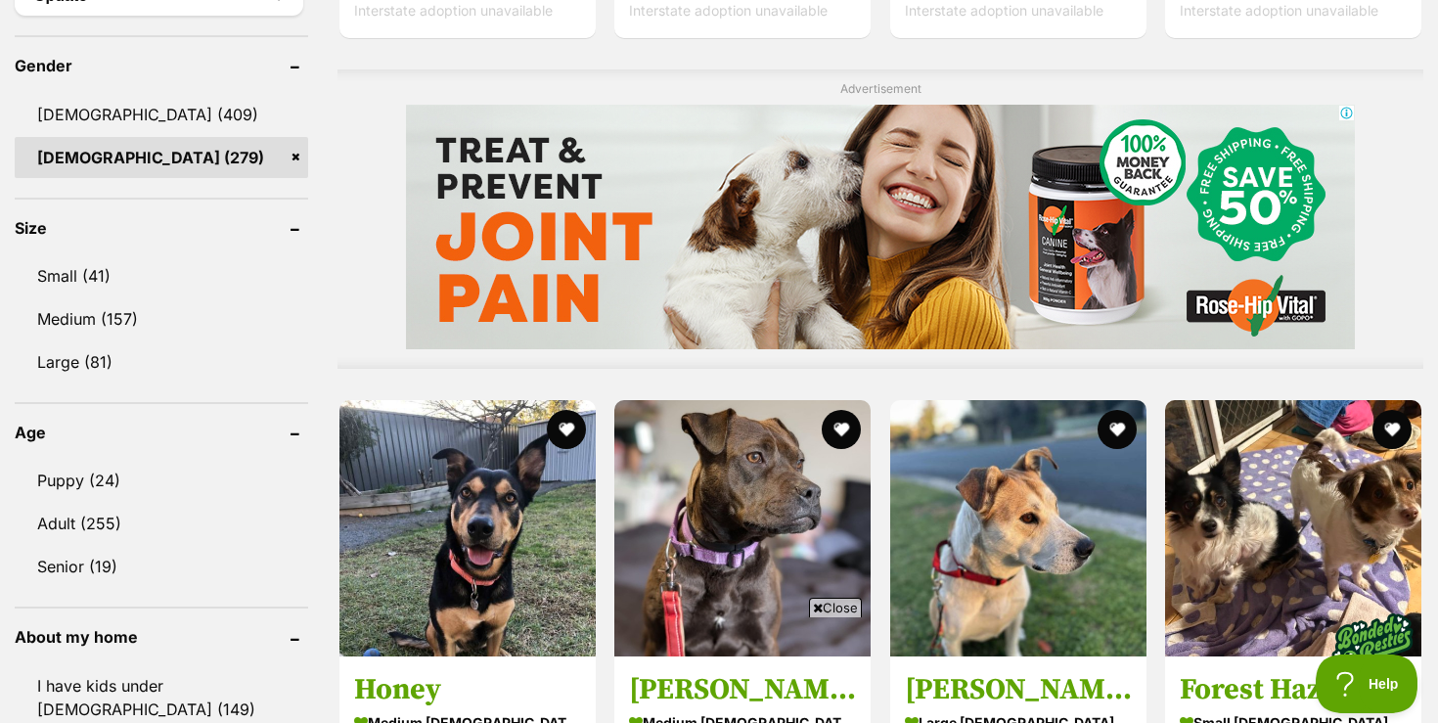
scroll to position [1682, 0]
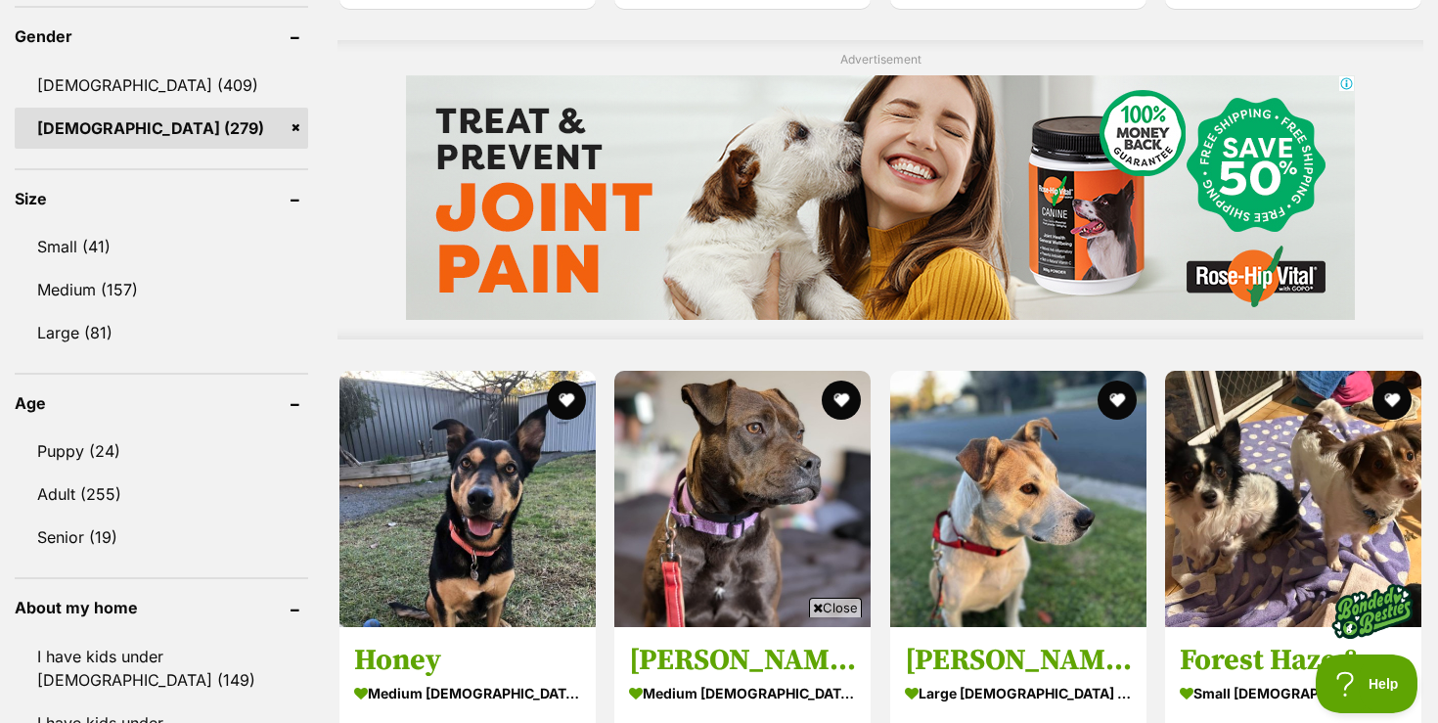
click at [839, 607] on span "Close" at bounding box center [835, 608] width 53 height 20
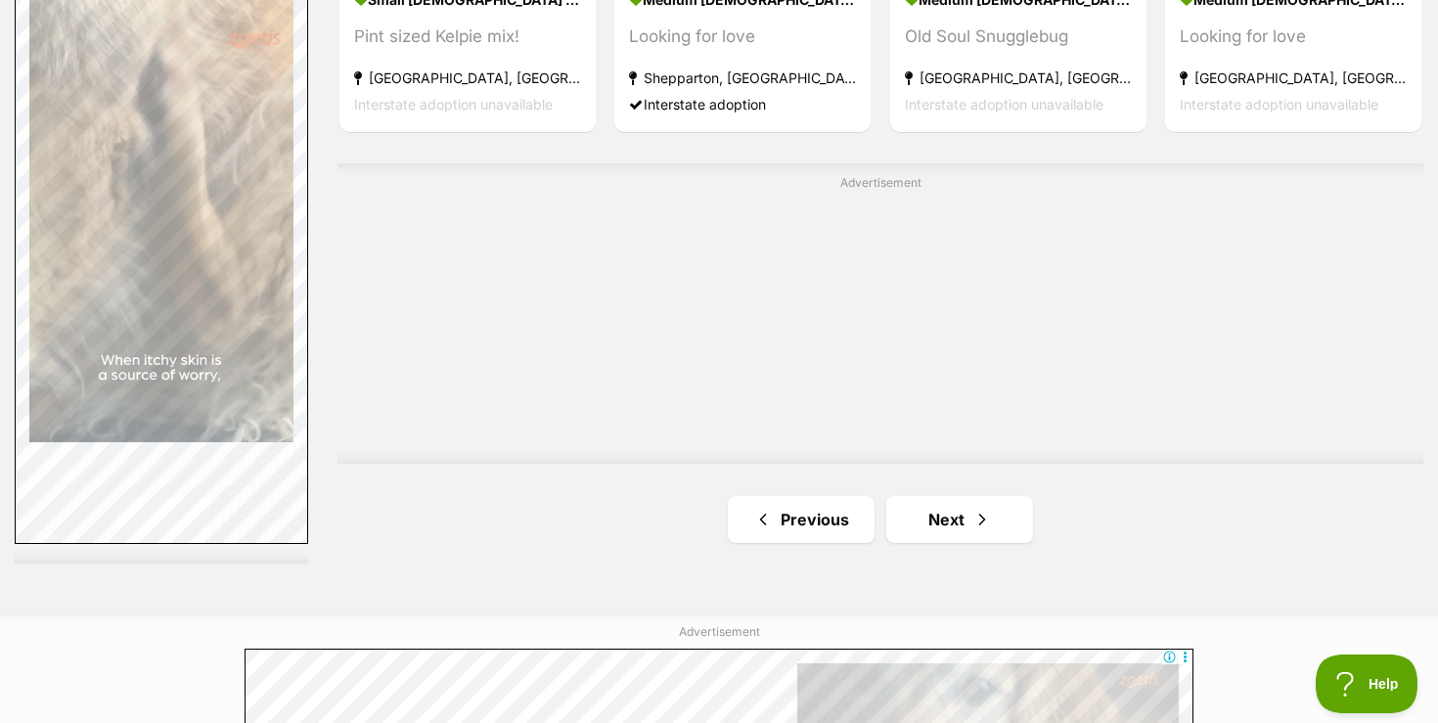
scroll to position [3600, 0]
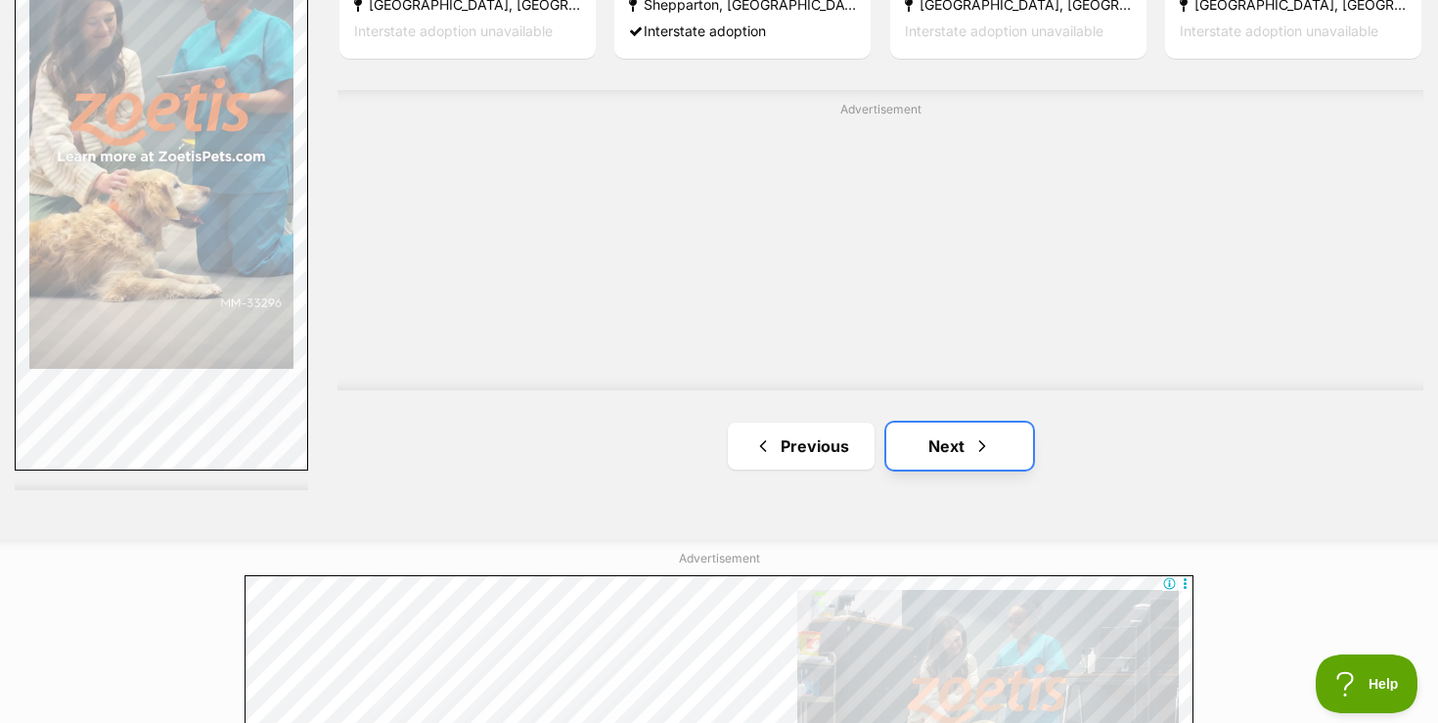
click at [931, 463] on link "Next" at bounding box center [959, 446] width 147 height 47
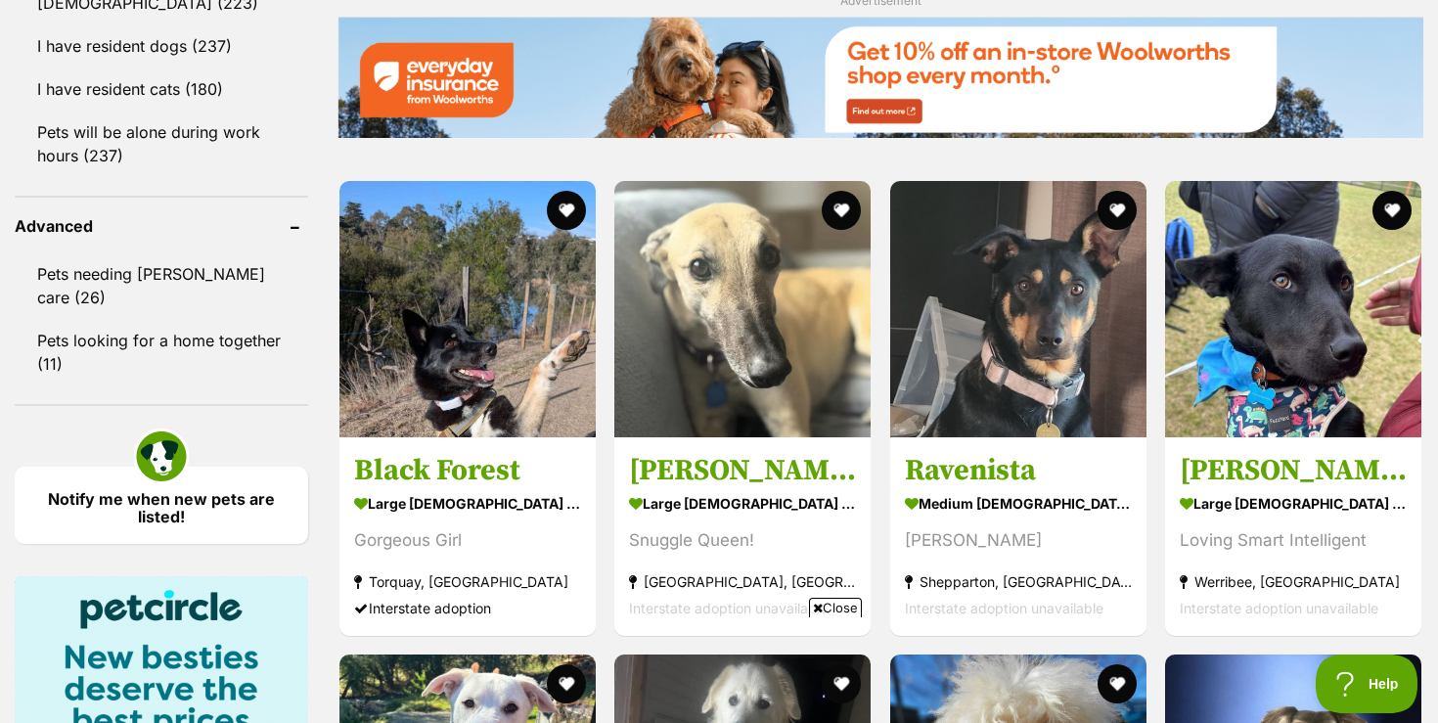
scroll to position [2465, 0]
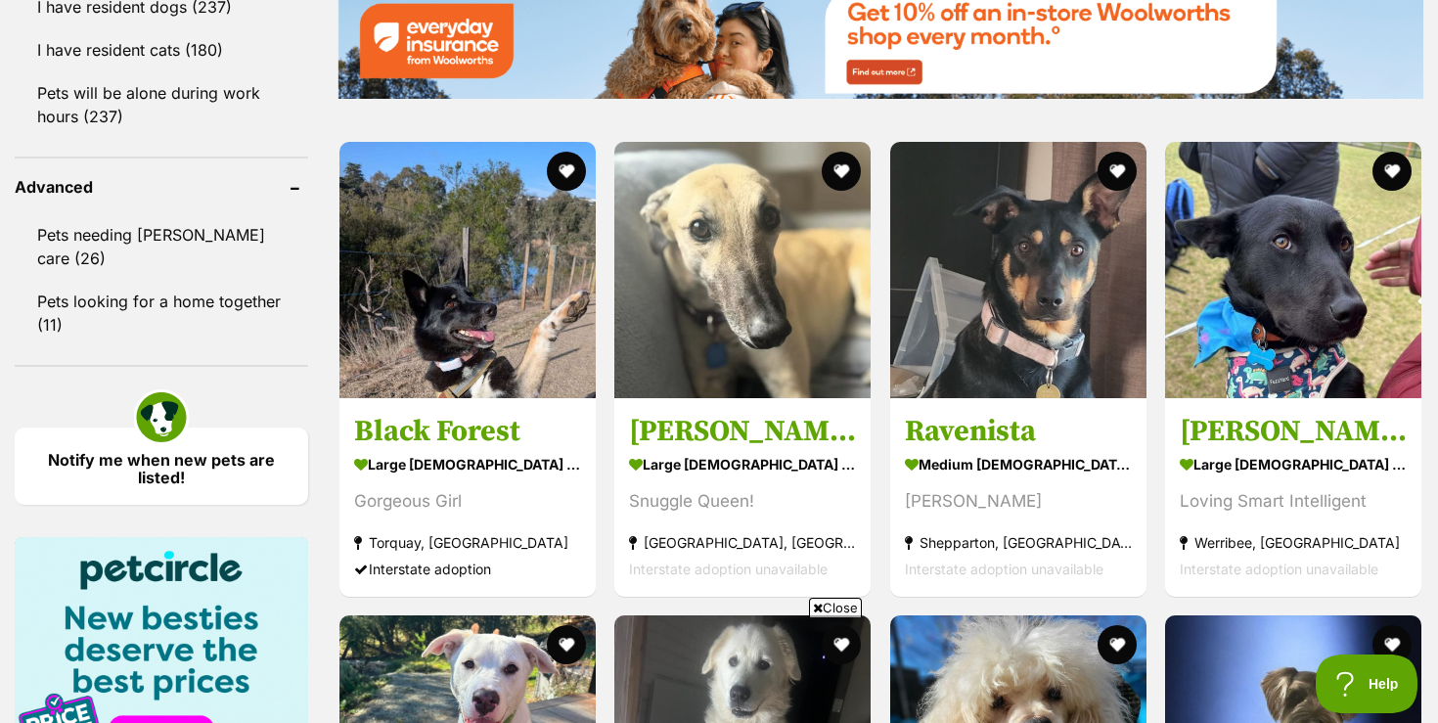
click at [821, 611] on span "Close" at bounding box center [835, 608] width 53 height 20
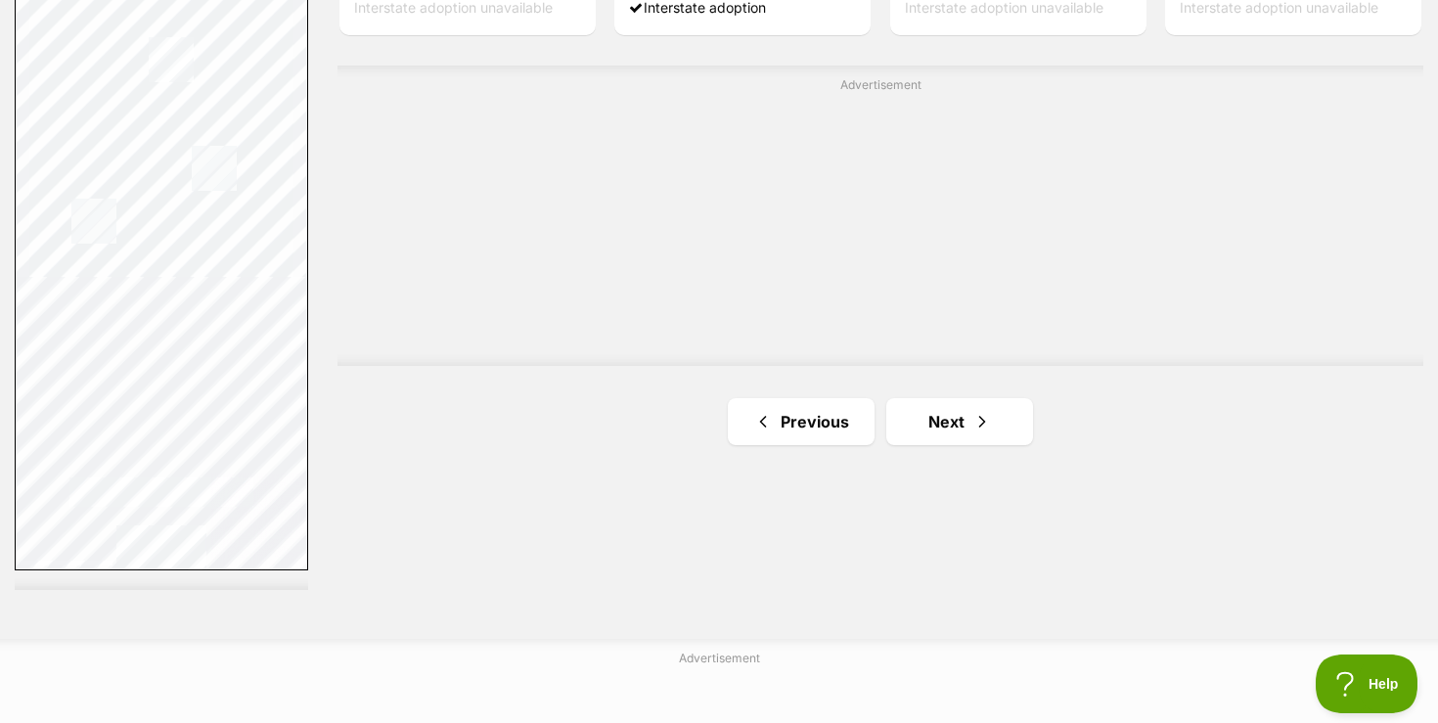
scroll to position [3521, 0]
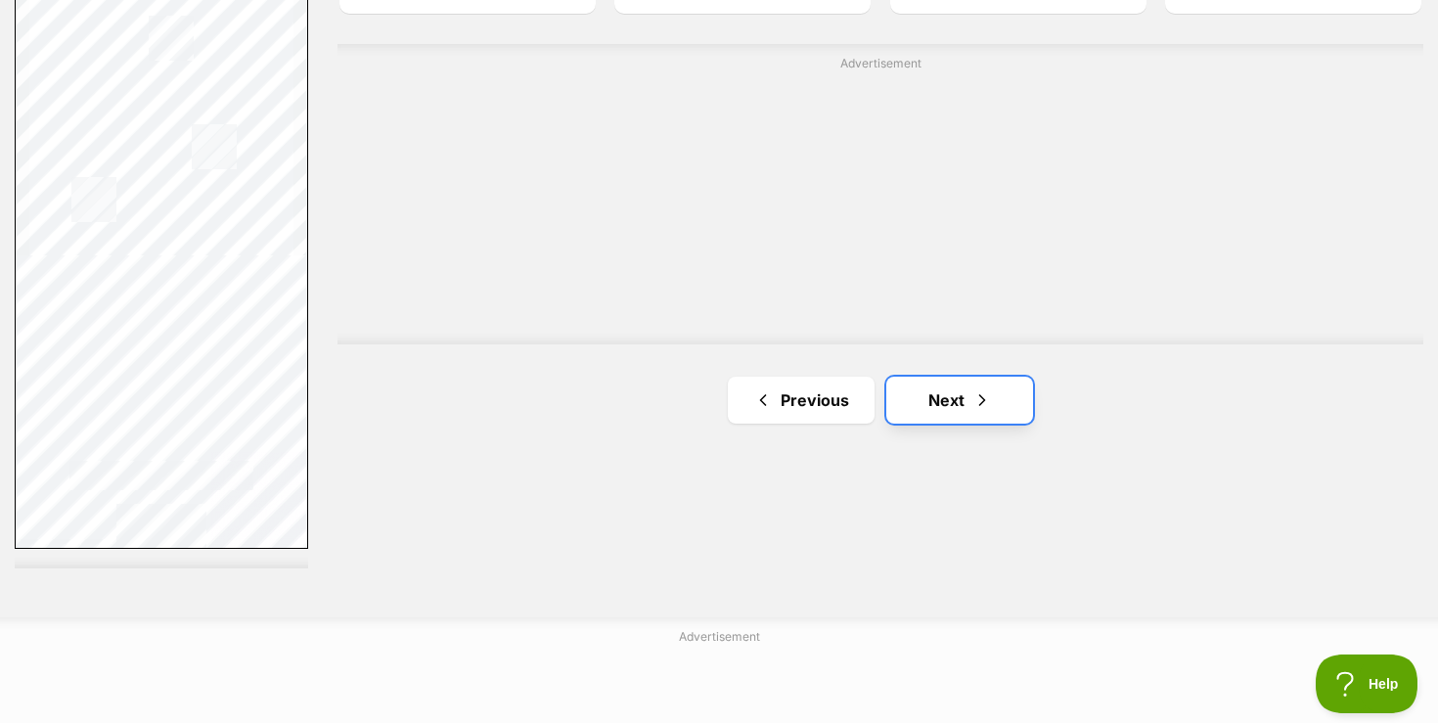
click at [959, 404] on link "Next" at bounding box center [959, 400] width 147 height 47
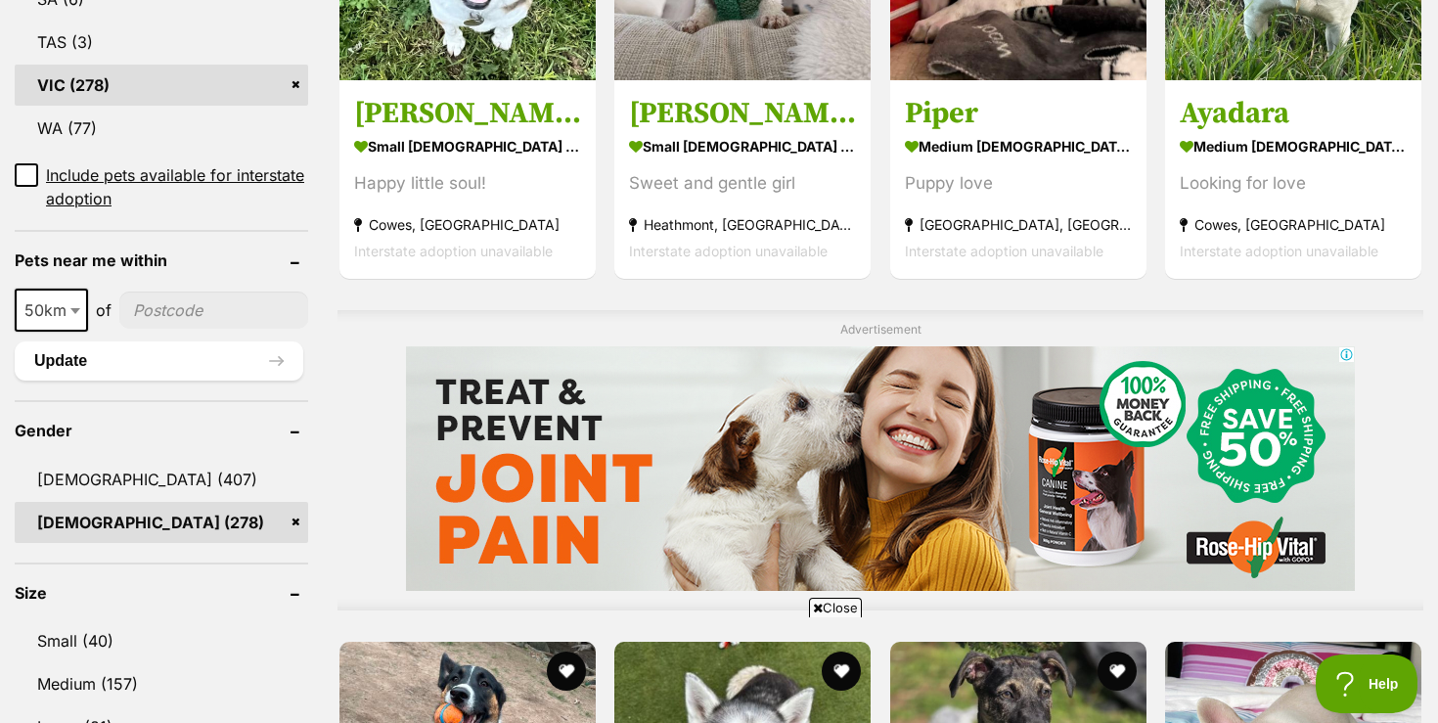
scroll to position [1289, 0]
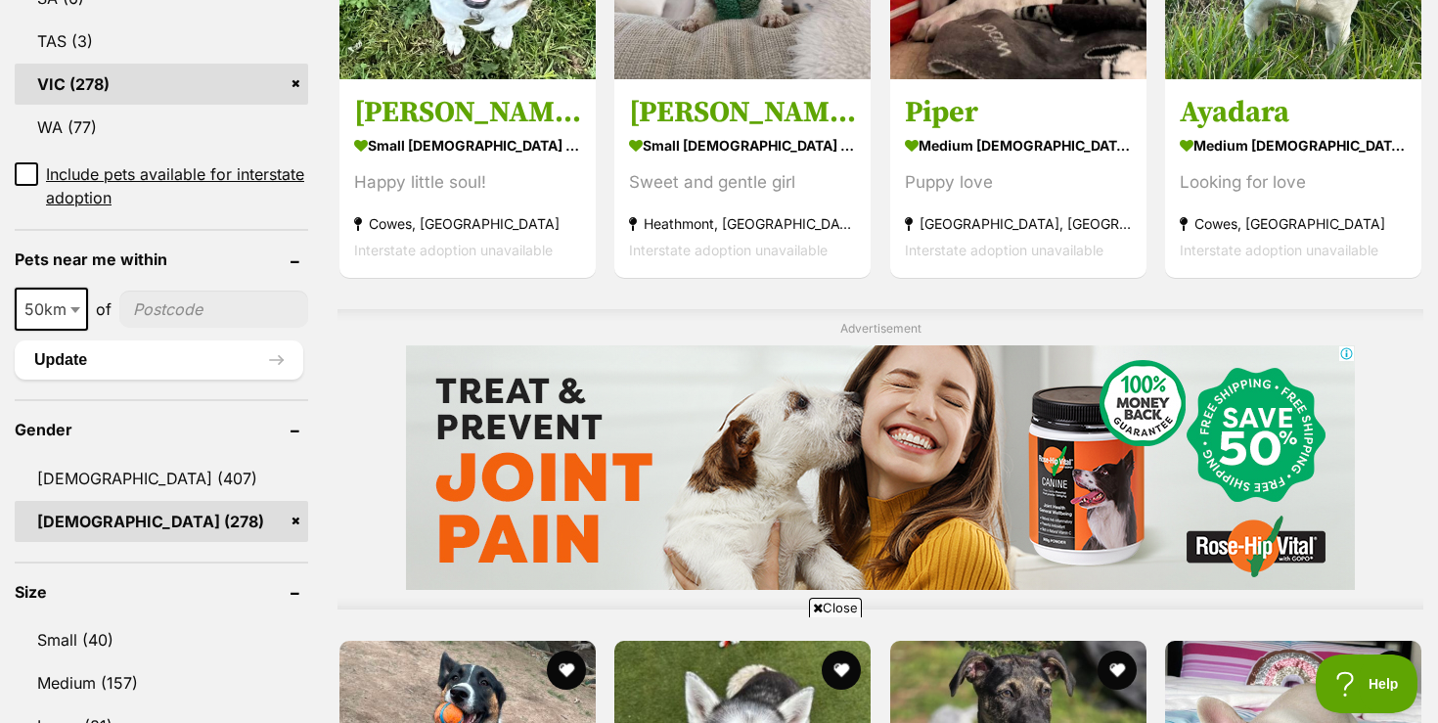
click at [842, 604] on span "Close" at bounding box center [835, 608] width 53 height 20
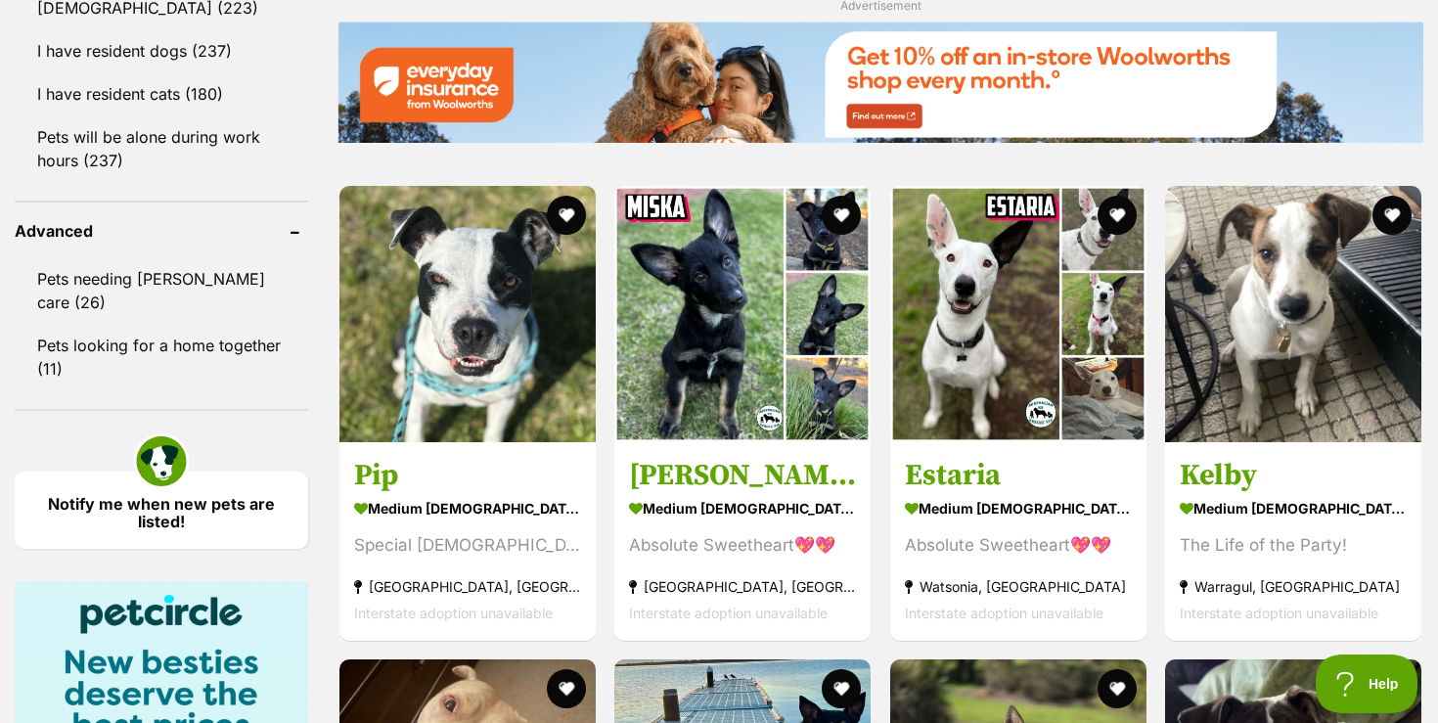
scroll to position [2424, 0]
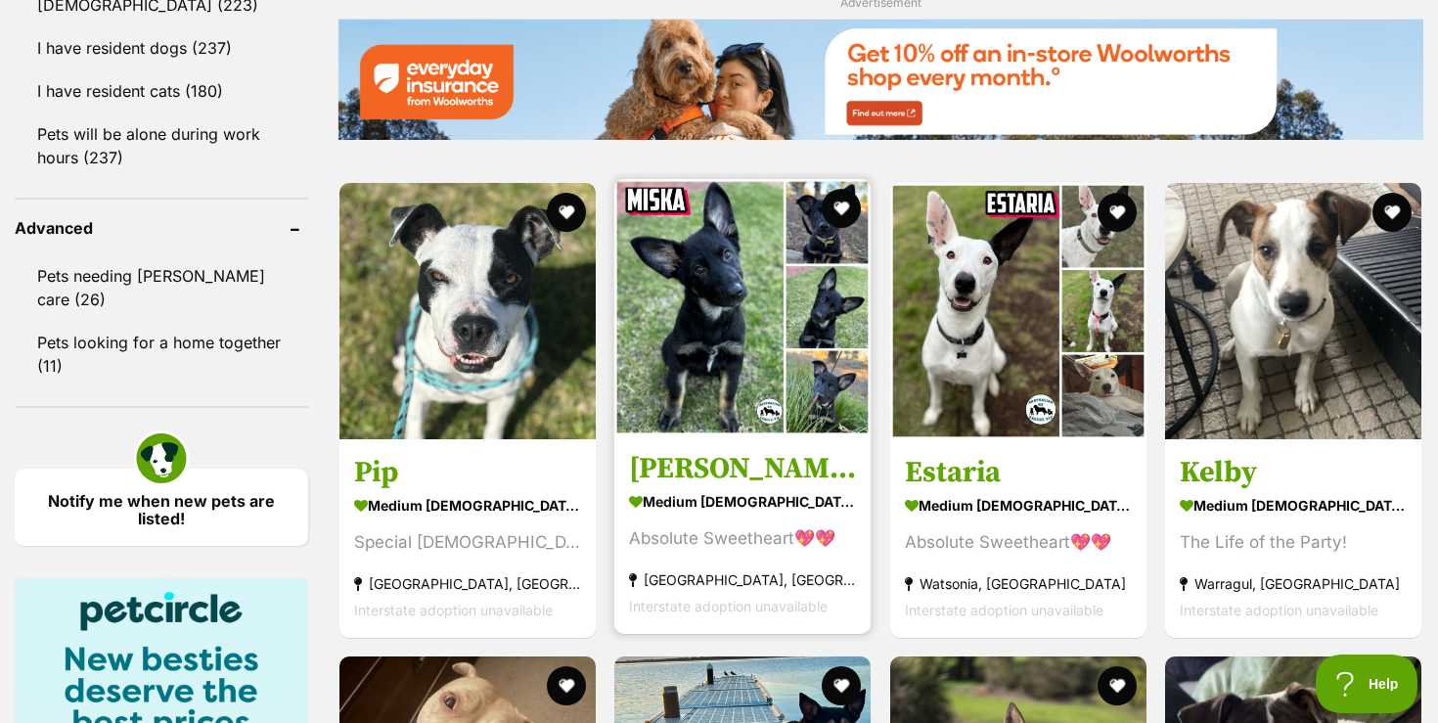
click at [677, 378] on img at bounding box center [742, 307] width 256 height 256
